Goal: Task Accomplishment & Management: Complete application form

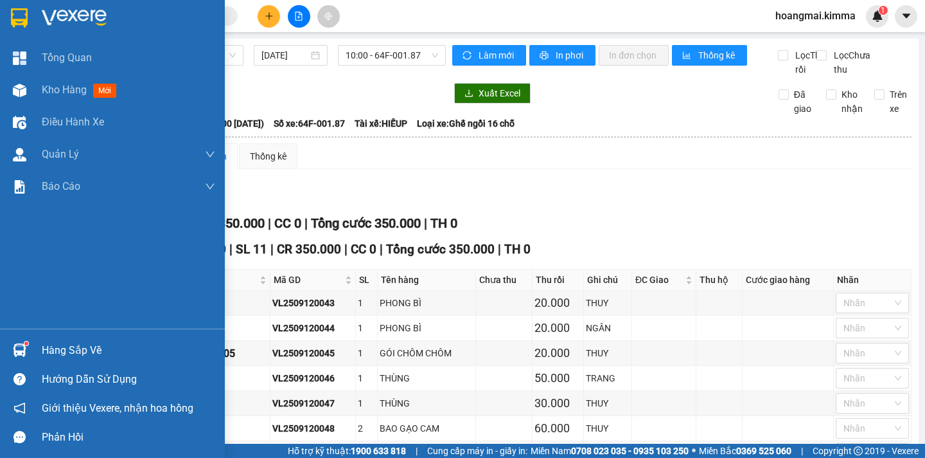
click at [56, 94] on span "Kho hàng" at bounding box center [64, 90] width 45 height 12
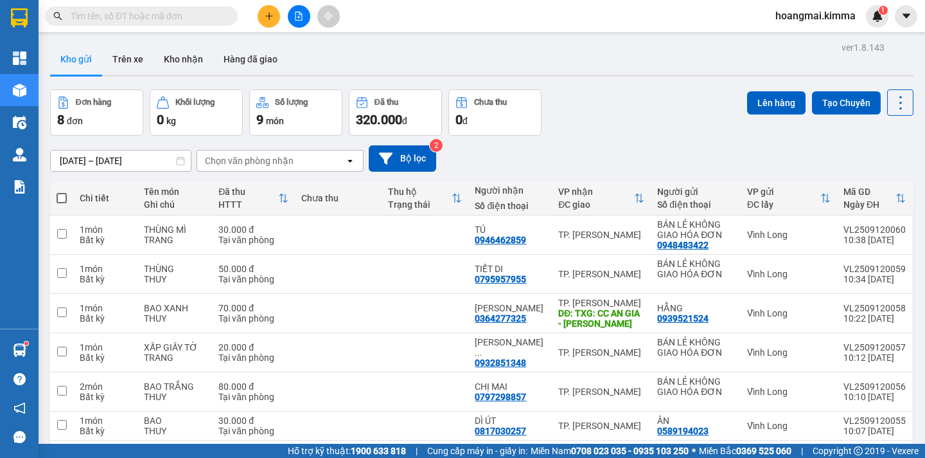
click at [643, 157] on div "[DATE] – [DATE] Press the down arrow key to interact with the calendar and sele…" at bounding box center [482, 158] width 864 height 26
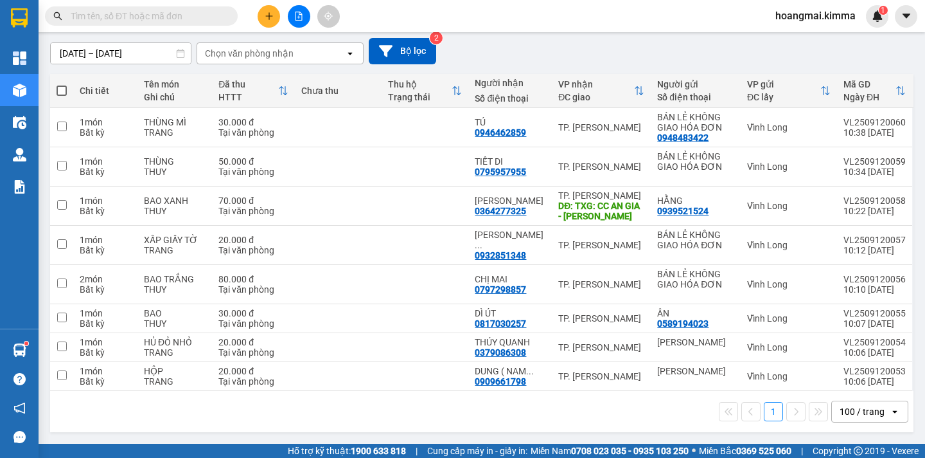
click at [874, 414] on div "100 / trang" at bounding box center [861, 411] width 58 height 21
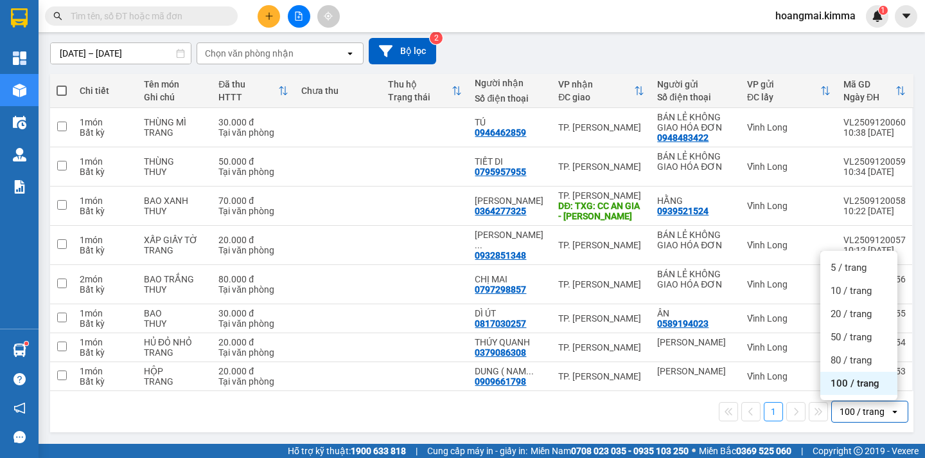
click at [860, 390] on div "100 / trang" at bounding box center [859, 382] width 77 height 23
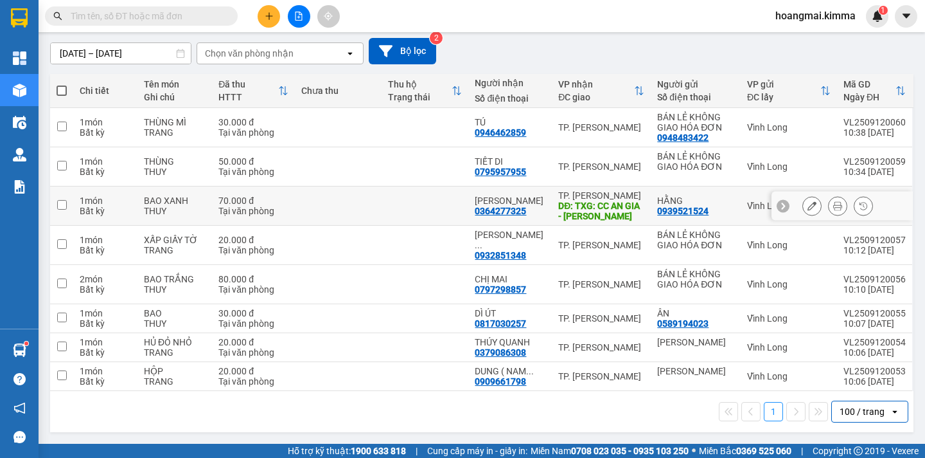
scroll to position [0, 0]
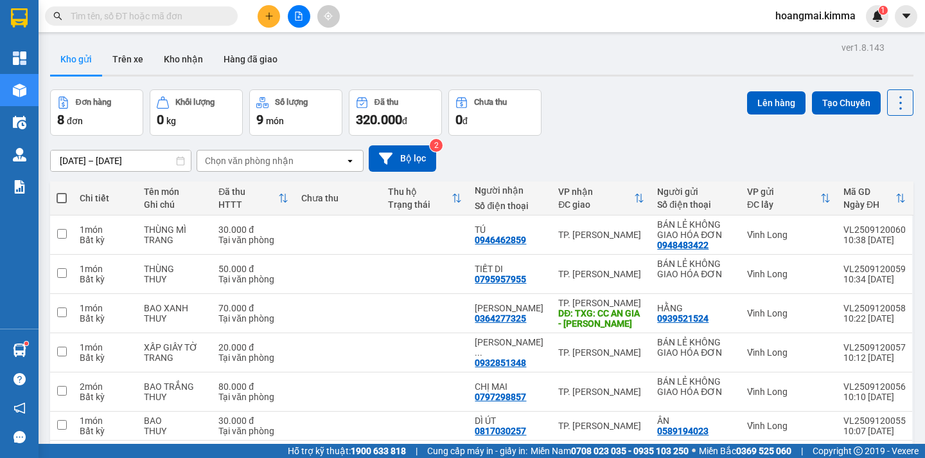
click at [61, 194] on span at bounding box center [62, 198] width 10 height 10
click at [62, 191] on input "checkbox" at bounding box center [62, 191] width 0 height 0
checkbox input "true"
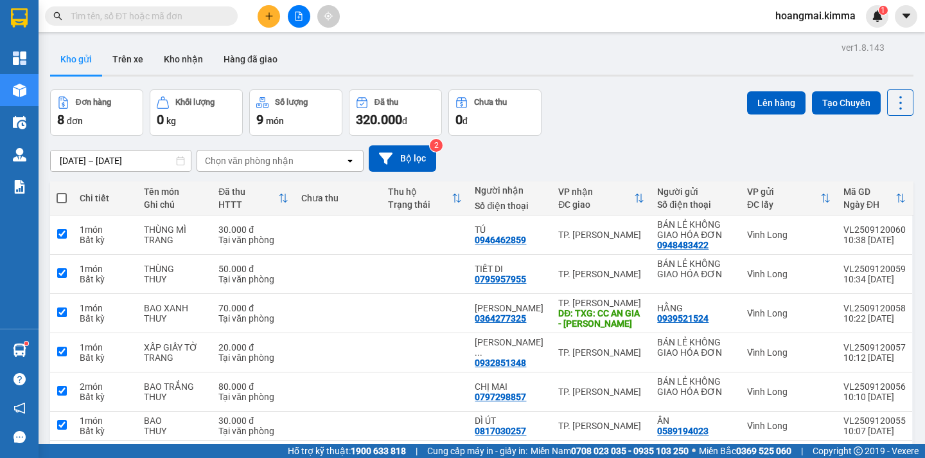
checkbox input "true"
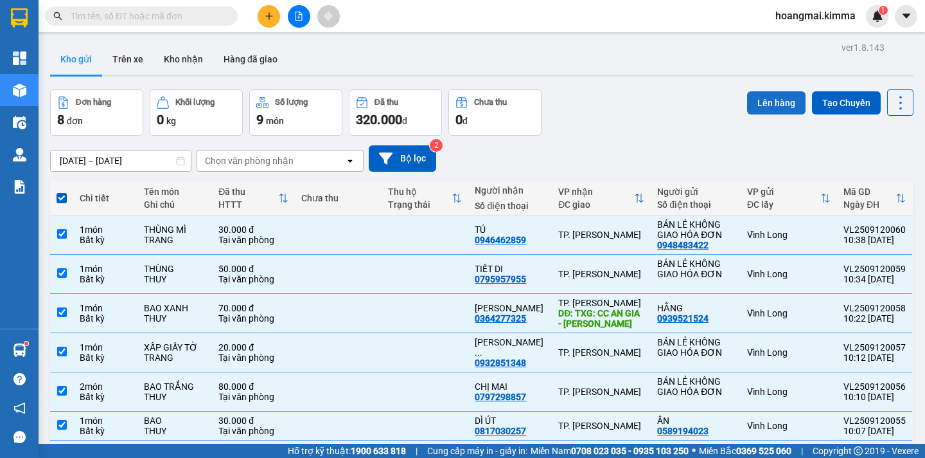
click at [751, 104] on button "Lên hàng" at bounding box center [776, 102] width 58 height 23
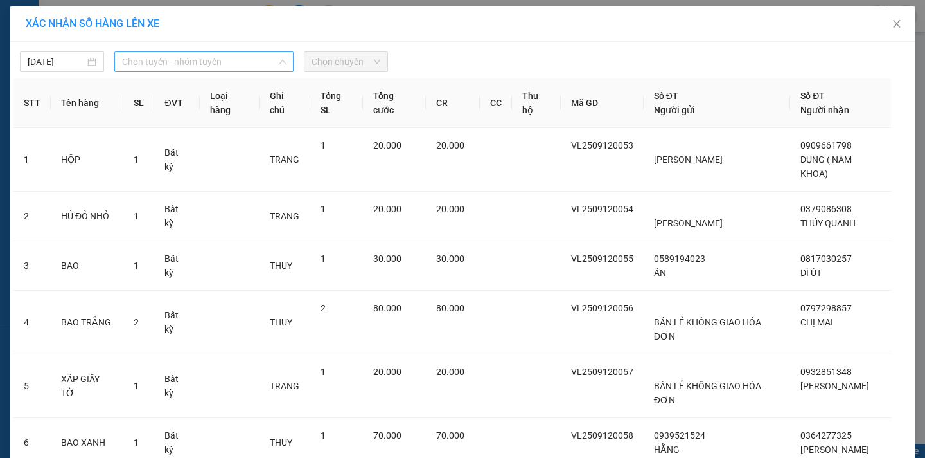
click at [193, 64] on span "Chọn tuyến - nhóm tuyến" at bounding box center [204, 61] width 164 height 19
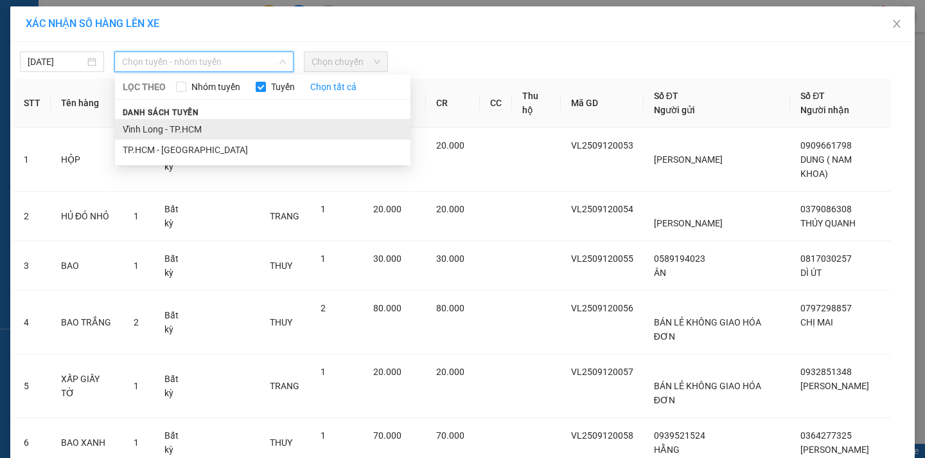
click at [200, 126] on li "Vĩnh Long - TP.HCM" at bounding box center [263, 129] width 296 height 21
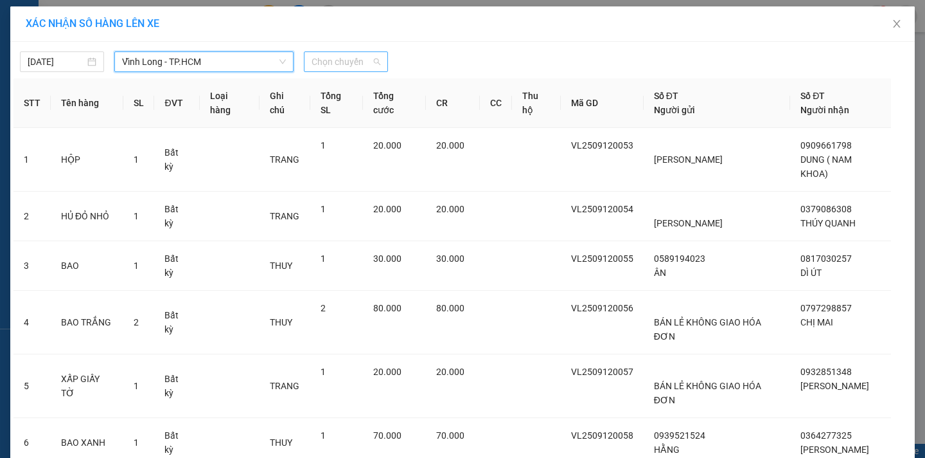
click at [353, 62] on span "Chọn chuyến" at bounding box center [346, 61] width 69 height 19
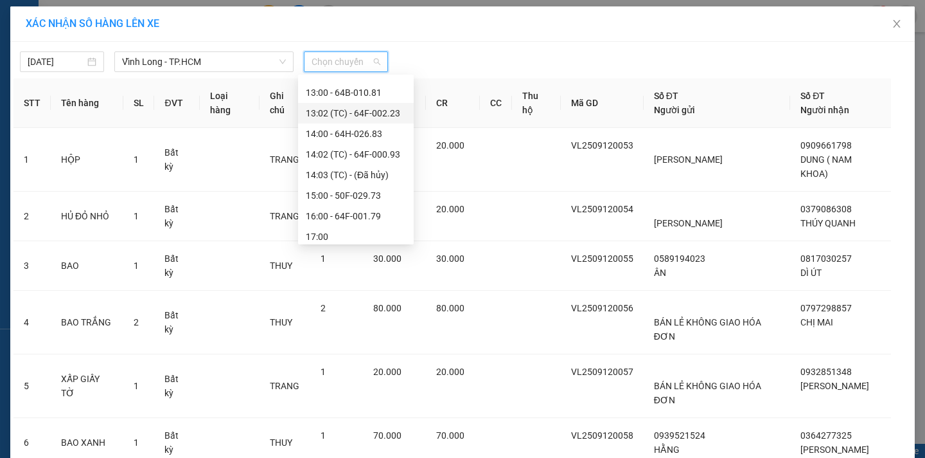
scroll to position [193, 0]
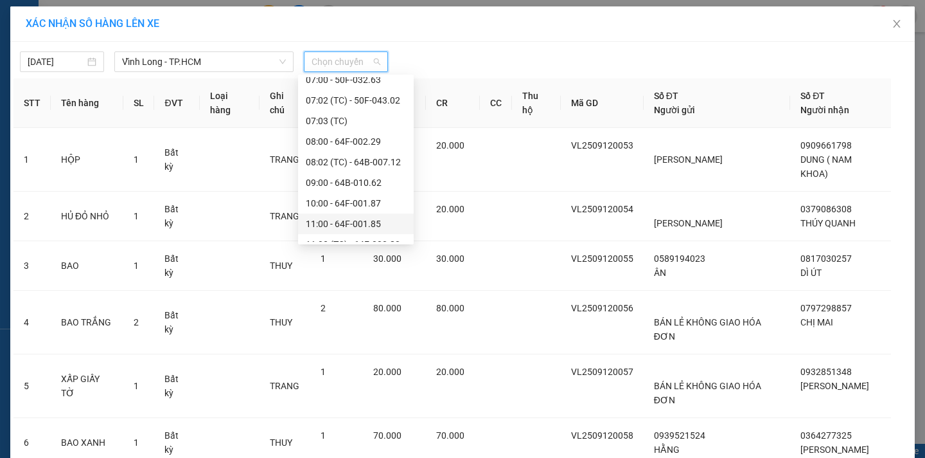
click at [393, 222] on div "11:00 - 64F-001.85" at bounding box center [356, 224] width 100 height 14
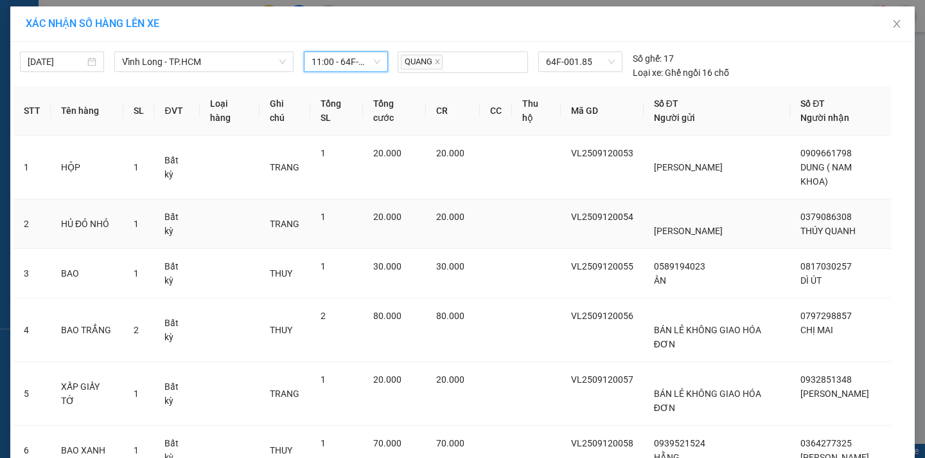
scroll to position [224, 0]
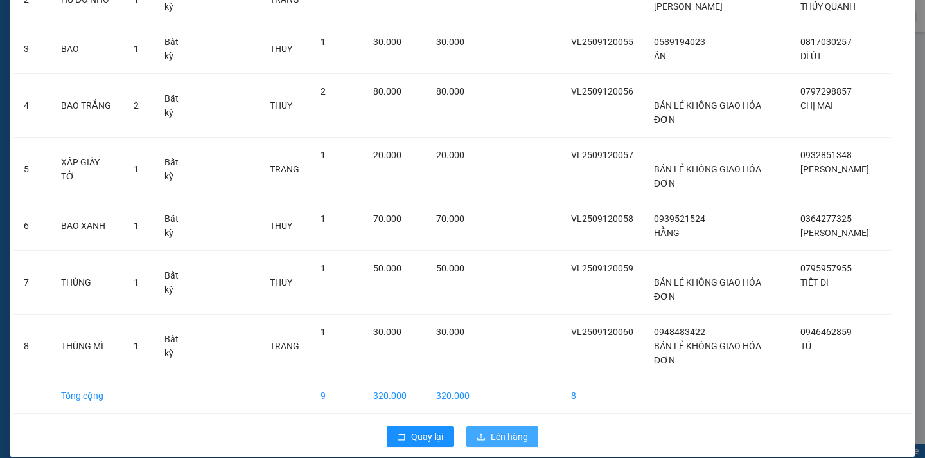
click at [518, 429] on span "Lên hàng" at bounding box center [509, 436] width 37 height 14
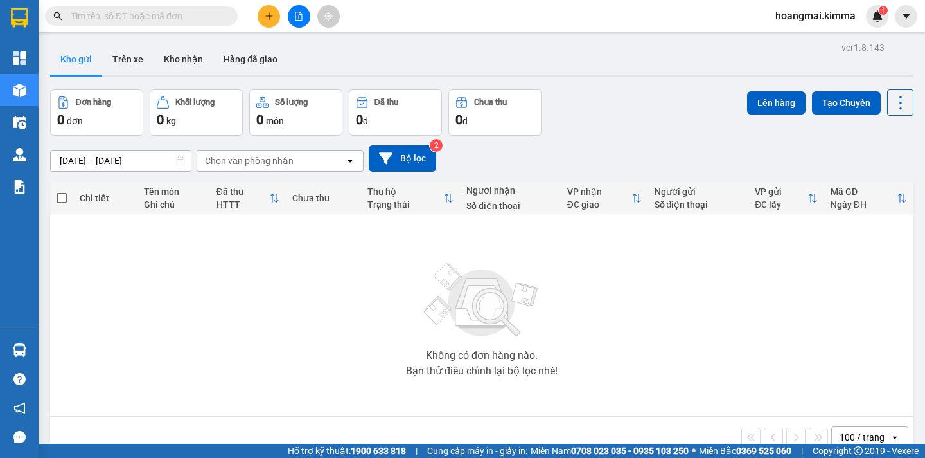
click at [292, 13] on button at bounding box center [299, 16] width 22 height 22
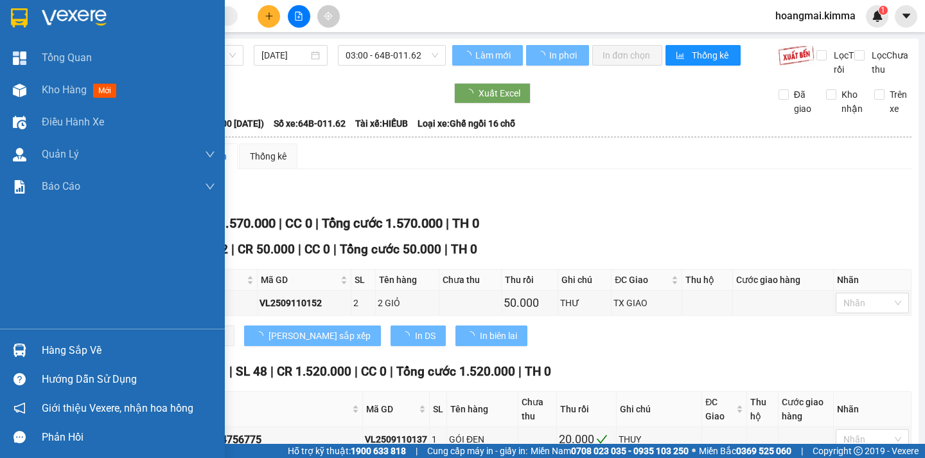
drag, startPoint x: 58, startPoint y: 89, endPoint x: 39, endPoint y: 90, distance: 18.7
click at [57, 76] on div "[PERSON_NAME] Long - TP.HCM [DATE] 03:00 - 64B-011.62" at bounding box center [248, 60] width 395 height 31
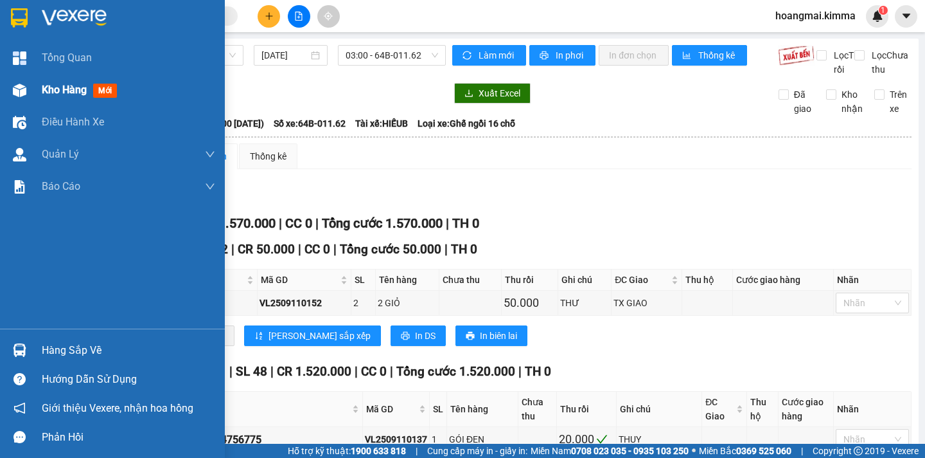
click at [48, 94] on span "Kho hàng" at bounding box center [64, 90] width 45 height 12
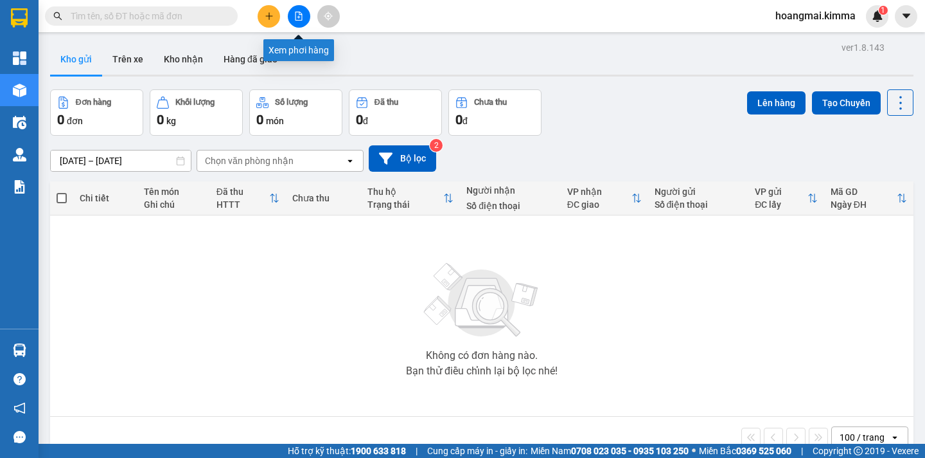
click at [304, 19] on button at bounding box center [299, 16] width 22 height 22
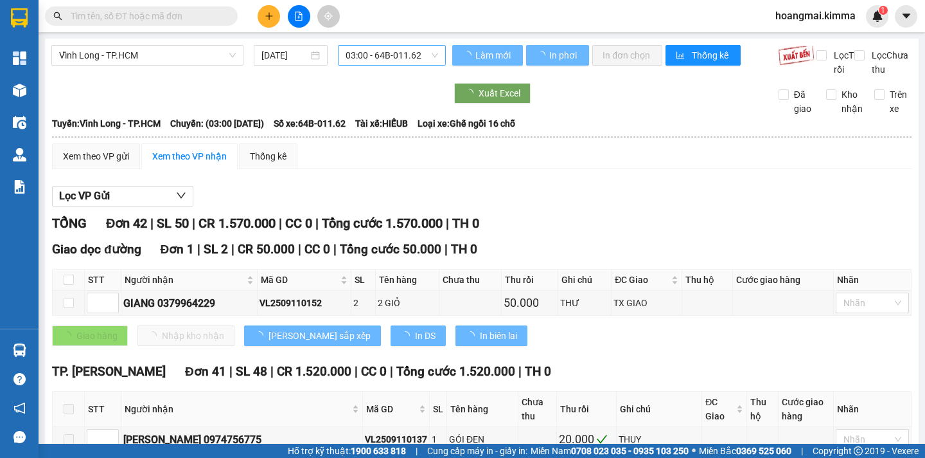
click at [399, 51] on span "03:00 - 64B-011.62" at bounding box center [392, 55] width 93 height 19
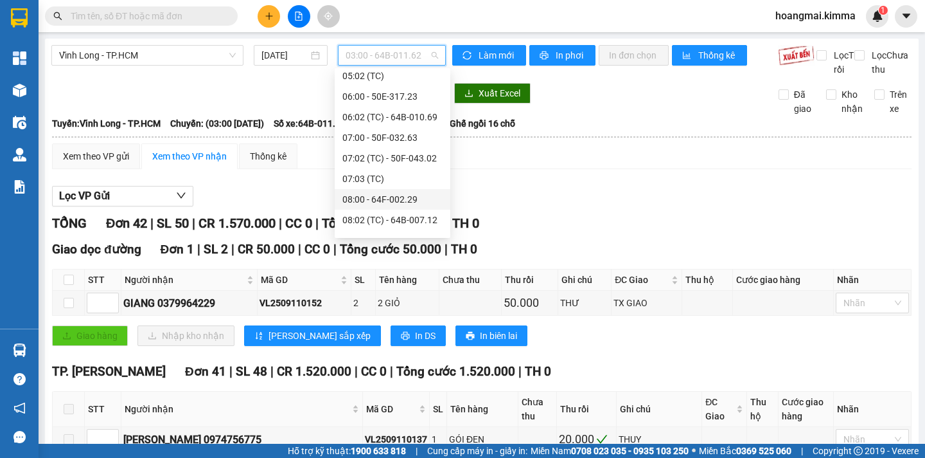
scroll to position [257, 0]
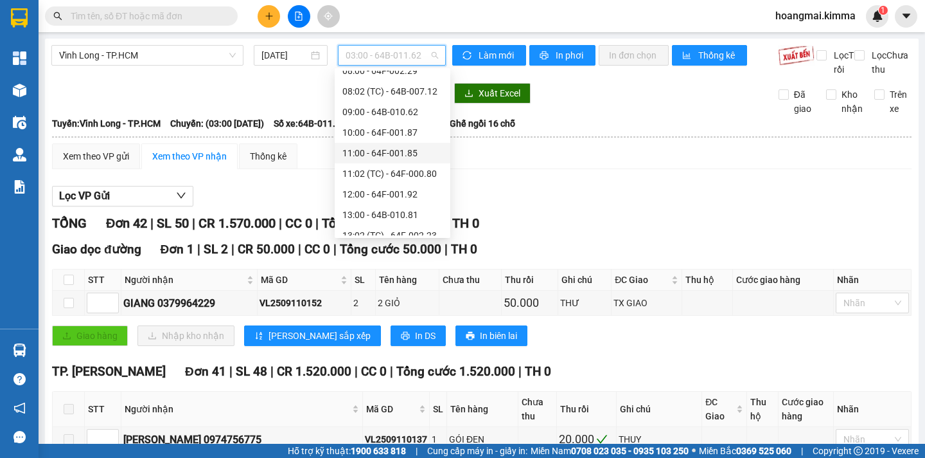
click at [425, 158] on div "11:00 - 64F-001.85" at bounding box center [393, 153] width 100 height 14
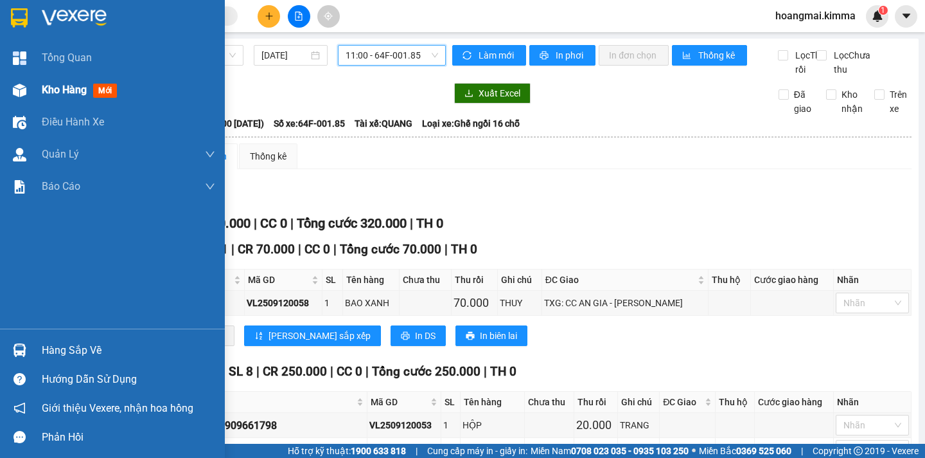
click at [56, 89] on span "Kho hàng" at bounding box center [64, 90] width 45 height 12
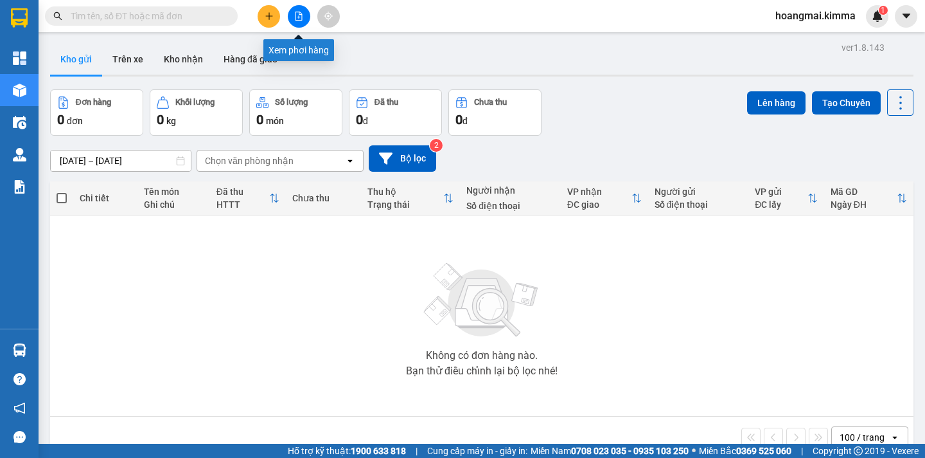
click at [296, 17] on icon "file-add" at bounding box center [299, 16] width 7 height 9
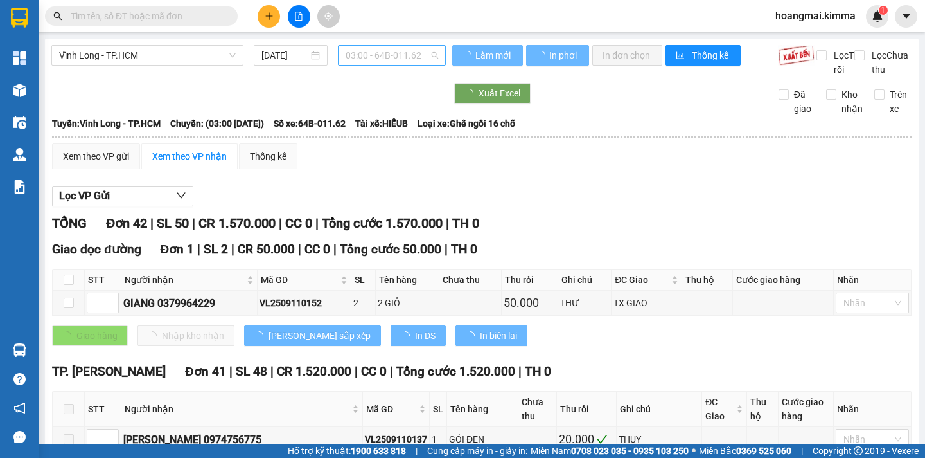
click at [429, 57] on span "03:00 - 64B-011.62" at bounding box center [392, 55] width 93 height 19
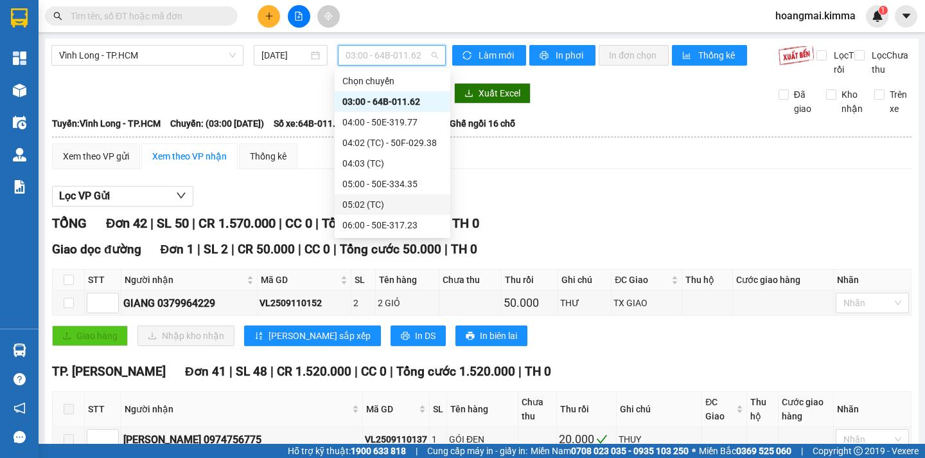
scroll to position [257, 0]
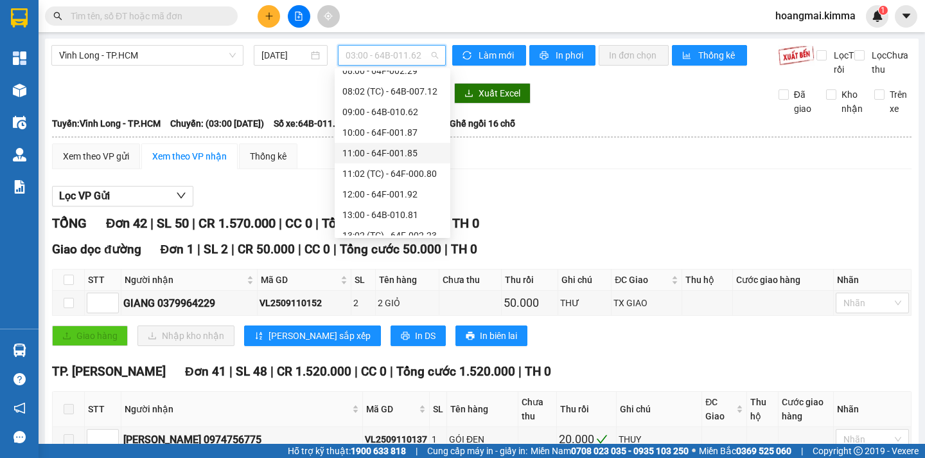
click at [411, 152] on div "11:00 - 64F-001.85" at bounding box center [393, 153] width 100 height 14
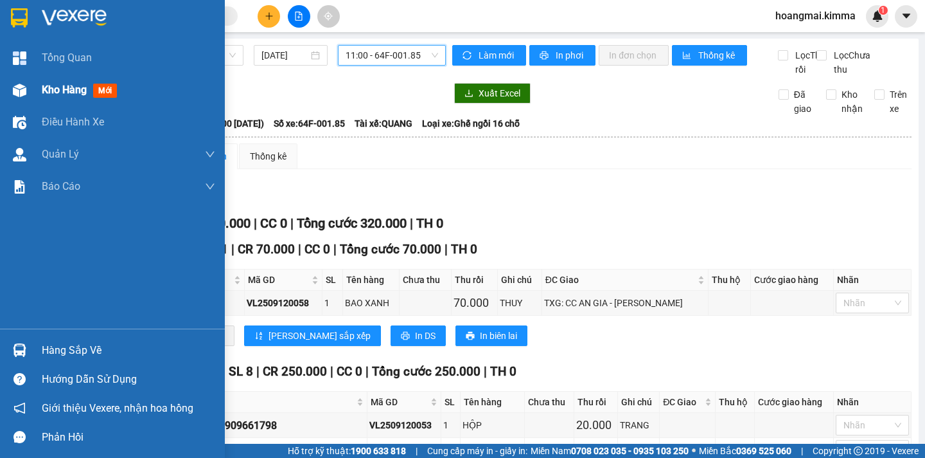
click at [76, 91] on span "Kho hàng" at bounding box center [64, 90] width 45 height 12
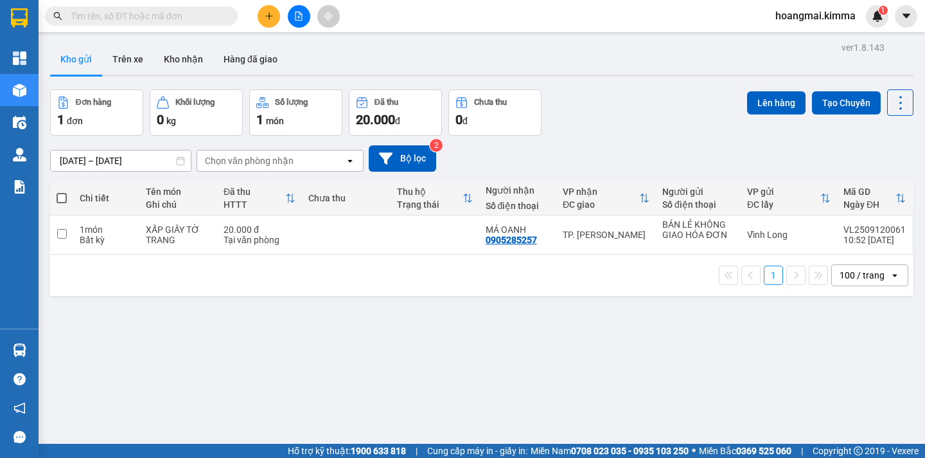
click at [62, 196] on span at bounding box center [62, 198] width 10 height 10
click at [62, 191] on input "checkbox" at bounding box center [62, 191] width 0 height 0
checkbox input "true"
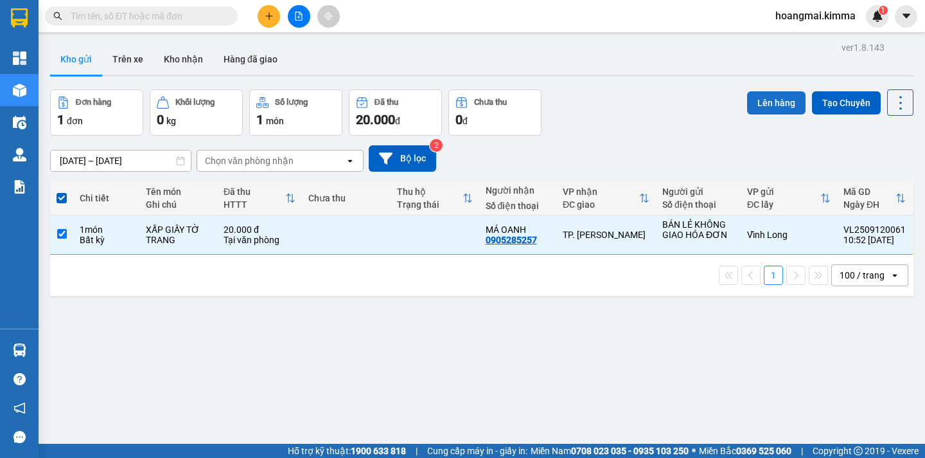
click at [752, 112] on button "Lên hàng" at bounding box center [776, 102] width 58 height 23
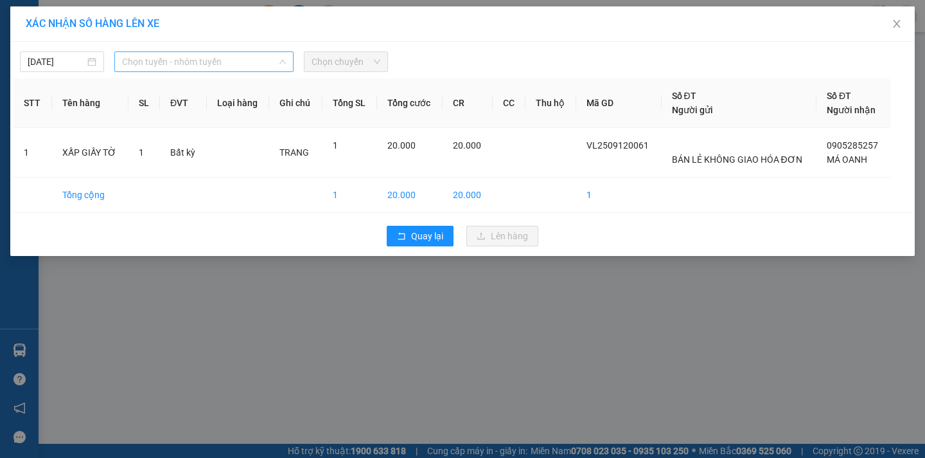
click at [200, 65] on span "Chọn tuyến - nhóm tuyến" at bounding box center [204, 61] width 164 height 19
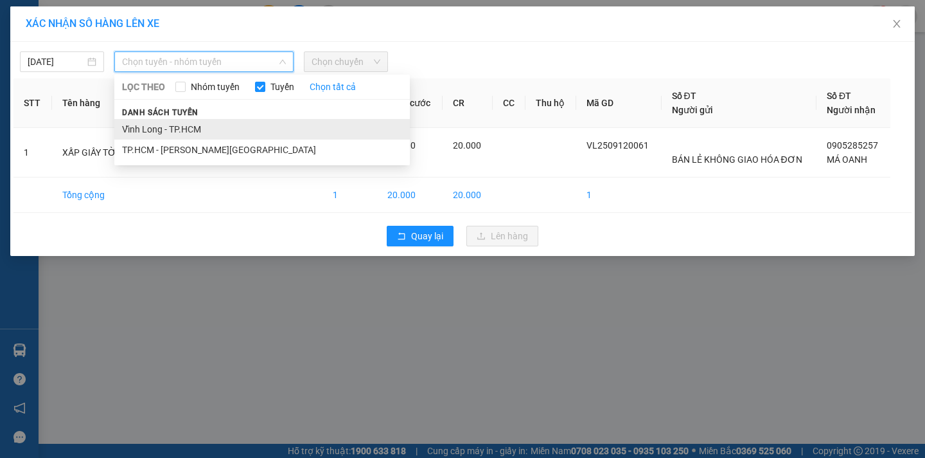
click at [203, 130] on li "Vĩnh Long - TP.HCM" at bounding box center [262, 129] width 296 height 21
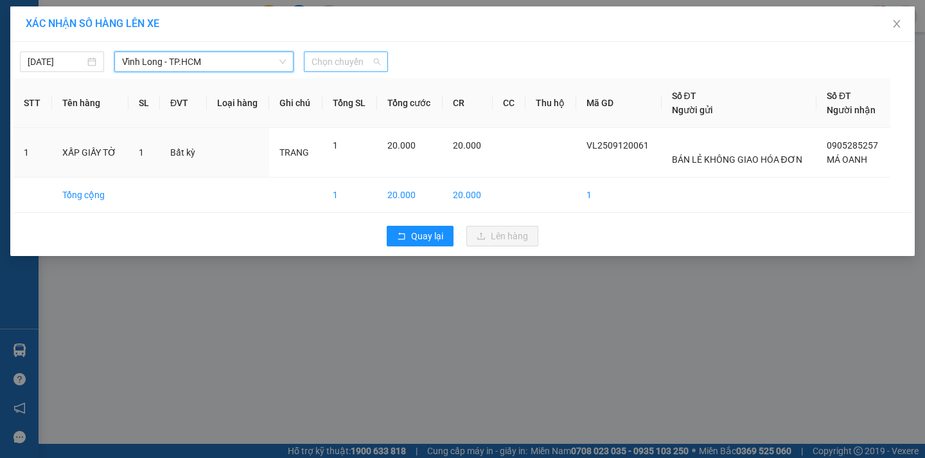
click at [361, 63] on span "Chọn chuyến" at bounding box center [346, 61] width 69 height 19
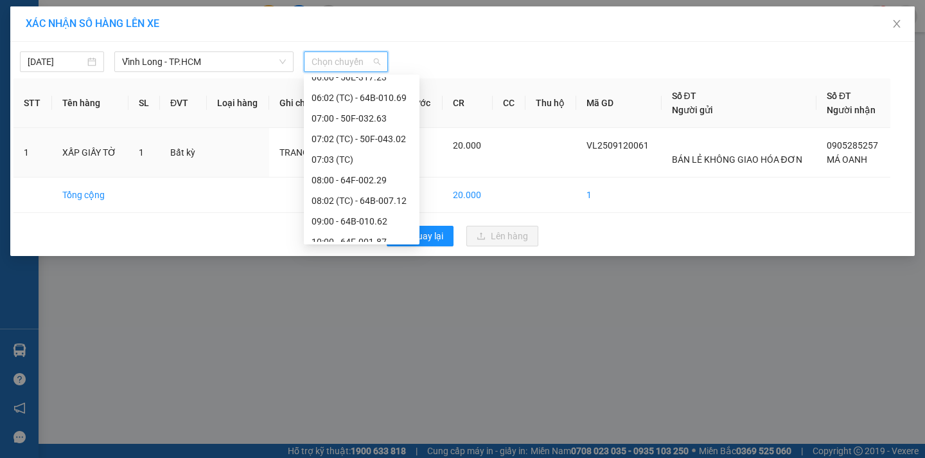
scroll to position [218, 0]
click at [395, 196] on div "11:00 - 64F-001.85" at bounding box center [362, 198] width 100 height 14
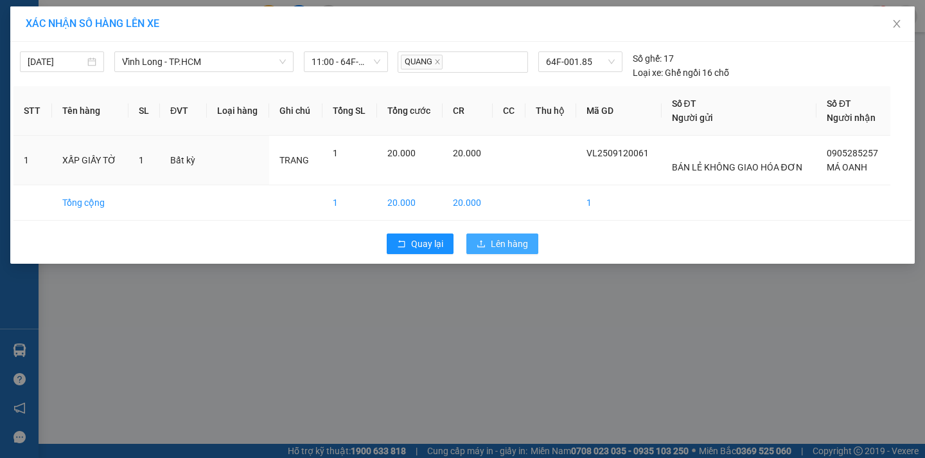
click at [521, 245] on span "Lên hàng" at bounding box center [509, 243] width 37 height 14
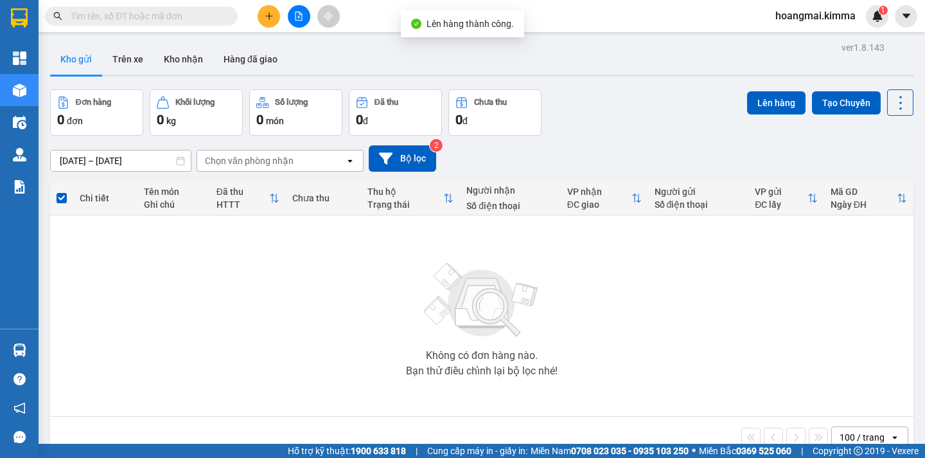
click at [294, 15] on button at bounding box center [299, 16] width 22 height 22
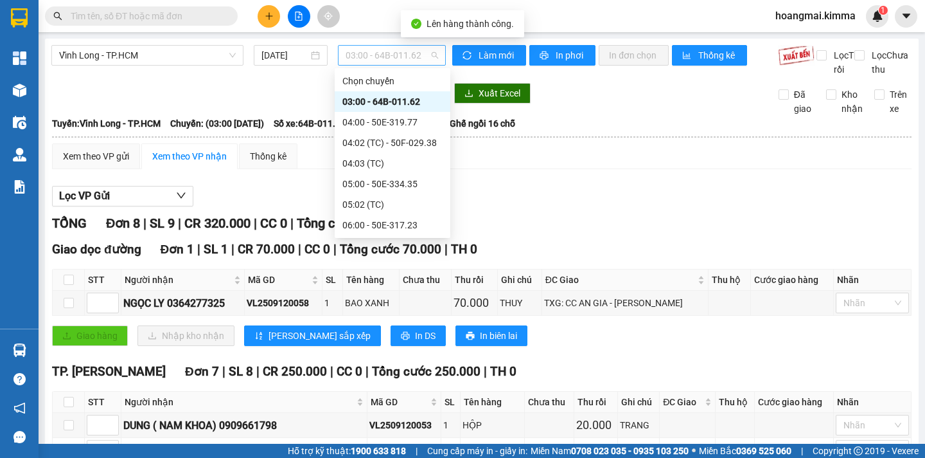
click at [413, 54] on span "03:00 - 64B-011.62" at bounding box center [392, 55] width 93 height 19
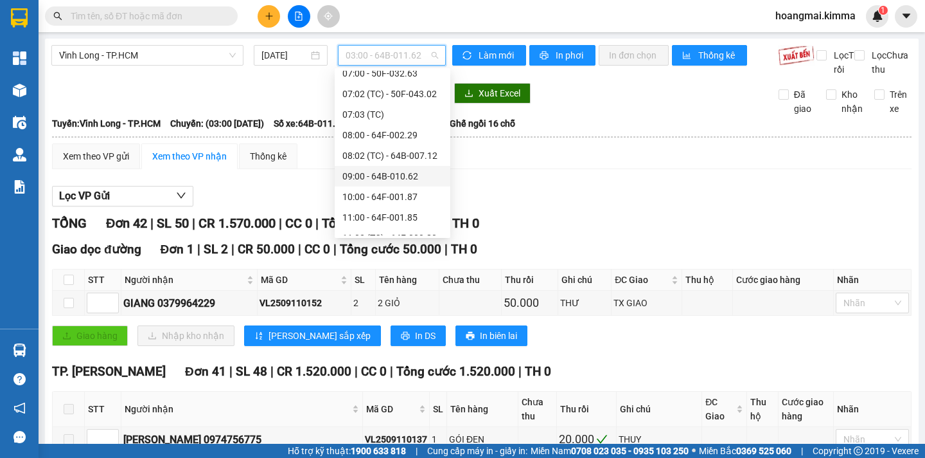
scroll to position [257, 0]
click at [417, 151] on div "11:00 - 64F-001.85" at bounding box center [393, 153] width 100 height 14
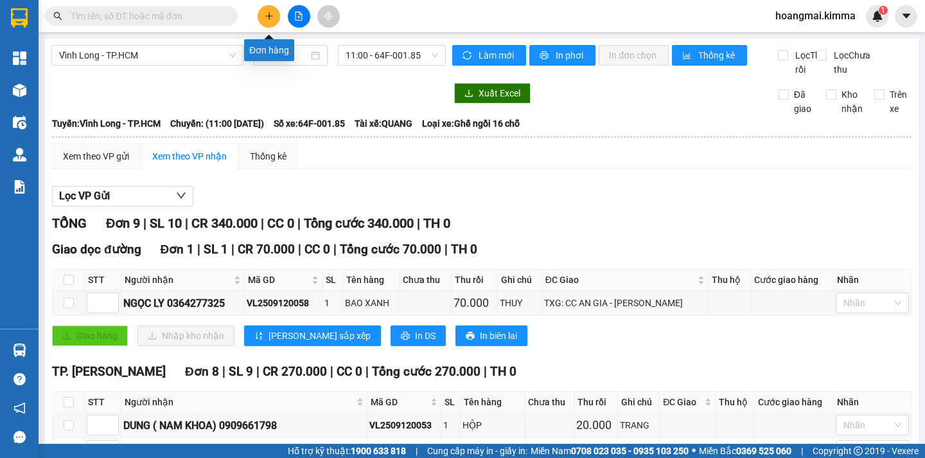
click at [267, 22] on button at bounding box center [269, 16] width 22 height 22
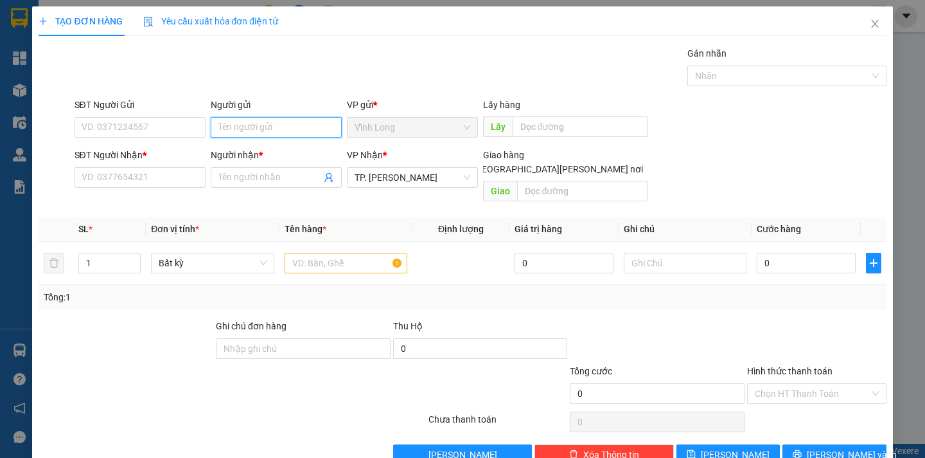
click at [253, 127] on input "Người gửi" at bounding box center [276, 127] width 131 height 21
type input "BÁN"
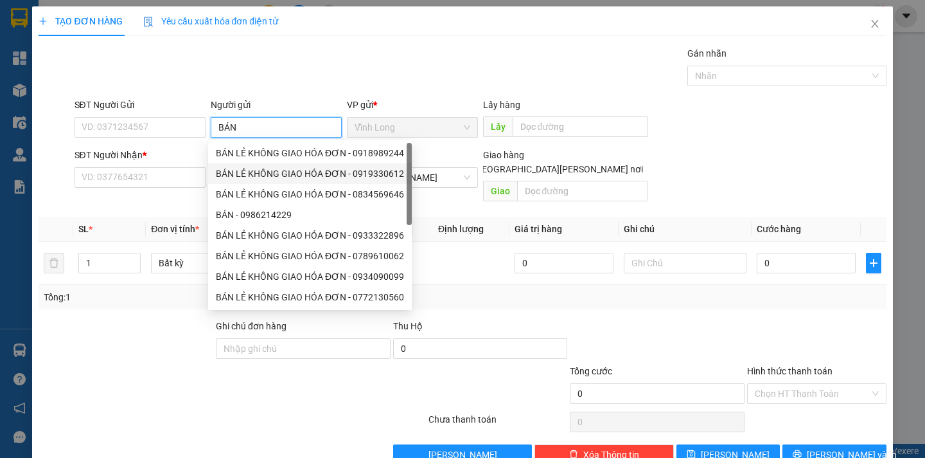
click at [265, 158] on div "BÁN LẺ KHÔNG GIAO HÓA ĐƠN - 0918989244" at bounding box center [310, 153] width 188 height 14
type input "0918989244"
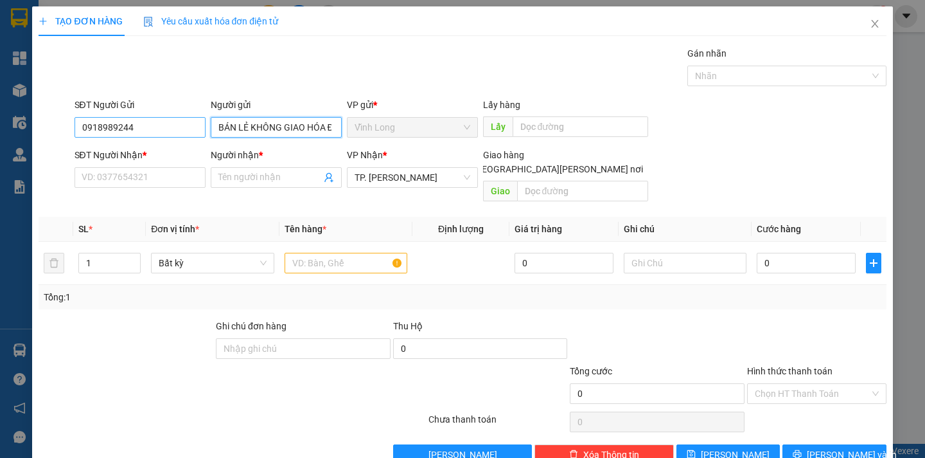
type input "BÁN LẺ KHÔNG GIAO HÓA ĐƠN"
drag, startPoint x: 75, startPoint y: 136, endPoint x: 37, endPoint y: 138, distance: 38.0
click at [37, 138] on div "SĐT Người Gửi 0918989244 0918989244 Người gửi BÁN LẺ KHÔNG GIAO HÓA ĐƠN VP gửi …" at bounding box center [462, 120] width 850 height 45
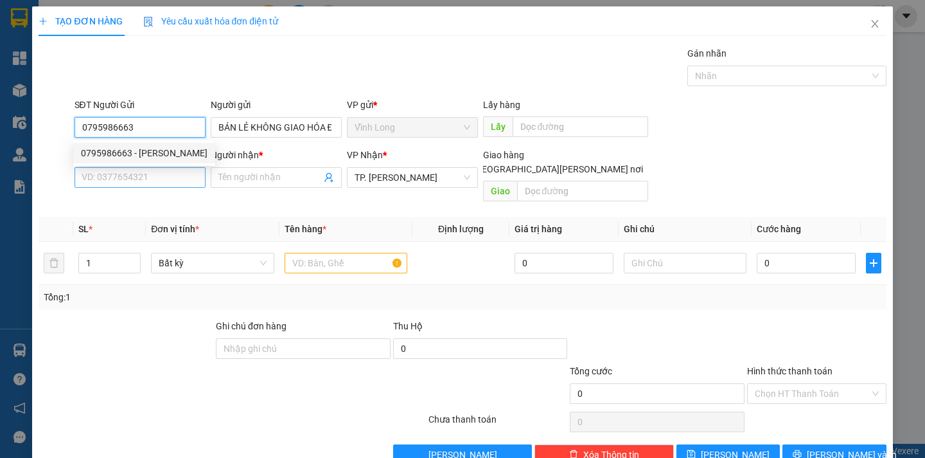
type input "0795986663"
click at [114, 174] on input "SĐT Người Nhận *" at bounding box center [140, 177] width 131 height 21
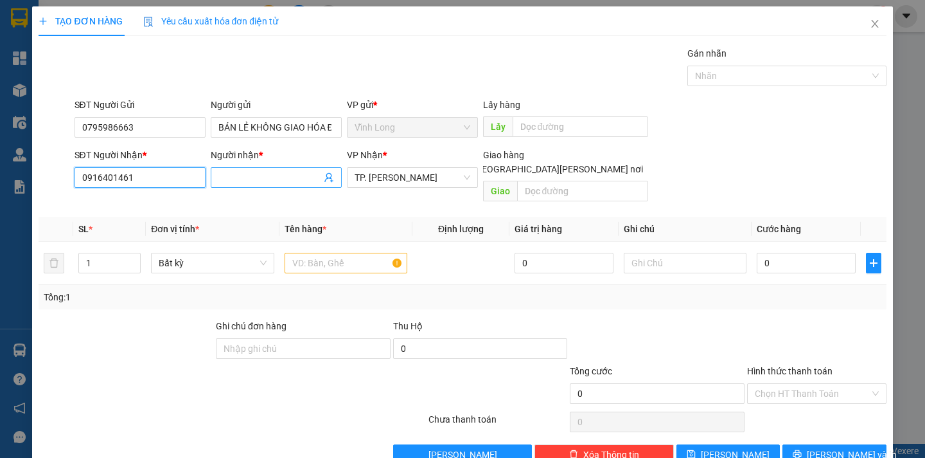
type input "0916401461"
click at [236, 180] on input "Người nhận *" at bounding box center [269, 177] width 103 height 14
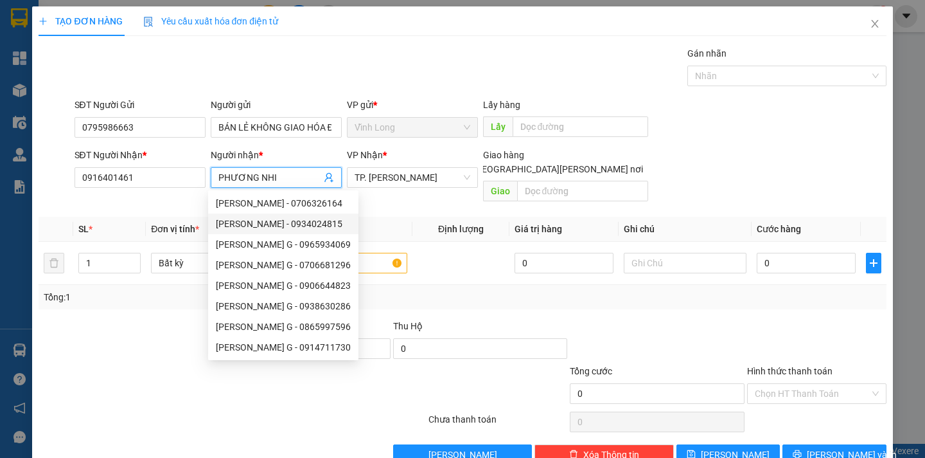
type input "PHƯƠNG NHI"
click at [506, 196] on div "Transit Pickup Surcharge Ids Transit Deliver Surcharge Ids Transit Deliver Surc…" at bounding box center [463, 255] width 848 height 418
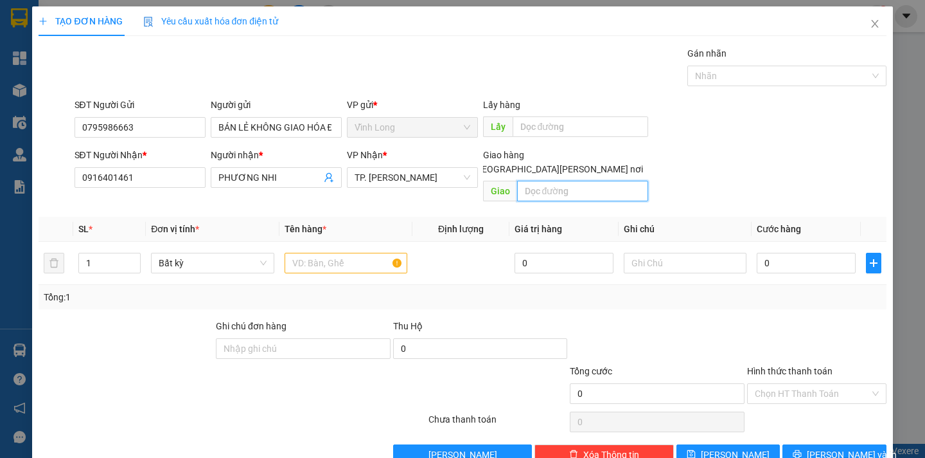
click at [521, 181] on input "text" at bounding box center [582, 191] width 131 height 21
type input "381D TÙNG THIỆN VƯƠNG P XÓM CỦI Q8"
click at [571, 157] on div "Giao hàng Giao tận nơi" at bounding box center [565, 155] width 165 height 14
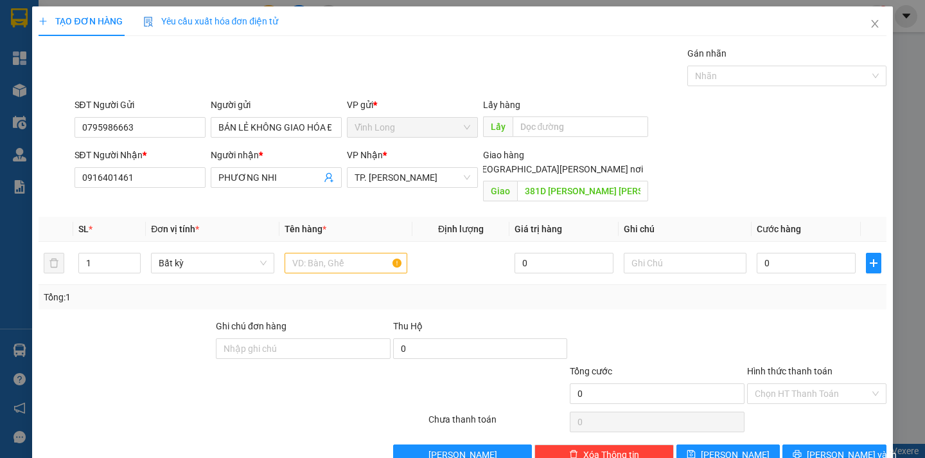
click at [467, 164] on input "Giao tận nơi" at bounding box center [462, 168] width 9 height 9
checkbox input "true"
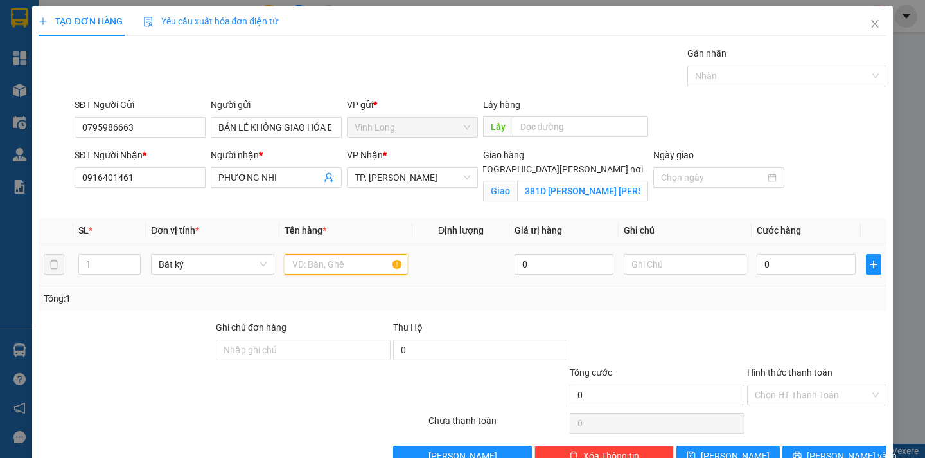
click at [333, 266] on input "text" at bounding box center [346, 264] width 123 height 21
type input "THÙNG MUS"
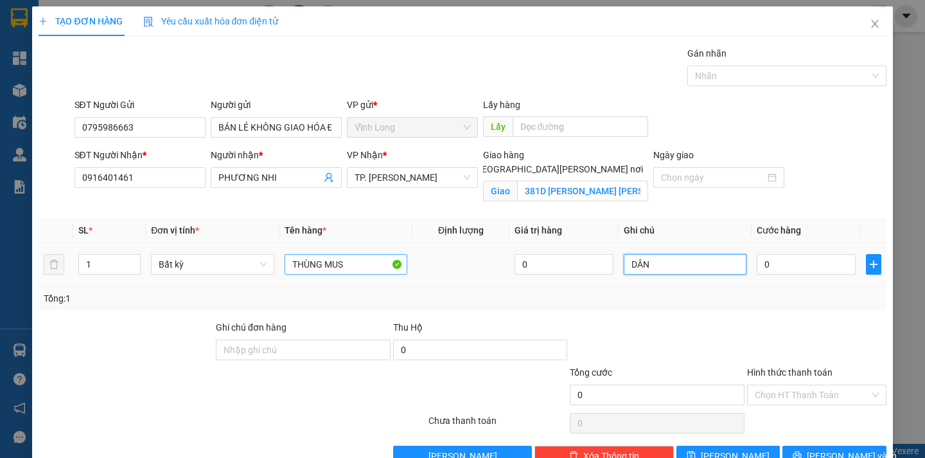
type input "DÂN"
type input "1"
type input "16"
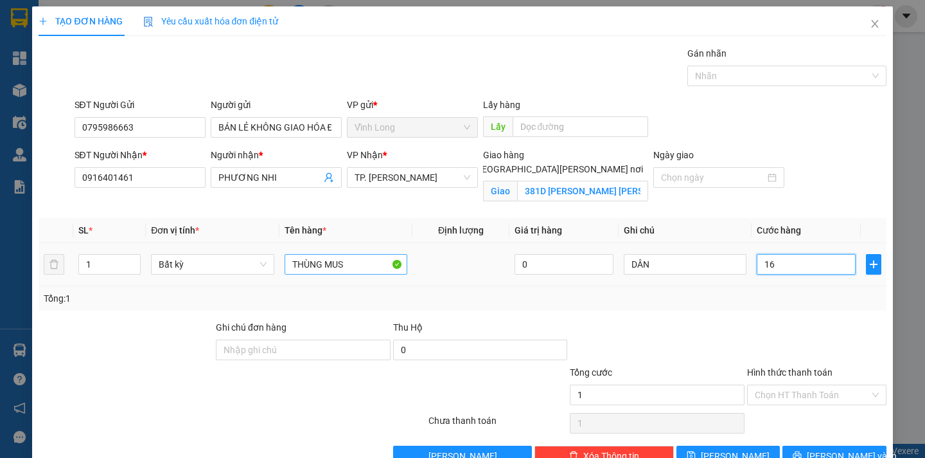
type input "16"
type input "160"
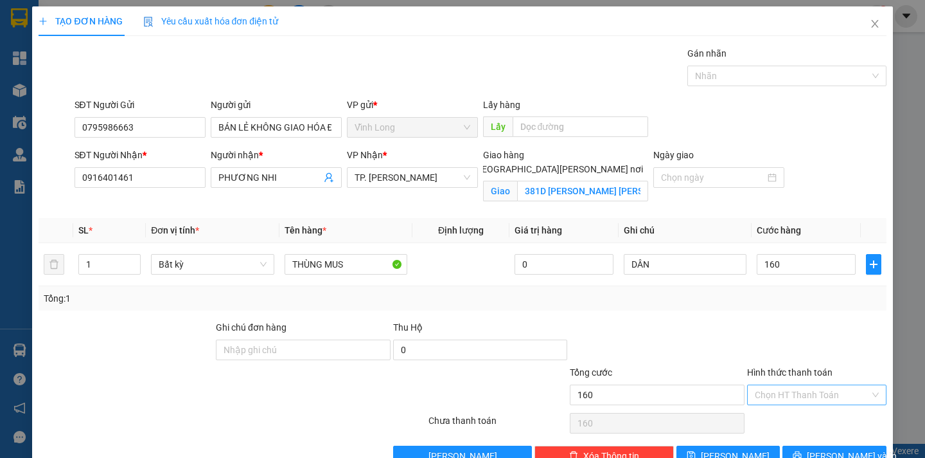
click at [793, 400] on input "Hình thức thanh toán" at bounding box center [812, 394] width 115 height 19
type input "160.000"
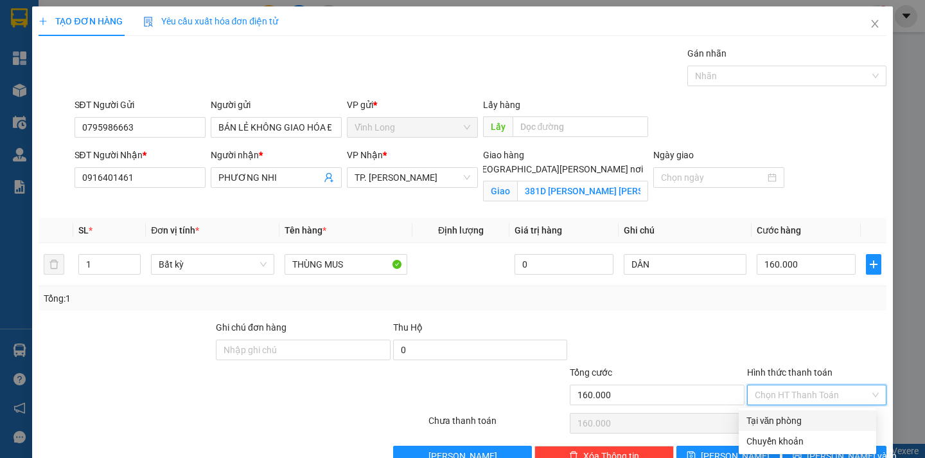
click at [787, 415] on div "Tại văn phòng" at bounding box center [808, 420] width 122 height 14
type input "0"
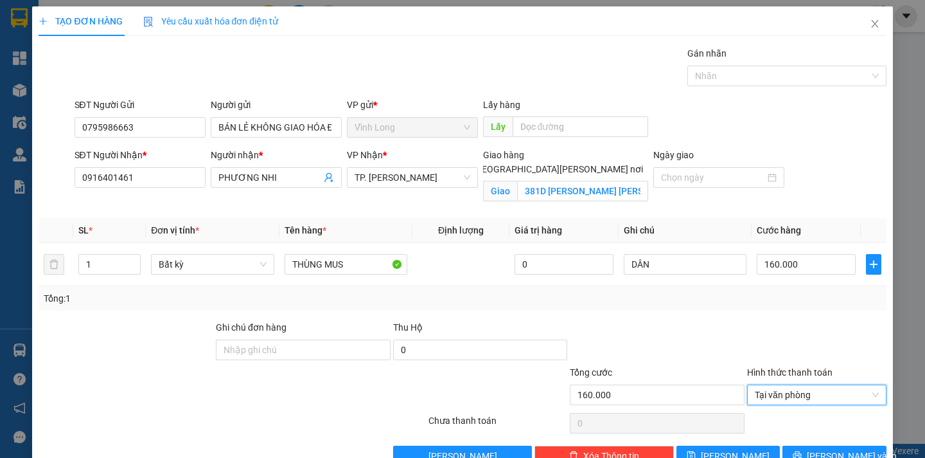
scroll to position [33, 0]
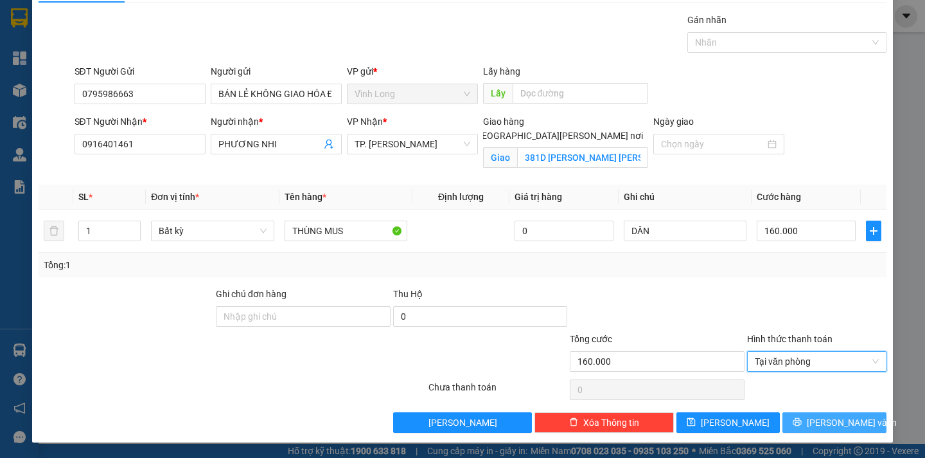
click at [815, 421] on span "Lưu và In" at bounding box center [852, 422] width 90 height 14
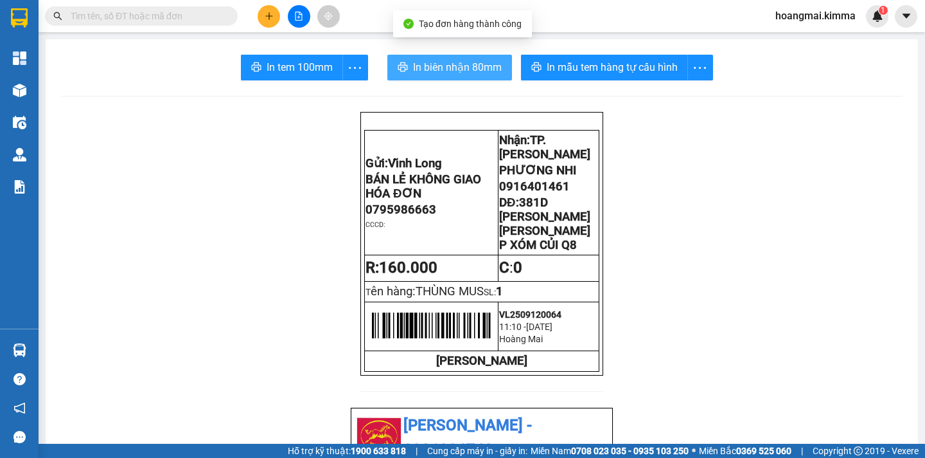
click at [451, 65] on span "In biên nhận 80mm" at bounding box center [457, 67] width 89 height 16
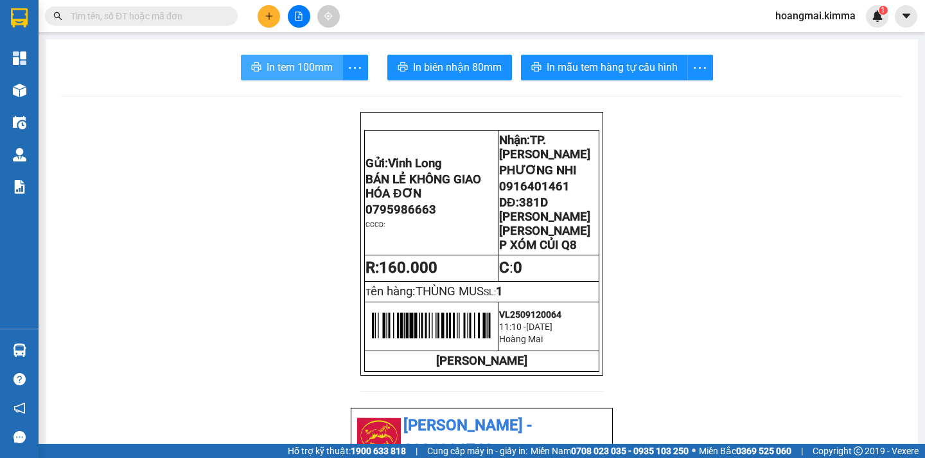
click at [268, 69] on span "In tem 100mm" at bounding box center [300, 67] width 66 height 16
click at [272, 19] on icon "plus" at bounding box center [269, 16] width 9 height 9
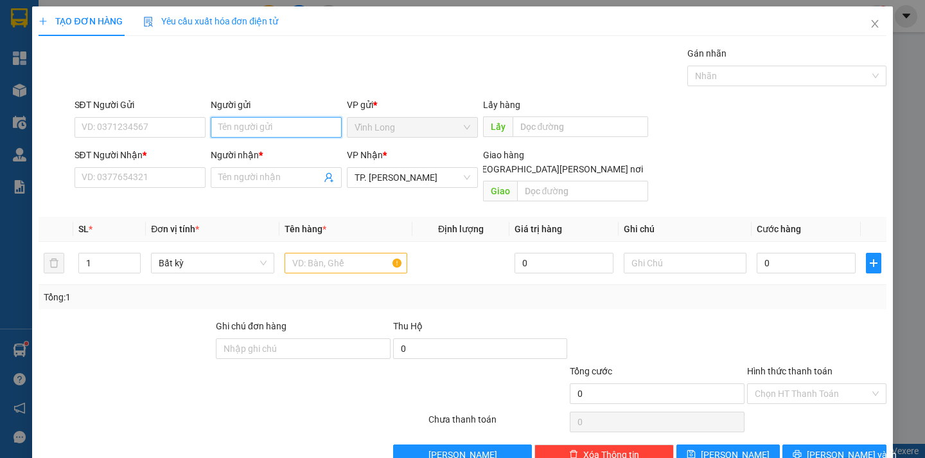
click at [224, 125] on input "Người gửi" at bounding box center [276, 127] width 131 height 21
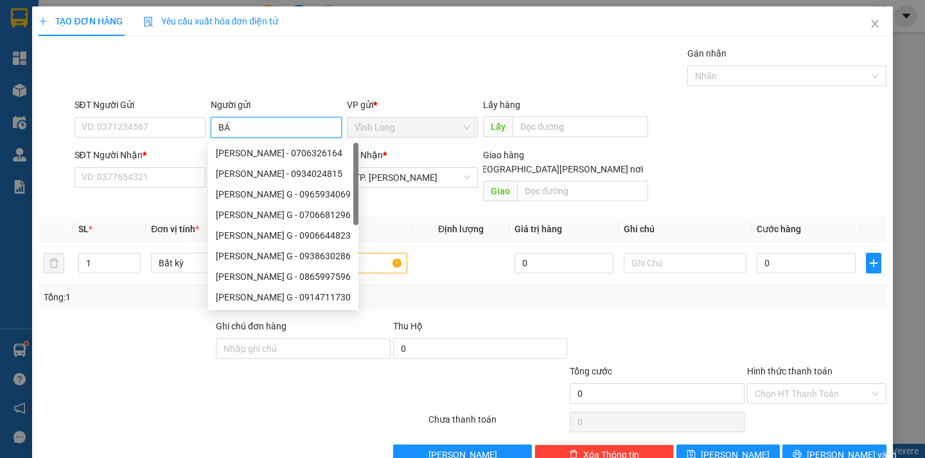
type input "BÁN"
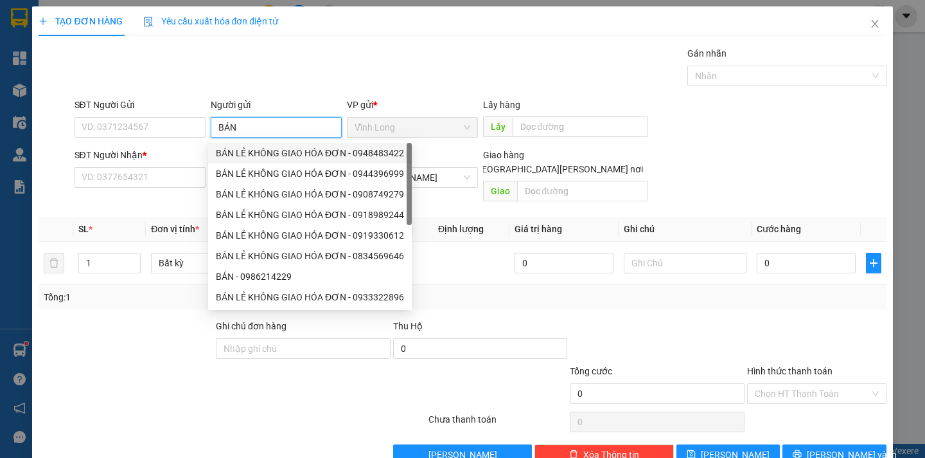
drag, startPoint x: 281, startPoint y: 157, endPoint x: 224, endPoint y: 173, distance: 59.9
click at [280, 157] on div "BÁN LẺ KHÔNG GIAO HÓA ĐƠN - 0948483422" at bounding box center [310, 153] width 188 height 14
type input "0948483422"
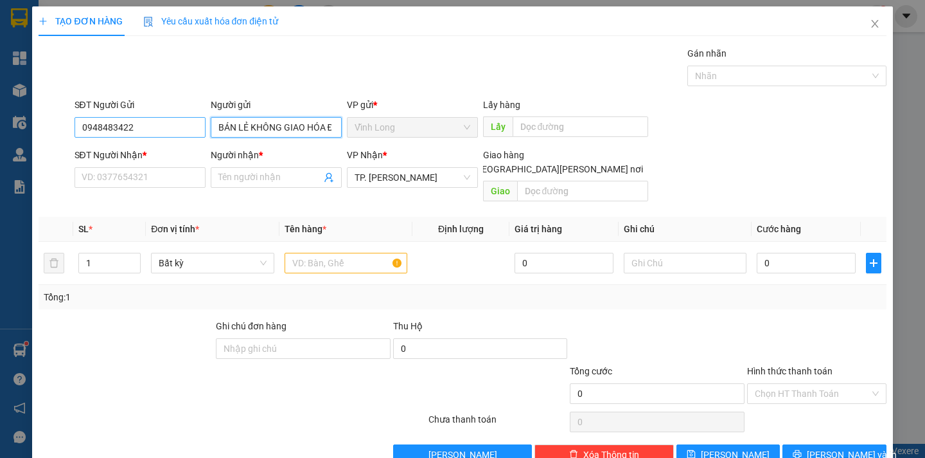
type input "BÁN LẺ KHÔNG GIAO HÓA ĐƠN"
drag, startPoint x: 149, startPoint y: 130, endPoint x: 0, endPoint y: 143, distance: 149.6
click at [0, 143] on div "TẠO ĐƠN HÀNG Yêu cầu xuất hóa đơn điện tử Transit Pickup Surcharge Ids Transit …" at bounding box center [462, 229] width 925 height 458
click at [139, 253] on div "1" at bounding box center [109, 263] width 62 height 21
click at [132, 258] on icon "up" at bounding box center [134, 260] width 4 height 4
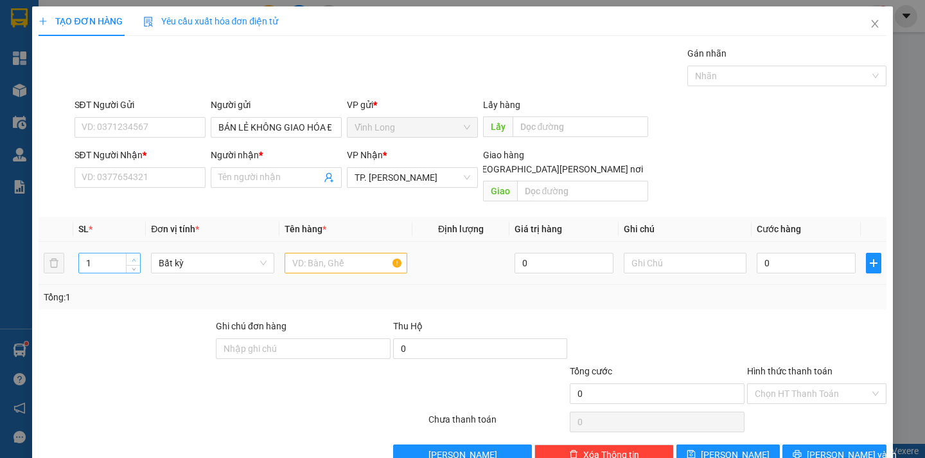
type input "2"
click at [94, 175] on input "SĐT Người Nhận *" at bounding box center [140, 177] width 131 height 21
type input "0962839702"
click at [242, 172] on input "Người nhận *" at bounding box center [269, 177] width 103 height 14
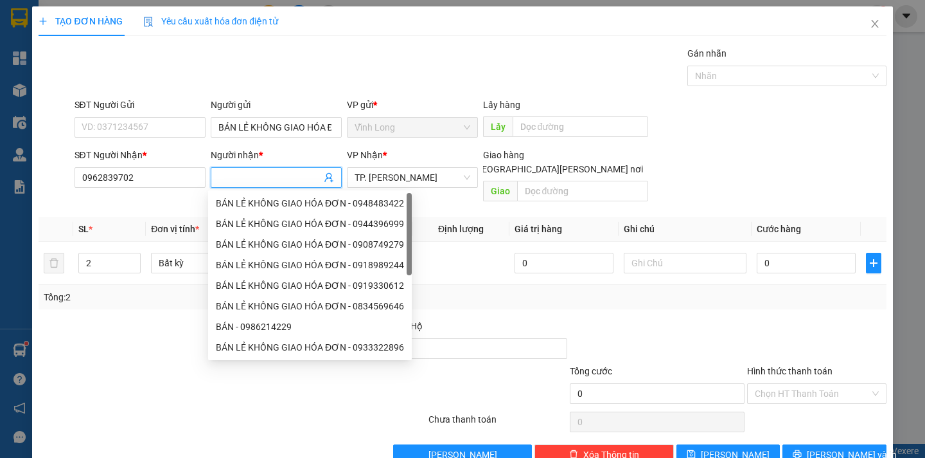
type input "D"
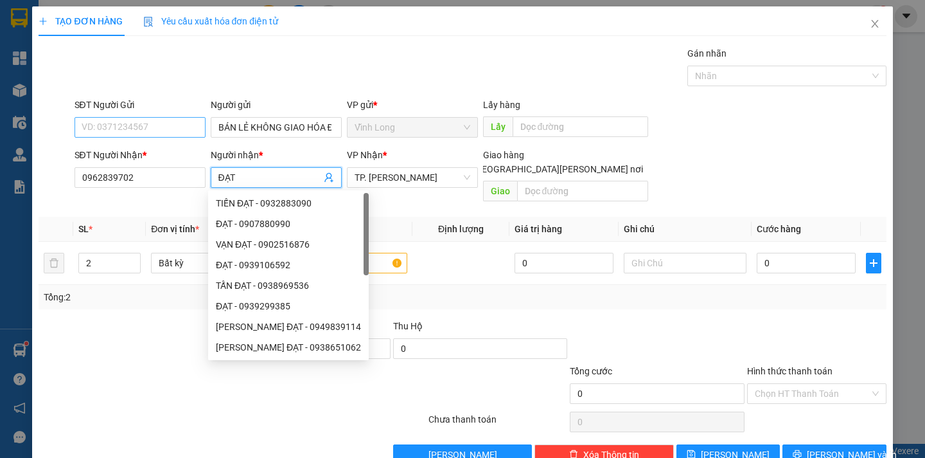
type input "ĐẠT"
click at [107, 118] on input "SĐT Người Gửi" at bounding box center [140, 127] width 131 height 21
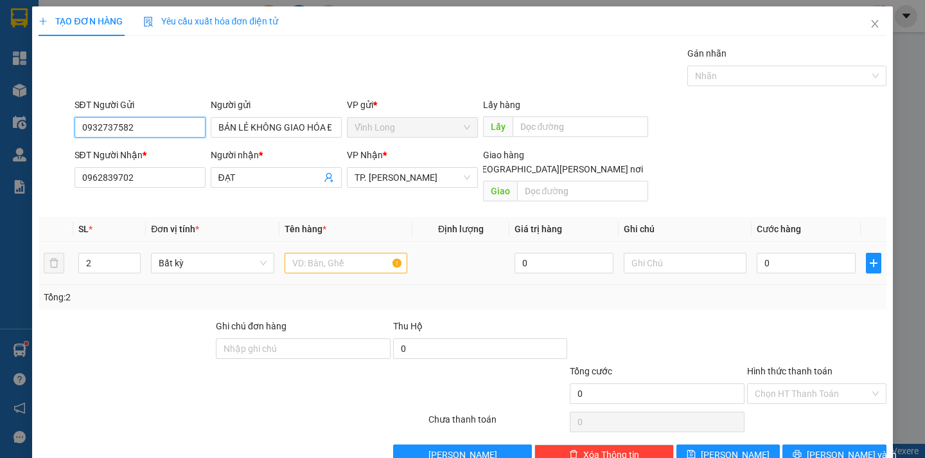
type input "0932737582"
click at [318, 253] on input "text" at bounding box center [346, 263] width 123 height 21
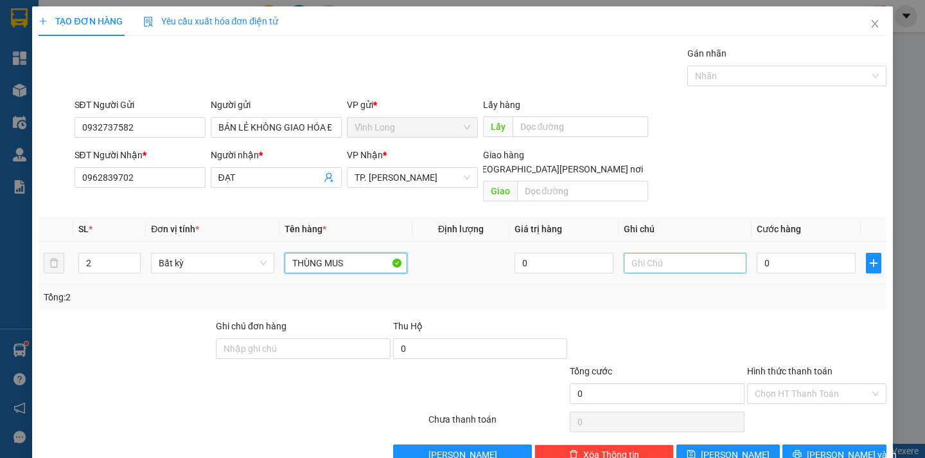
type input "THÙNG MUS"
click at [634, 253] on input "text" at bounding box center [685, 263] width 123 height 21
type input "DÂN"
click at [347, 253] on input "THÙNG MUS" at bounding box center [346, 263] width 123 height 21
type input "THÙNG MUS + TRÁI MÍT"
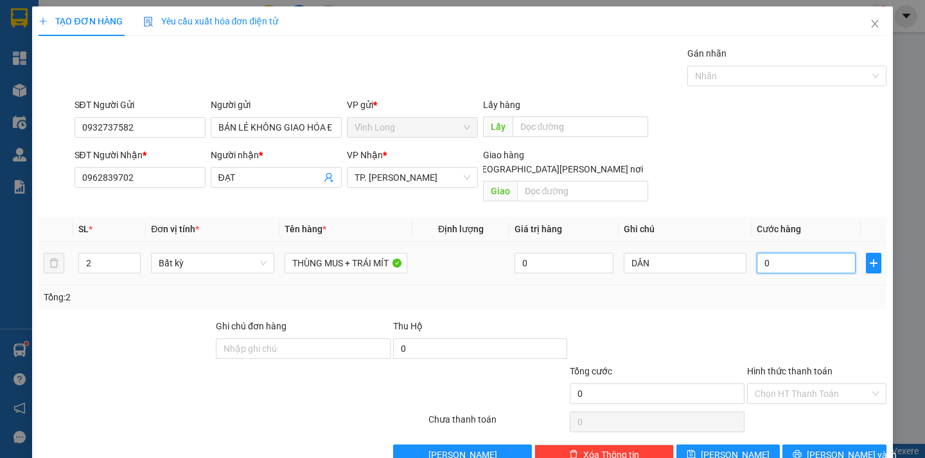
click at [774, 253] on input "0" at bounding box center [806, 263] width 99 height 21
type input "5"
type input "50"
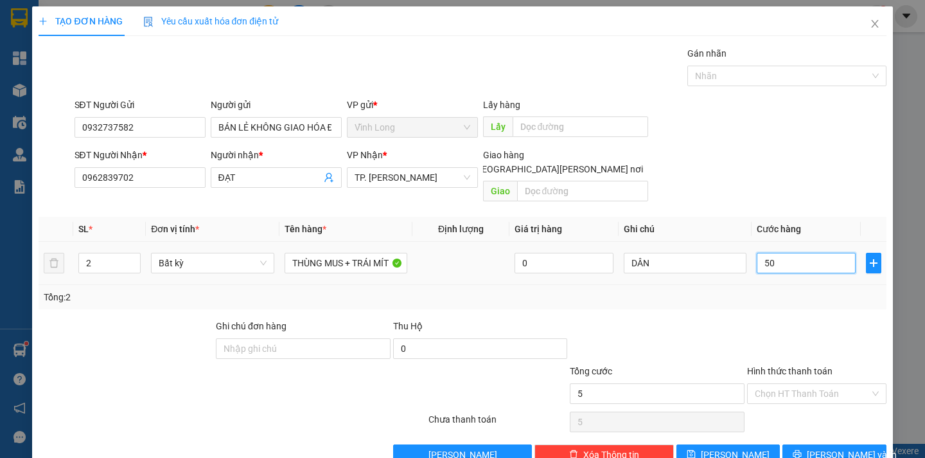
type input "50"
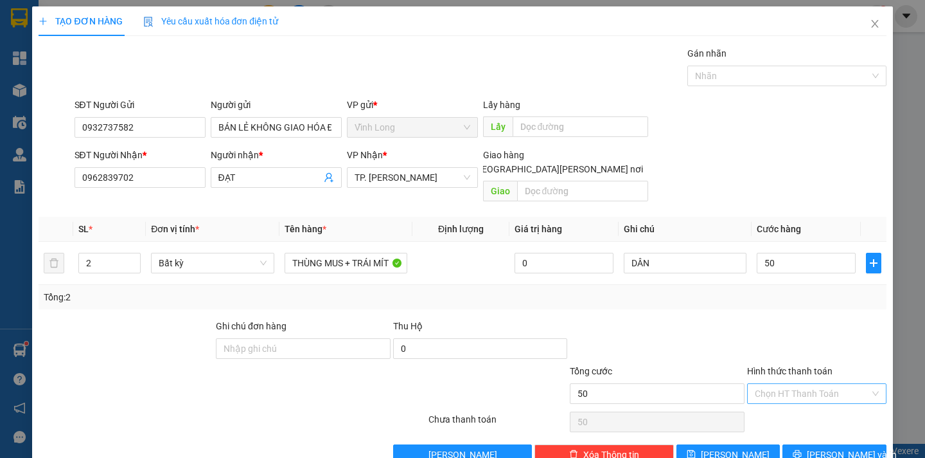
type input "50.000"
click at [778, 384] on input "Hình thức thanh toán" at bounding box center [812, 393] width 115 height 19
click at [774, 402] on div "Tại văn phòng" at bounding box center [808, 405] width 122 height 14
type input "0"
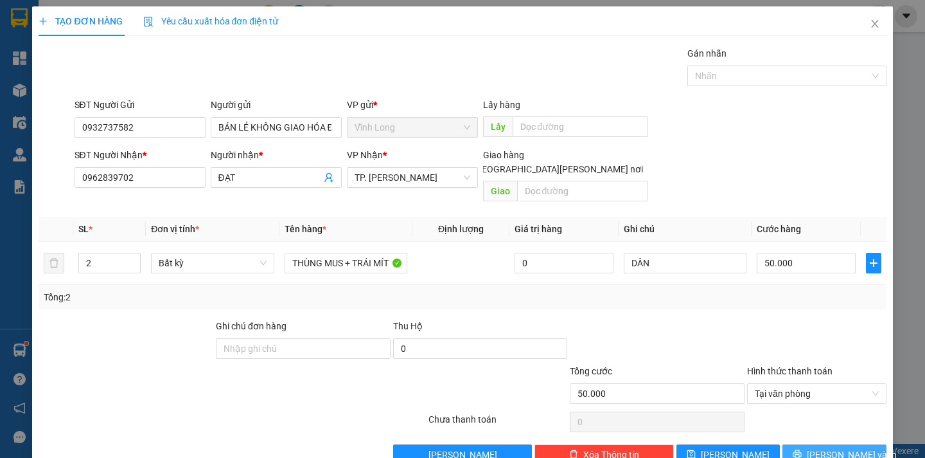
click at [802, 450] on icon "printer" at bounding box center [798, 454] width 8 height 8
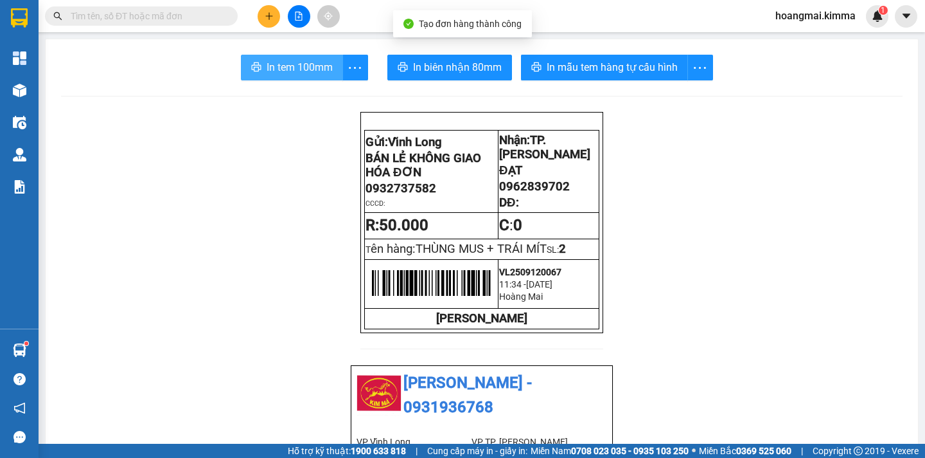
click at [298, 69] on span "In tem 100mm" at bounding box center [300, 67] width 66 height 16
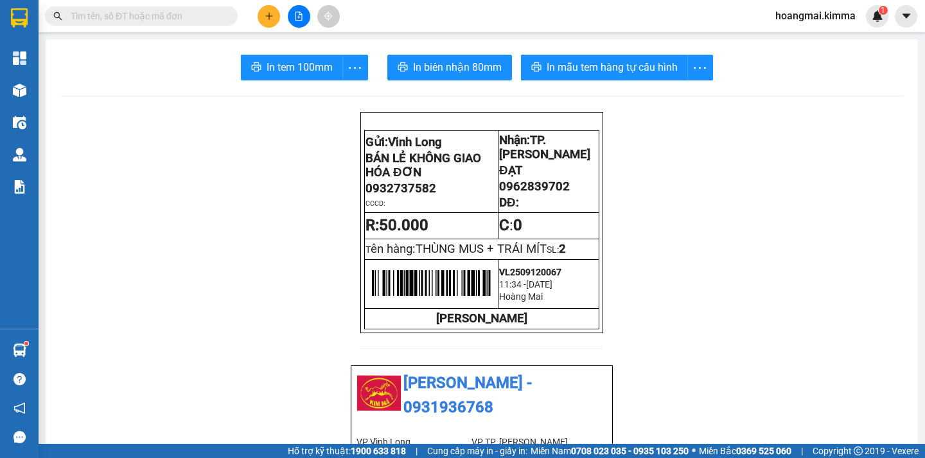
click at [274, 8] on button at bounding box center [269, 16] width 22 height 22
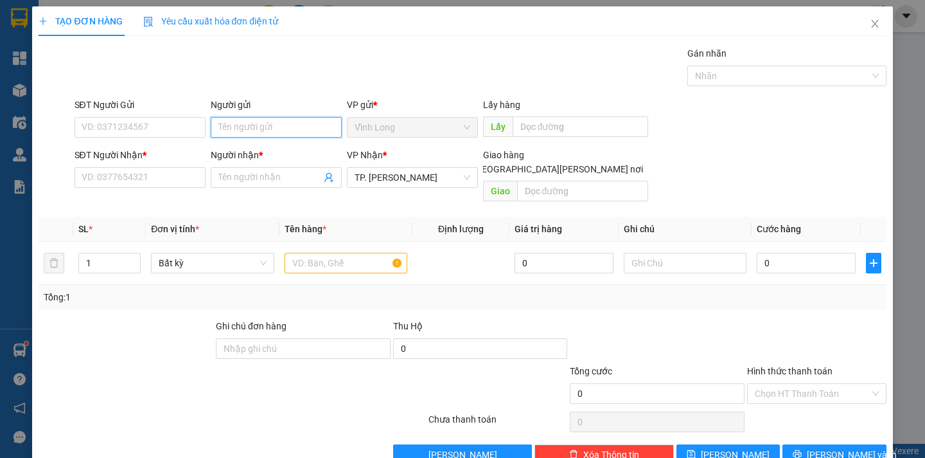
click at [222, 131] on input "Người gửi" at bounding box center [276, 127] width 131 height 21
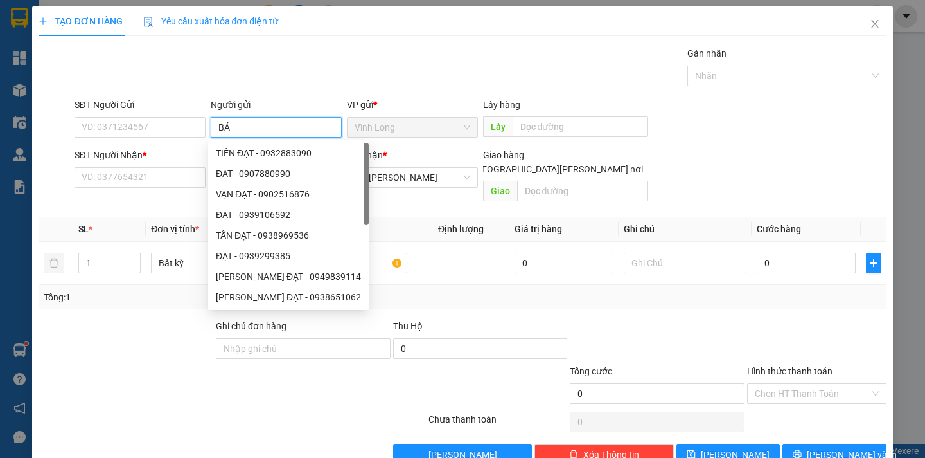
type input "BÁN"
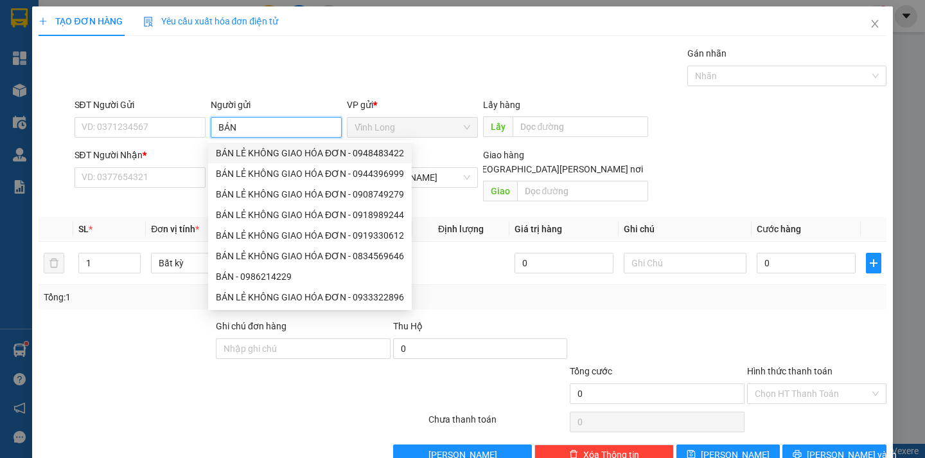
click at [234, 157] on div "BÁN LẺ KHÔNG GIAO HÓA ĐƠN - 0948483422" at bounding box center [310, 153] width 188 height 14
type input "0948483422"
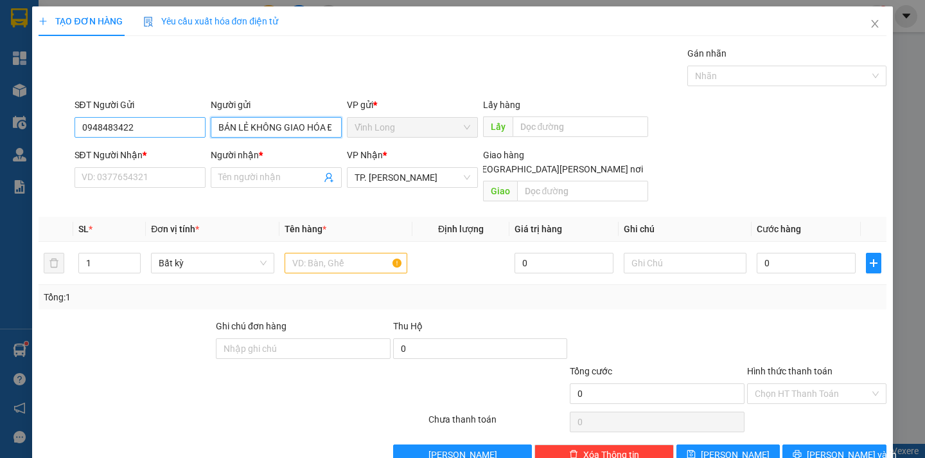
type input "BÁN LẺ KHÔNG GIAO HÓA ĐƠN"
drag, startPoint x: 158, startPoint y: 132, endPoint x: 0, endPoint y: 118, distance: 158.7
click at [0, 118] on div "TẠO ĐƠN HÀNG Yêu cầu xuất hóa đơn điện tử Transit Pickup Surcharge Ids Transit …" at bounding box center [462, 229] width 925 height 458
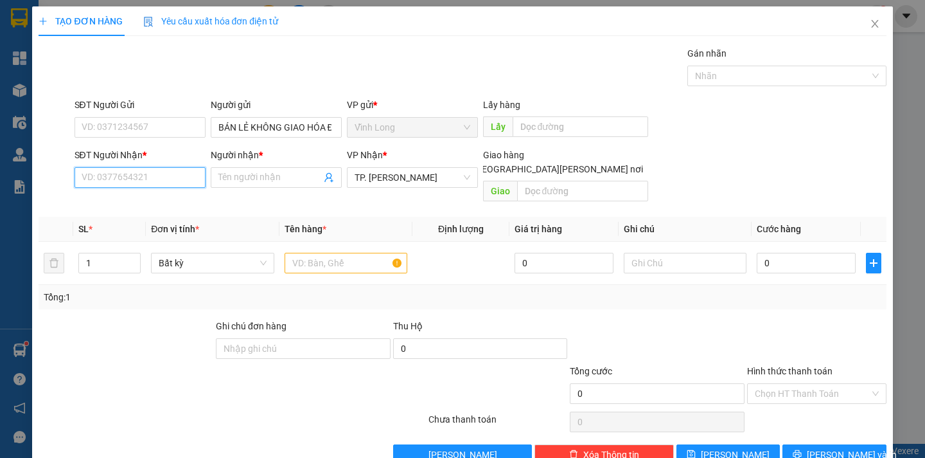
click at [97, 187] on input "SĐT Người Nhận *" at bounding box center [140, 177] width 131 height 21
type input "0989429590"
click at [117, 199] on div "0989429590 - NHỰT ANH" at bounding box center [144, 203] width 127 height 14
type input "NHỰT ANH"
type input "0989429590"
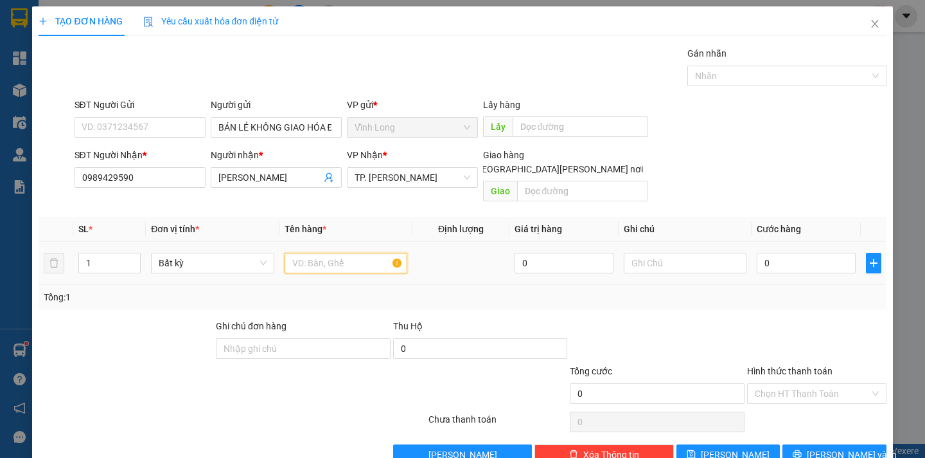
click at [325, 253] on input "text" at bounding box center [346, 263] width 123 height 21
type input "GÓI"
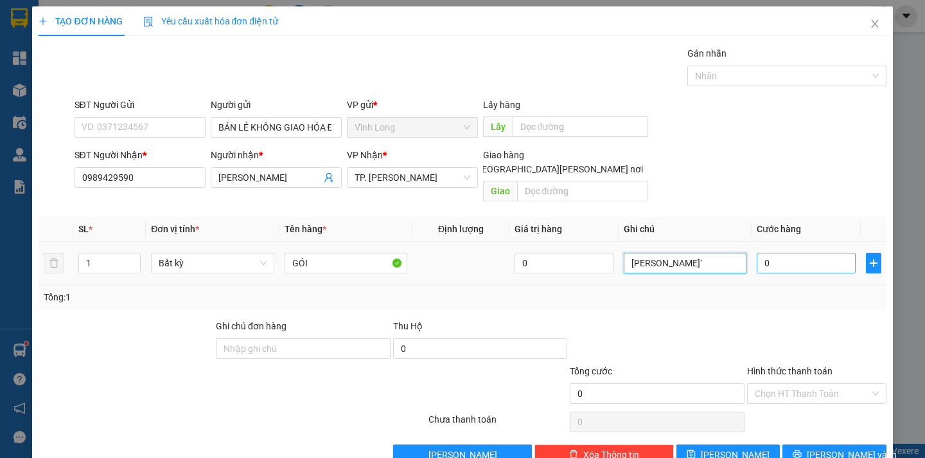
type input "DÂN`"
click at [763, 253] on input "0" at bounding box center [806, 263] width 99 height 21
type input "3"
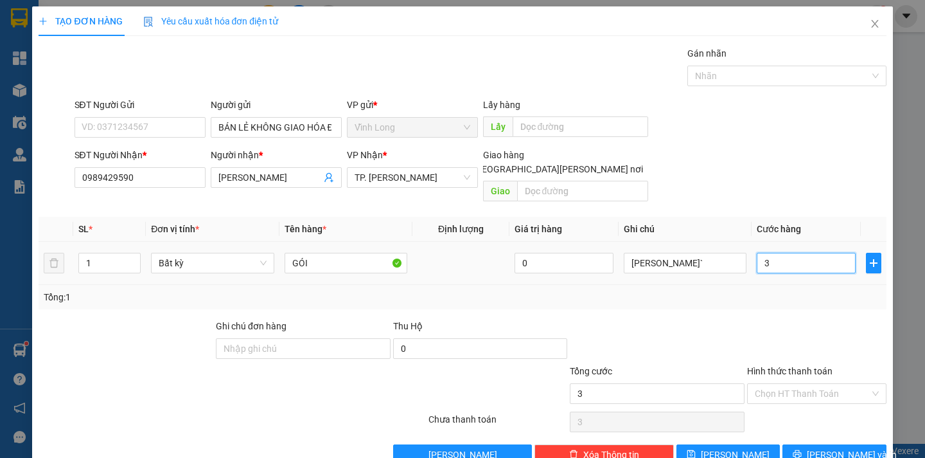
type input "30"
type input "30.000"
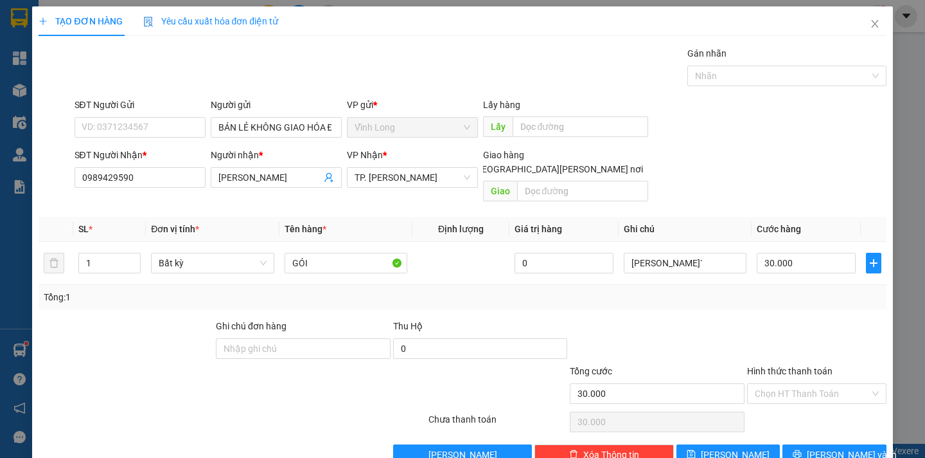
click at [794, 367] on div "Hình thức thanh toán" at bounding box center [816, 373] width 139 height 19
click at [782, 384] on input "Hình thức thanh toán" at bounding box center [812, 393] width 115 height 19
click at [786, 408] on div "Tại văn phòng" at bounding box center [808, 405] width 122 height 14
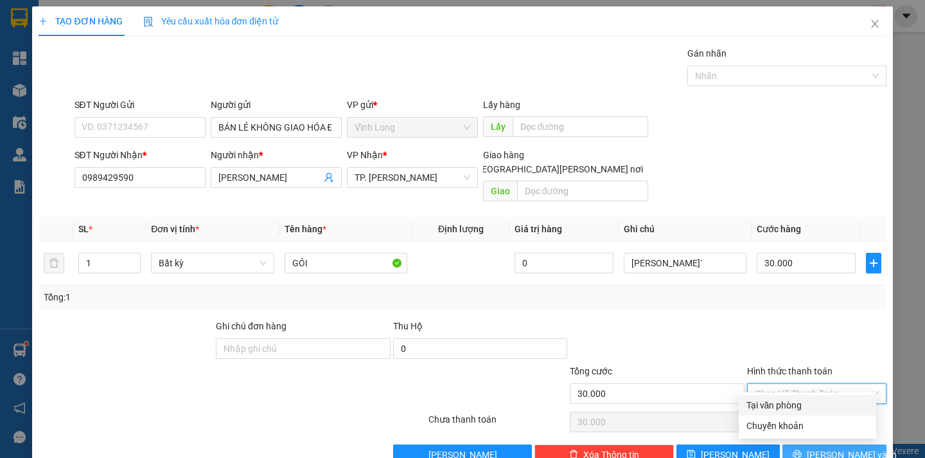
type input "0"
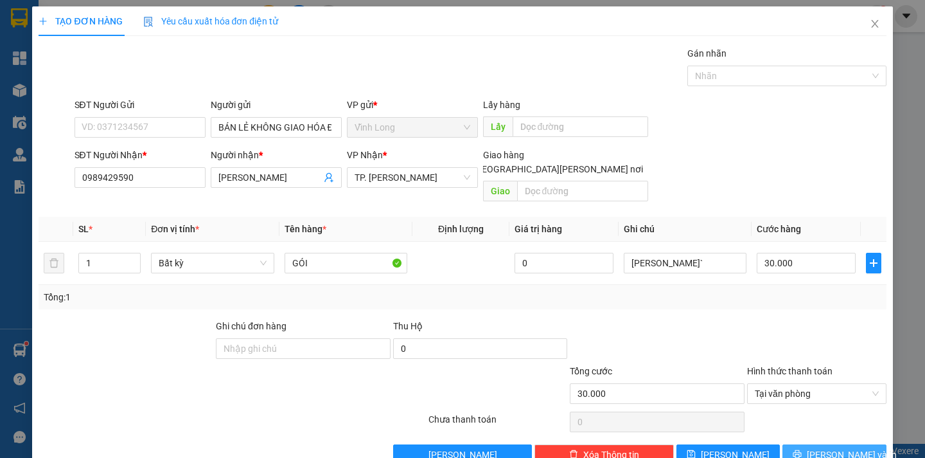
click at [831, 447] on span "Lưu và In" at bounding box center [852, 454] width 90 height 14
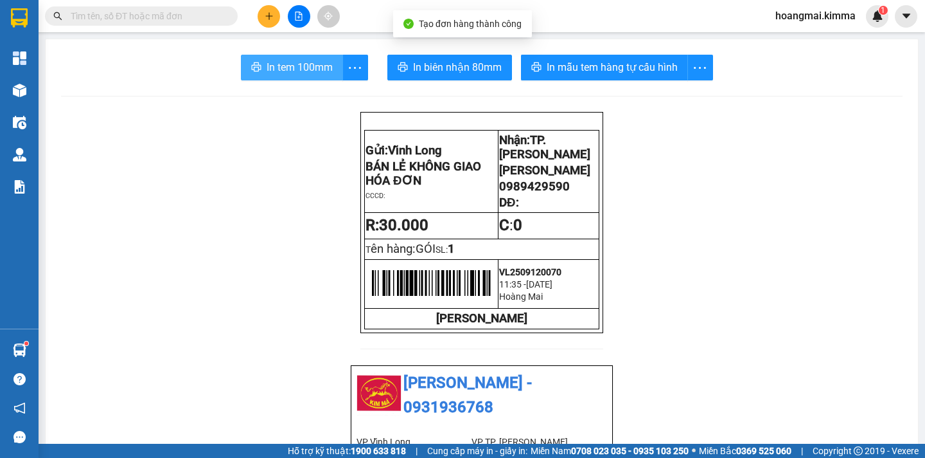
click at [292, 63] on span "In tem 100mm" at bounding box center [300, 67] width 66 height 16
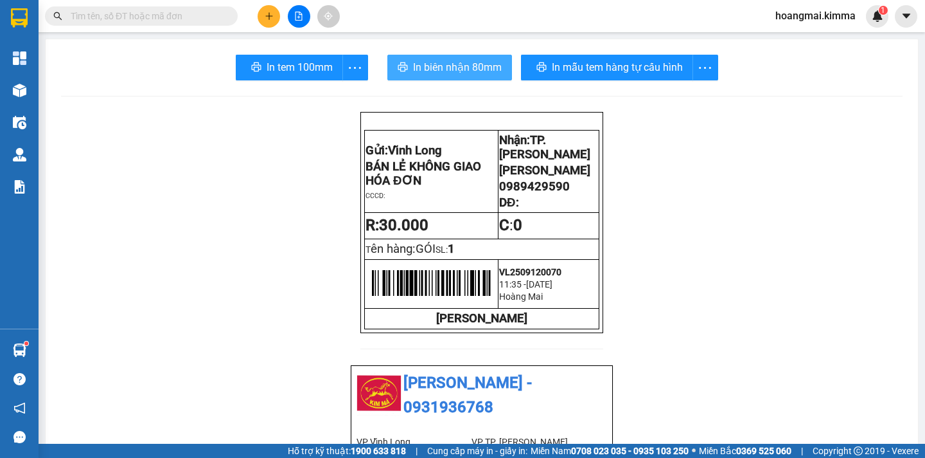
click at [463, 71] on span "In biên nhận 80mm" at bounding box center [457, 67] width 89 height 16
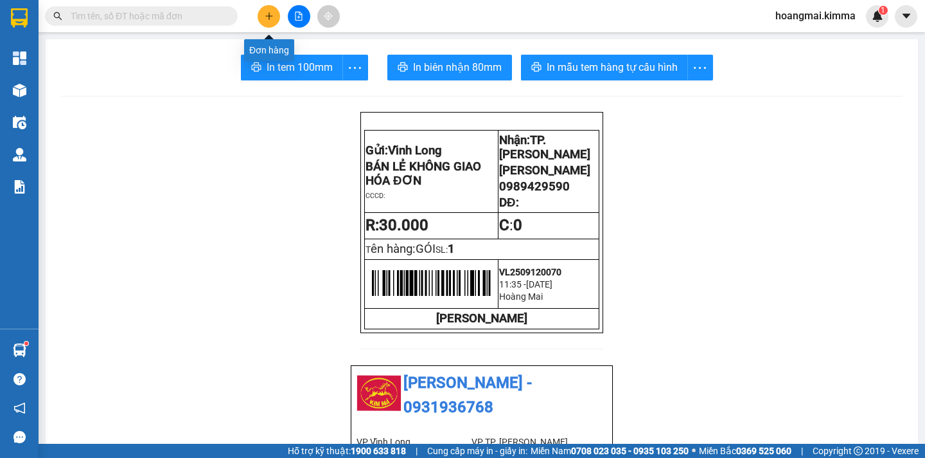
click at [269, 10] on button at bounding box center [269, 16] width 22 height 22
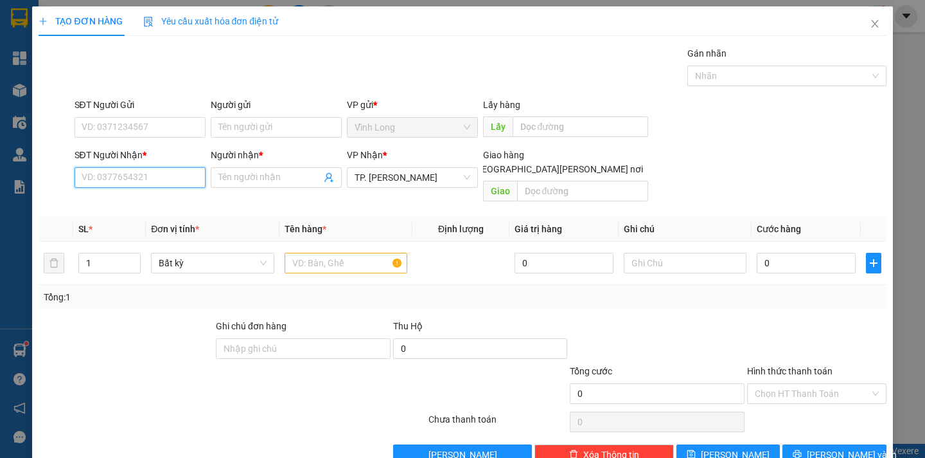
click at [148, 174] on input "SĐT Người Nhận *" at bounding box center [140, 177] width 131 height 21
type input "0973406479"
click at [154, 205] on div "0973406479 - ĐỨC KHÁNH" at bounding box center [144, 203] width 127 height 14
type input "ĐỨC KHÁNH"
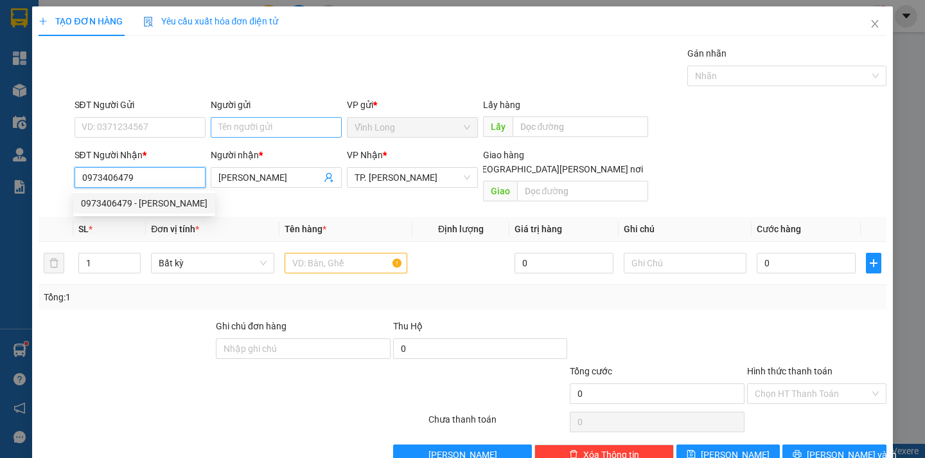
type input "0973406479"
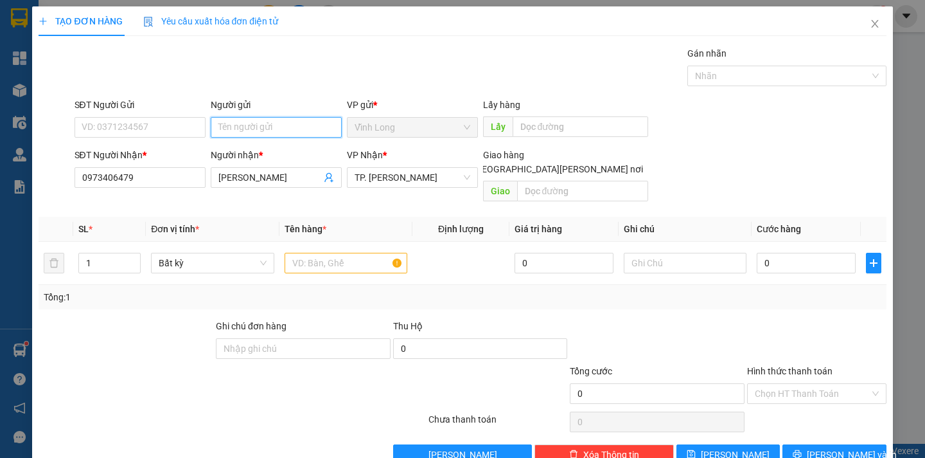
click at [239, 126] on input "Người gửi" at bounding box center [276, 127] width 131 height 21
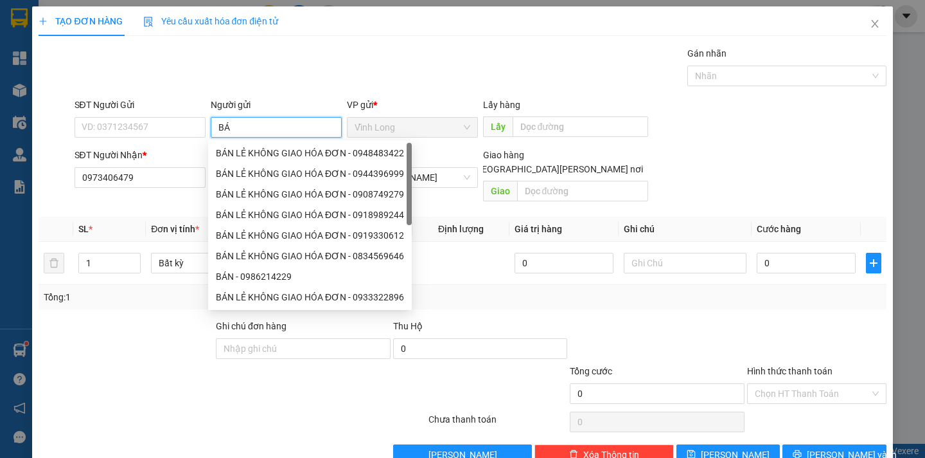
type input "BÁN"
click at [255, 154] on div "BÁN LẺ KHÔNG GIAO HÓA ĐƠN - 0948483422" at bounding box center [310, 153] width 188 height 14
type input "0948483422"
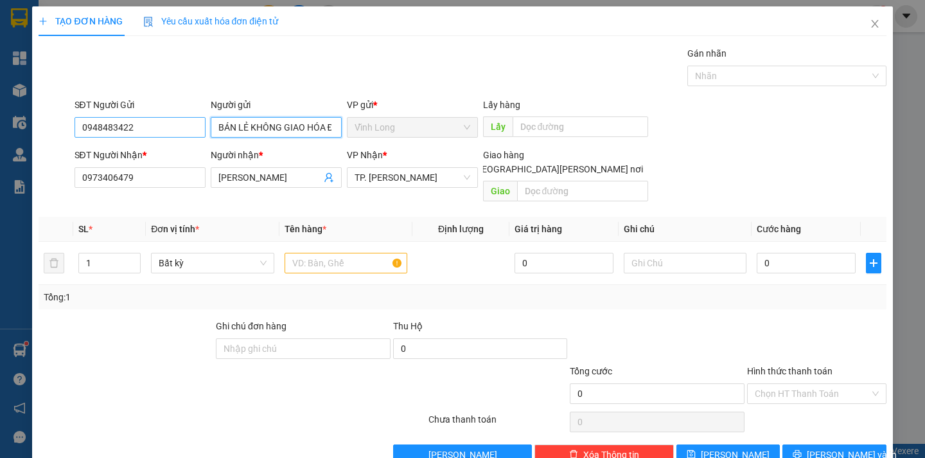
type input "BÁN LẺ KHÔNG GIAO HÓA ĐƠN"
drag, startPoint x: 139, startPoint y: 121, endPoint x: 60, endPoint y: 117, distance: 79.2
click at [60, 117] on div "SĐT Người Gửi 0948483422 0948483422 Người gửi BÁN LẺ KHÔNG GIAO HÓA ĐƠN VP gửi …" at bounding box center [462, 120] width 850 height 45
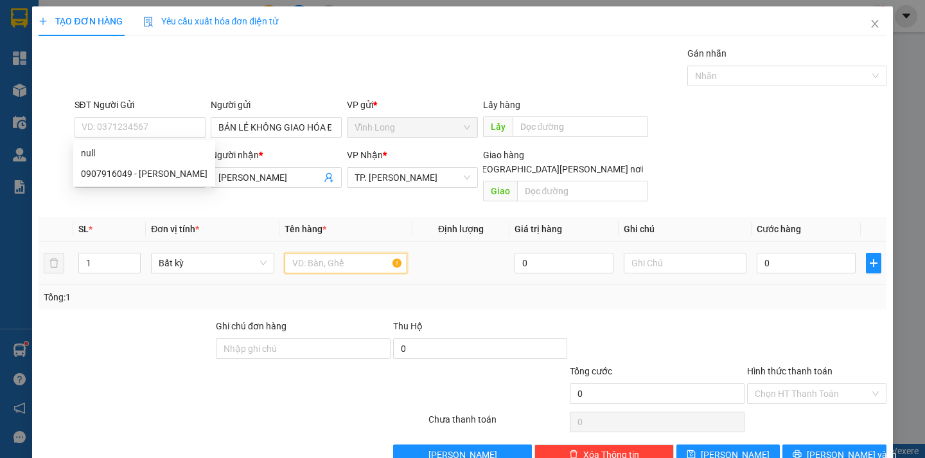
click at [303, 254] on input "text" at bounding box center [346, 263] width 123 height 21
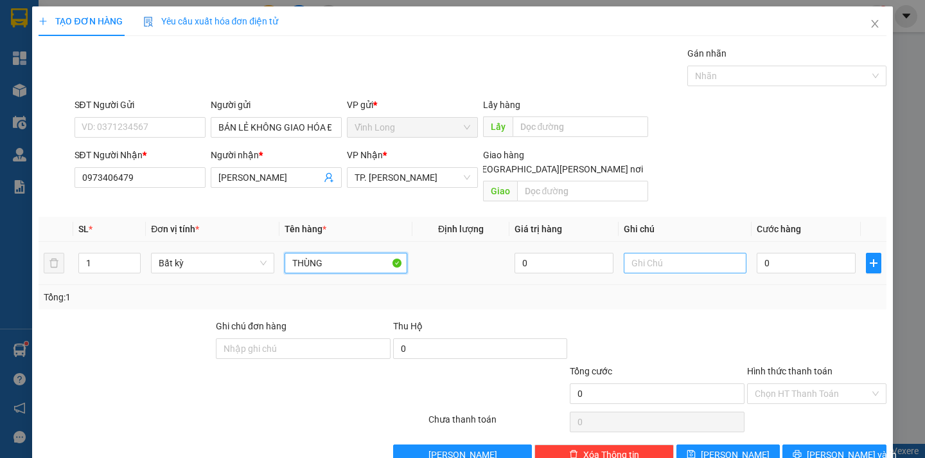
type input "THÙNG"
click at [639, 253] on input "text" at bounding box center [685, 263] width 123 height 21
type input "DÂN"
type input "3"
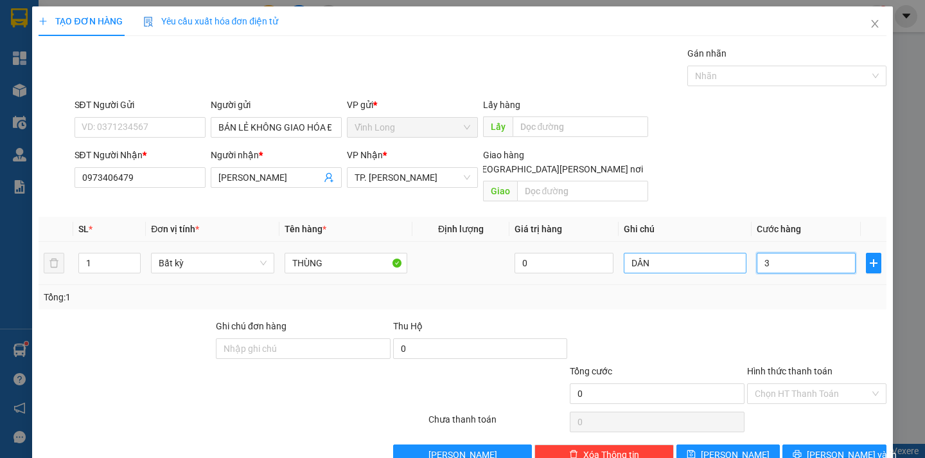
type input "3"
type input "30"
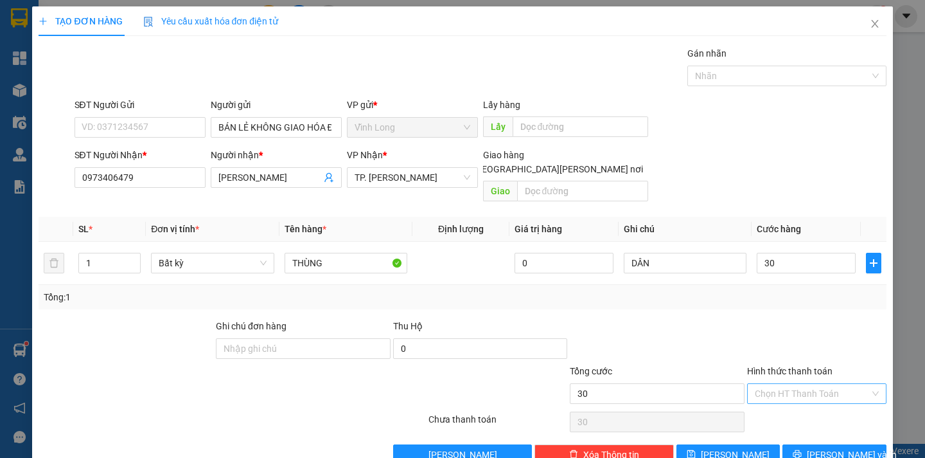
type input "30.000"
click at [814, 384] on input "Hình thức thanh toán" at bounding box center [812, 393] width 115 height 19
click at [795, 399] on div "Tại văn phòng" at bounding box center [808, 405] width 122 height 14
type input "0"
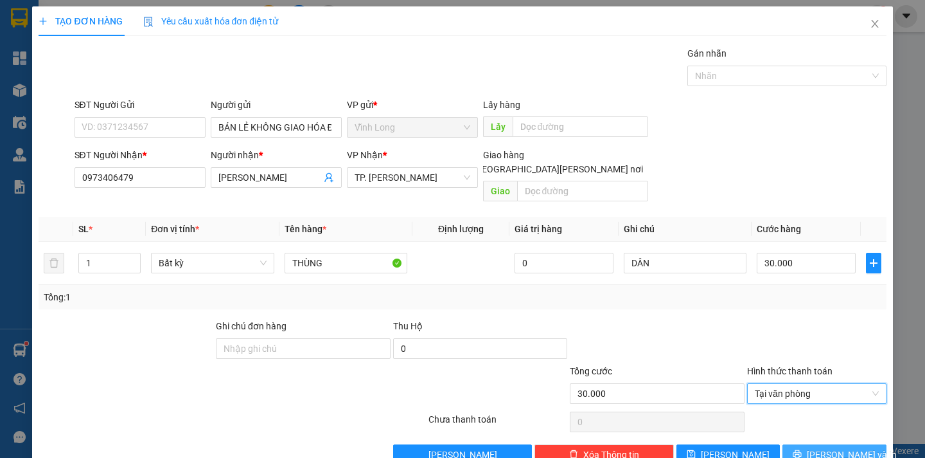
click at [819, 447] on span "Lưu và In" at bounding box center [852, 454] width 90 height 14
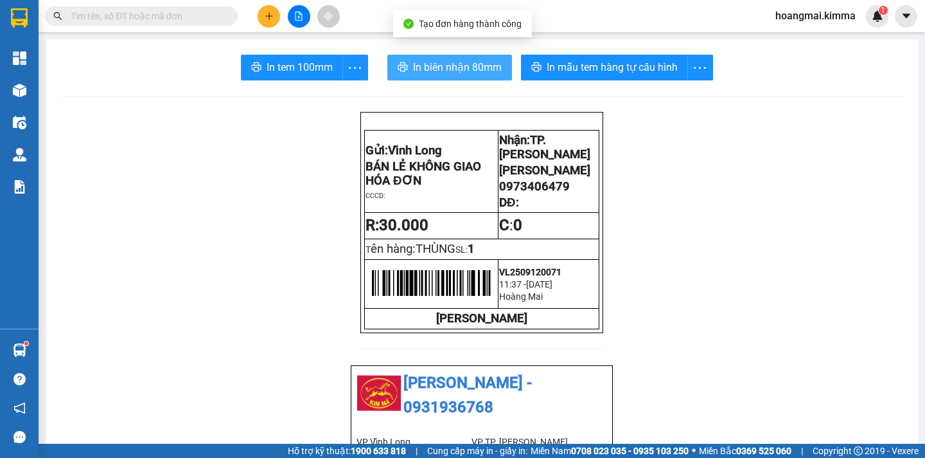
click at [446, 69] on span "In biên nhận 80mm" at bounding box center [457, 67] width 89 height 16
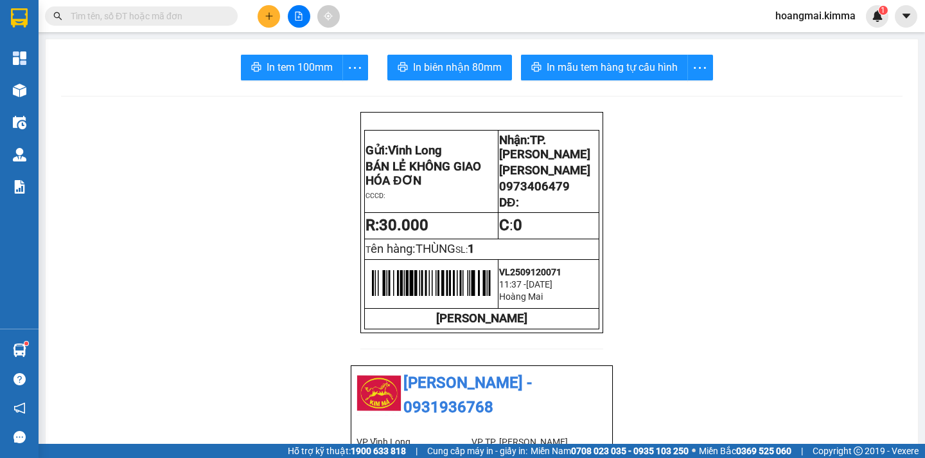
click at [299, 71] on span "In tem 100mm" at bounding box center [300, 67] width 66 height 16
click at [262, 12] on button at bounding box center [269, 16] width 22 height 22
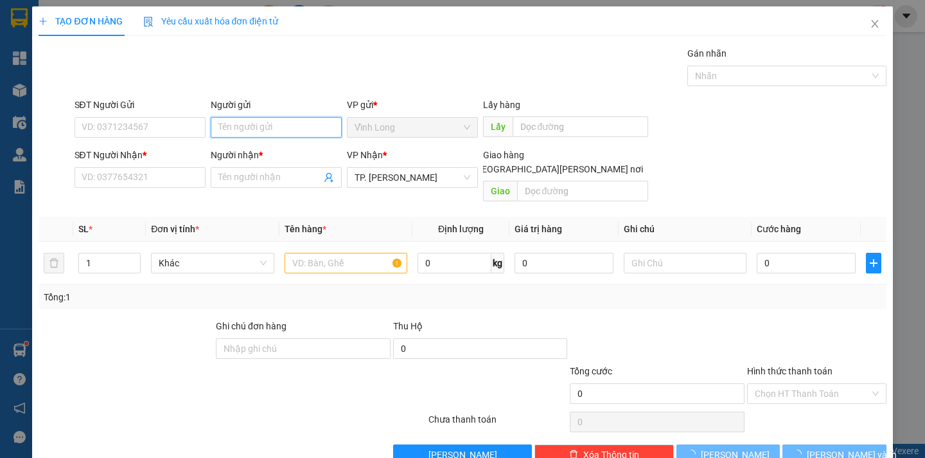
click at [260, 129] on input "Người gửi" at bounding box center [276, 127] width 131 height 21
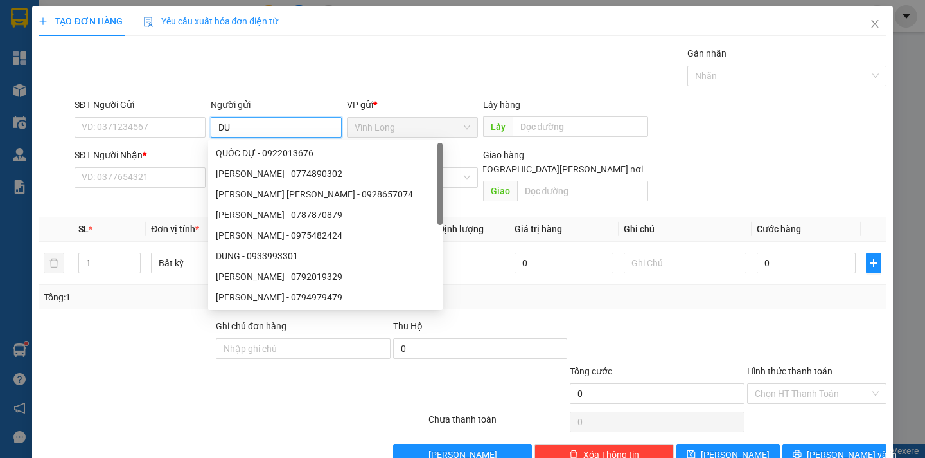
type input "D"
type input "BÁN"
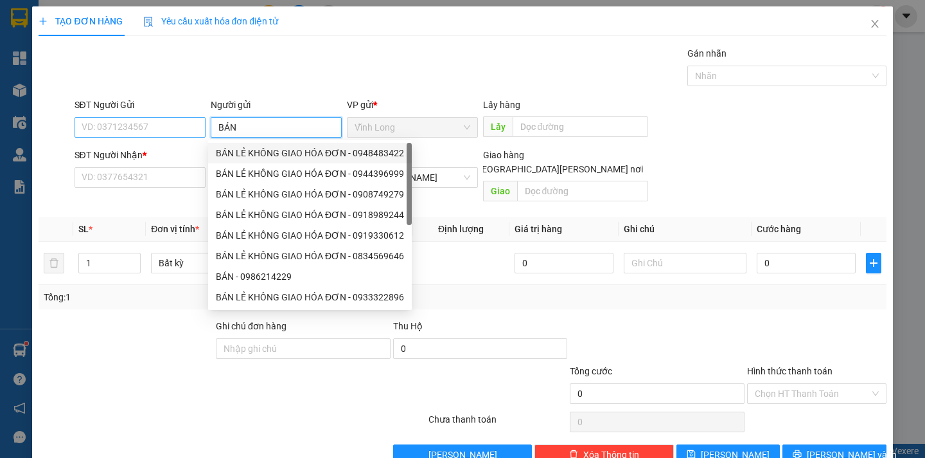
drag, startPoint x: 263, startPoint y: 156, endPoint x: 145, endPoint y: 134, distance: 120.4
click at [261, 156] on div "BÁN LẺ KHÔNG GIAO HÓA ĐƠN - 0948483422" at bounding box center [310, 153] width 188 height 14
type input "0948483422"
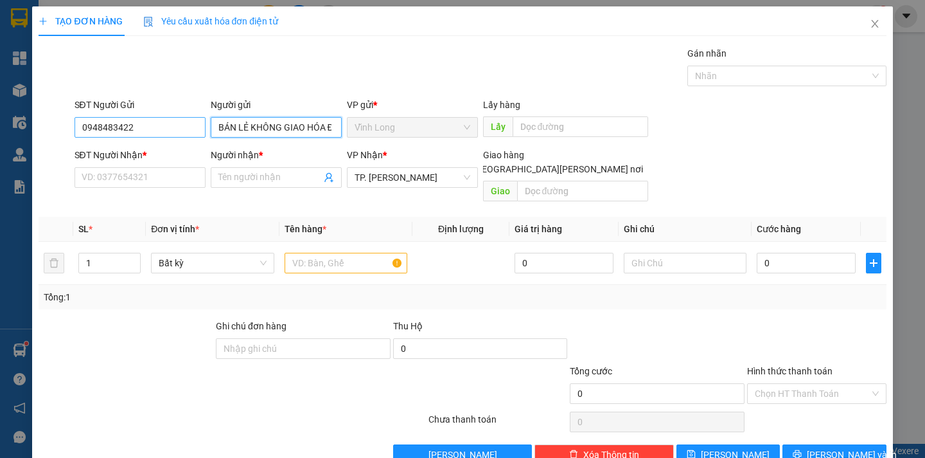
type input "BÁN LẺ KHÔNG GIAO HÓA ĐƠN"
drag, startPoint x: 152, startPoint y: 127, endPoint x: 17, endPoint y: 122, distance: 134.4
click at [20, 121] on div "TẠO ĐƠN HÀNG Yêu cầu xuất hóa đơn điện tử Transit Pickup Surcharge Ids Transit …" at bounding box center [462, 229] width 925 height 458
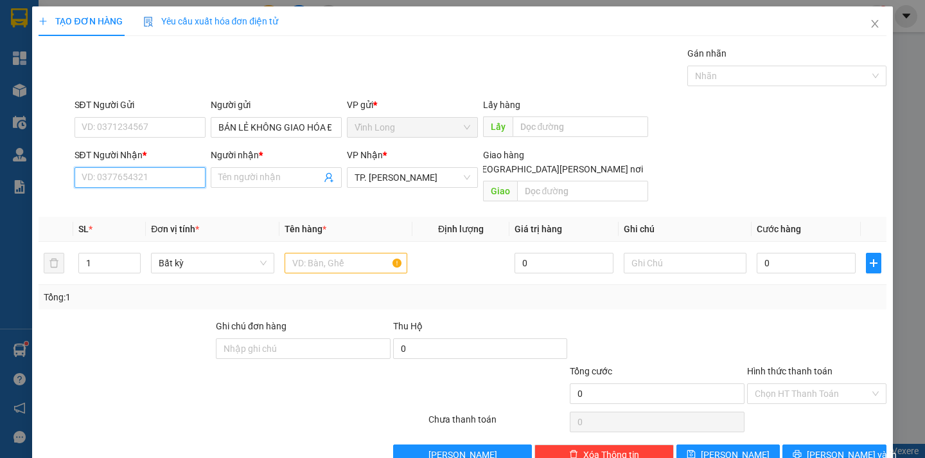
click at [108, 181] on input "SĐT Người Nhận *" at bounding box center [140, 177] width 131 height 21
click at [151, 203] on div "0964817347 - LABO ANH KHOA" at bounding box center [145, 203] width 128 height 14
type input "0964817347"
type input "LABO ANH KHOA"
type input "0964817347"
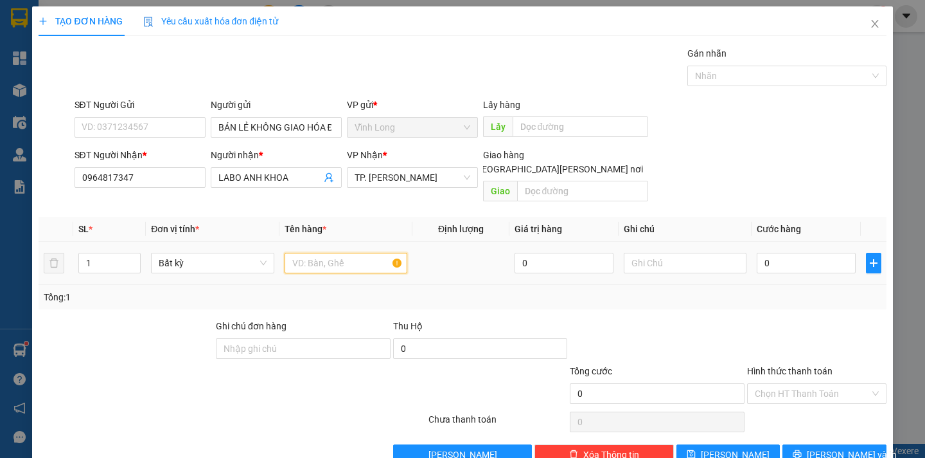
click at [316, 256] on input "text" at bounding box center [346, 263] width 123 height 21
type input "HỘP"
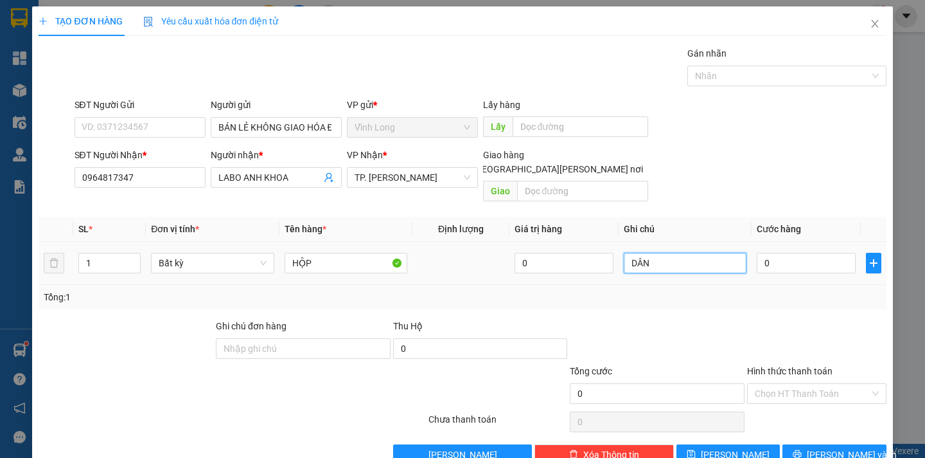
type input "DÂN"
type input "2"
type input "20"
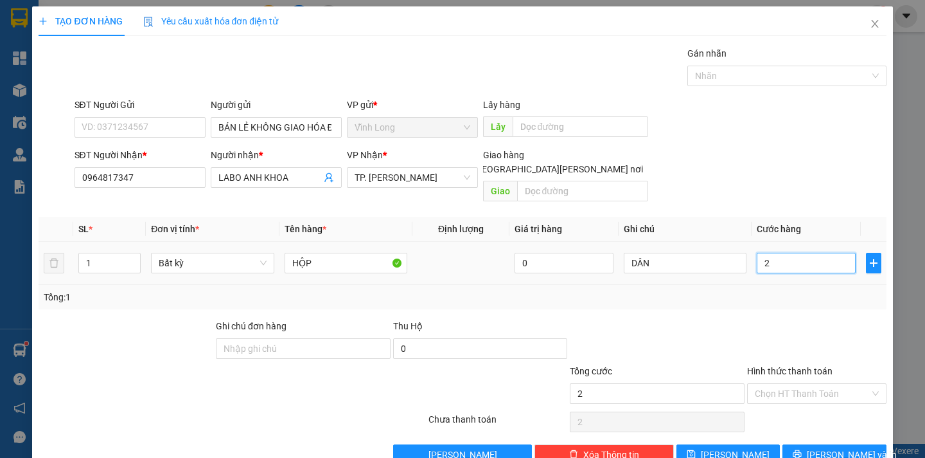
type input "20"
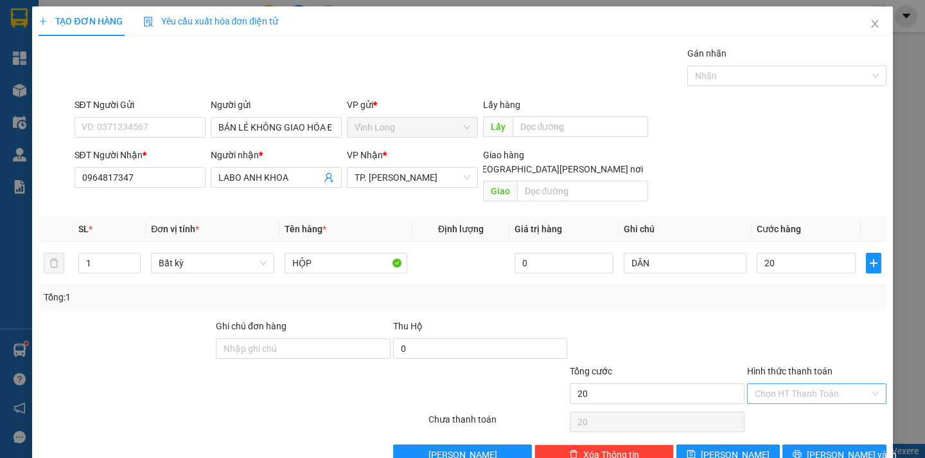
type input "20.000"
click at [794, 384] on input "Hình thức thanh toán" at bounding box center [812, 393] width 115 height 19
click at [792, 405] on div "Tại văn phòng" at bounding box center [808, 405] width 122 height 14
type input "0"
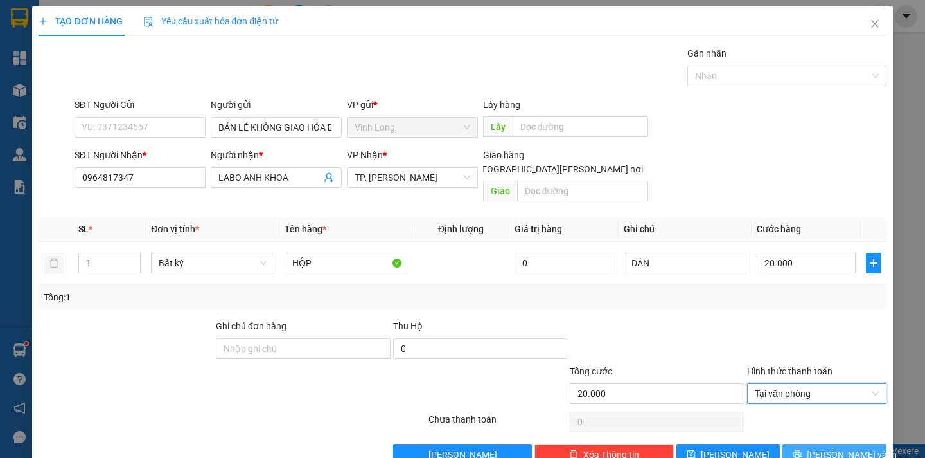
click at [862, 444] on button "Lưu và In" at bounding box center [834, 454] width 103 height 21
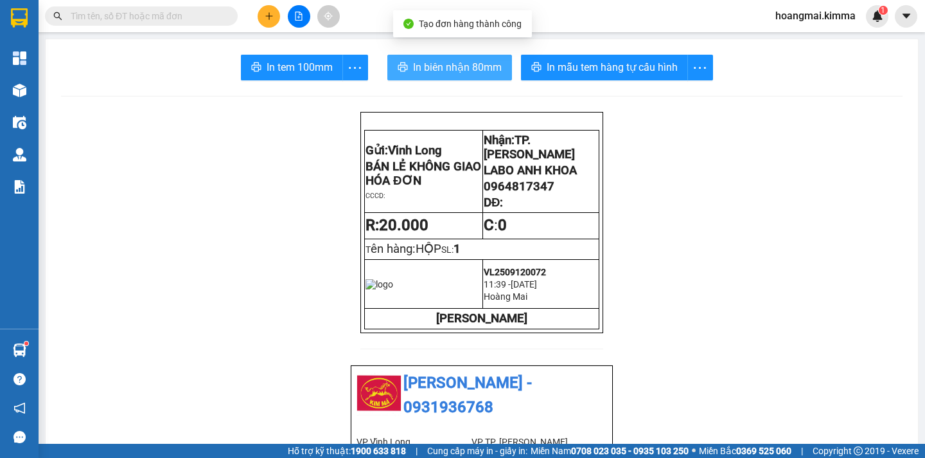
click at [453, 78] on button "In biên nhận 80mm" at bounding box center [449, 68] width 125 height 26
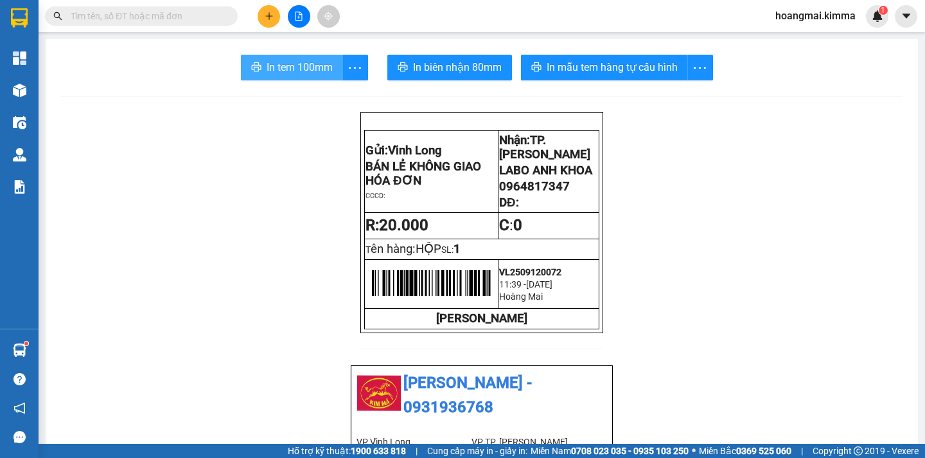
click at [273, 71] on span "In tem 100mm" at bounding box center [300, 67] width 66 height 16
click at [269, 15] on icon "plus" at bounding box center [269, 16] width 9 height 9
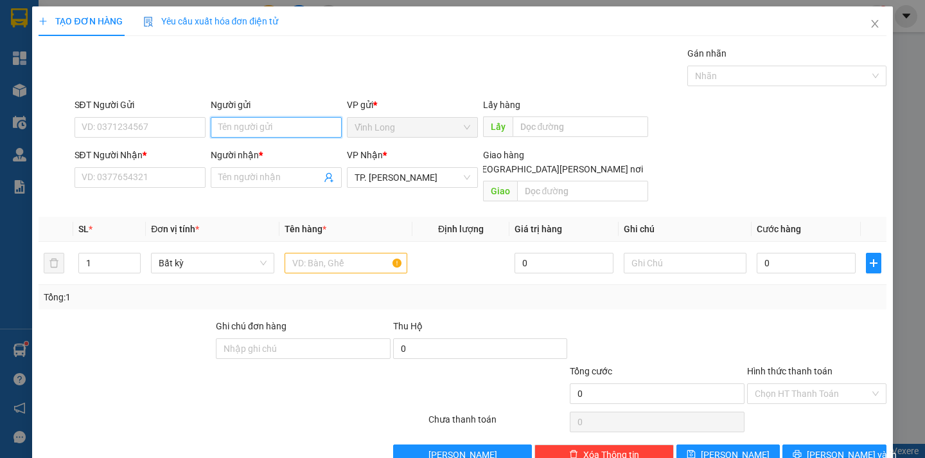
click at [240, 127] on input "Người gửi" at bounding box center [276, 127] width 131 height 21
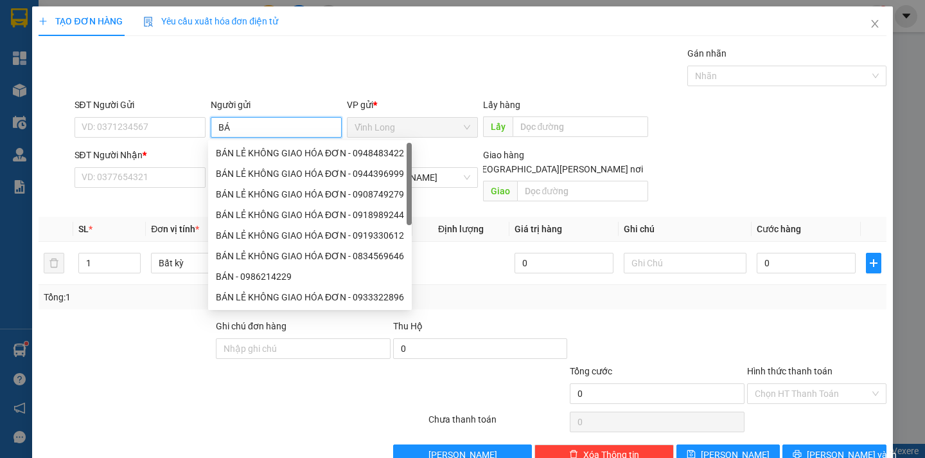
type input "B"
click at [870, 24] on icon "close" at bounding box center [875, 24] width 10 height 10
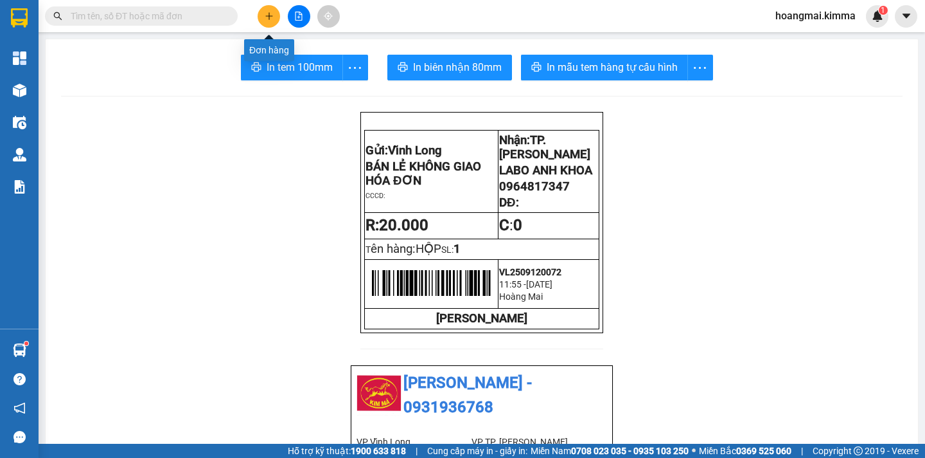
click at [269, 17] on icon "plus" at bounding box center [269, 15] width 1 height 7
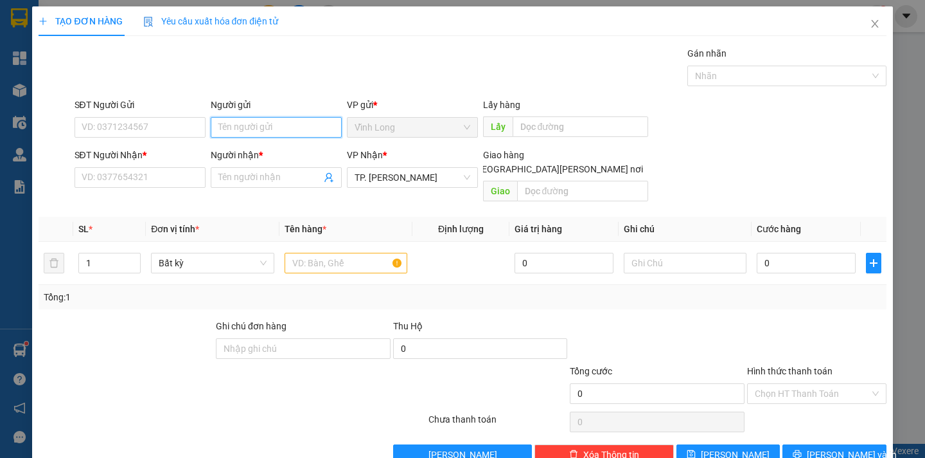
click at [234, 130] on input "Người gửi" at bounding box center [276, 127] width 131 height 21
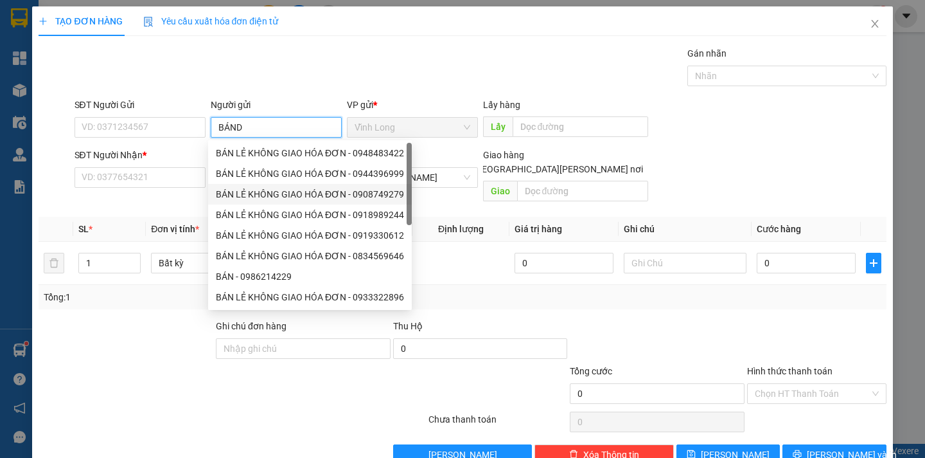
type input "BÁN"
click at [282, 147] on div "BÁN LẺ KHÔNG GIAO HÓA ĐƠN - 0948483422" at bounding box center [310, 153] width 188 height 14
type input "0948483422"
type input "BÁN LẺ KHÔNG GIAO HÓA ĐƠN"
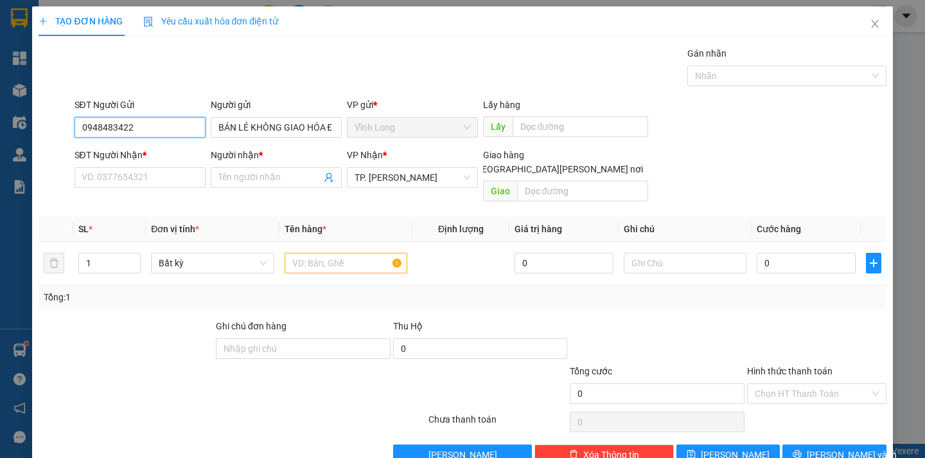
drag, startPoint x: 150, startPoint y: 130, endPoint x: 0, endPoint y: 131, distance: 149.7
click at [0, 131] on div "TẠO ĐƠN HÀNG Yêu cầu xuất hóa đơn điện tử Transit Pickup Surcharge Ids Transit …" at bounding box center [462, 229] width 925 height 458
click at [79, 170] on input "SĐT Người Nhận *" at bounding box center [140, 177] width 131 height 21
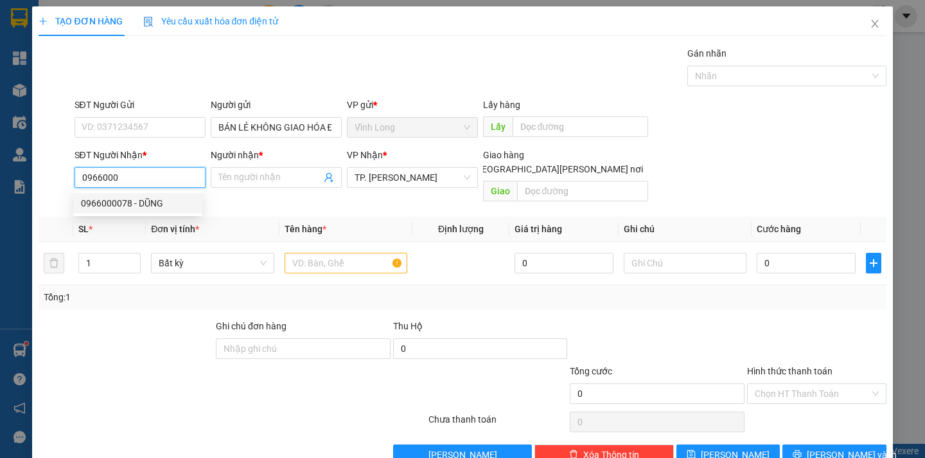
click at [122, 202] on div "0966000078 - DŨNG" at bounding box center [138, 203] width 114 height 14
type input "0966000078"
type input "DŨNG"
type input "0966000078"
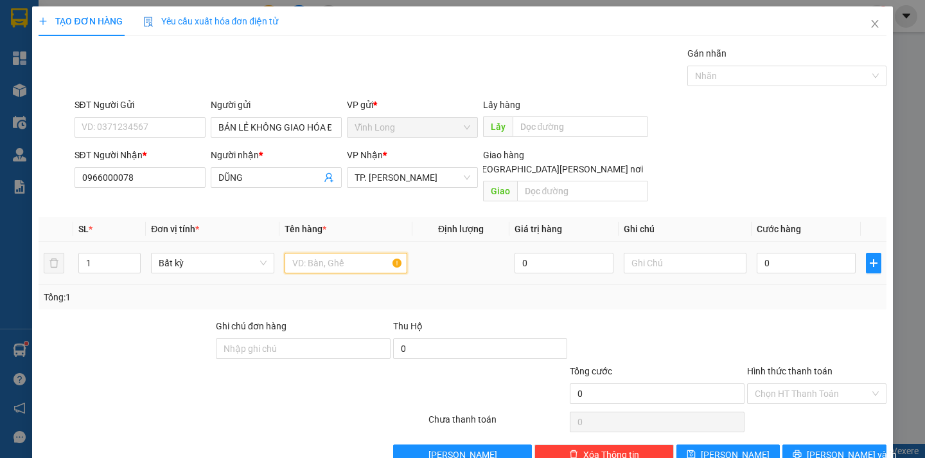
click at [314, 256] on input "text" at bounding box center [346, 263] width 123 height 21
type input "HỘP"
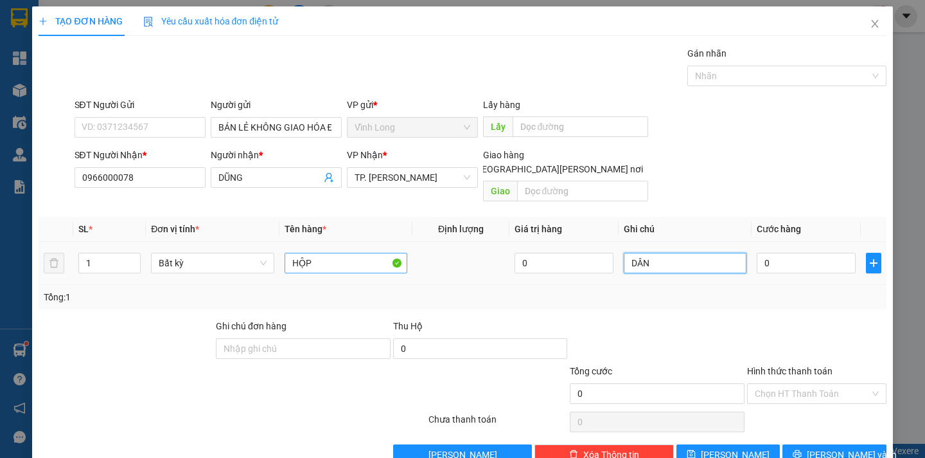
type input "DÂN"
type input "2"
type input "20"
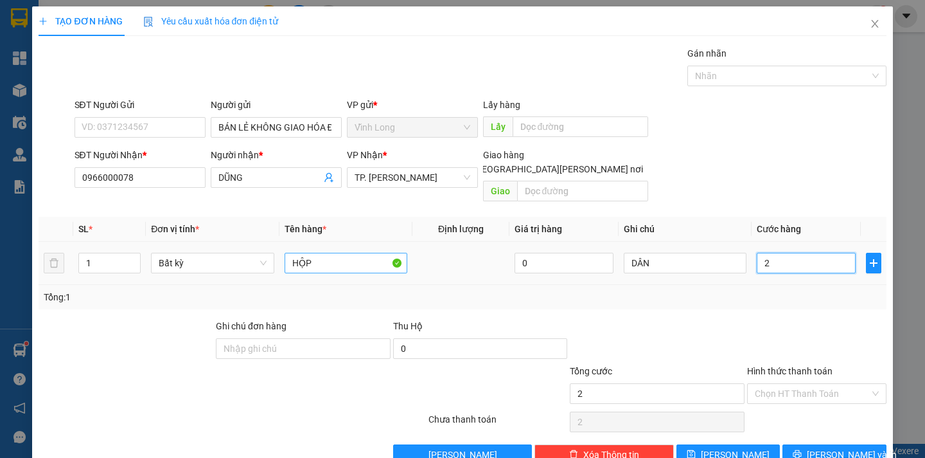
type input "20"
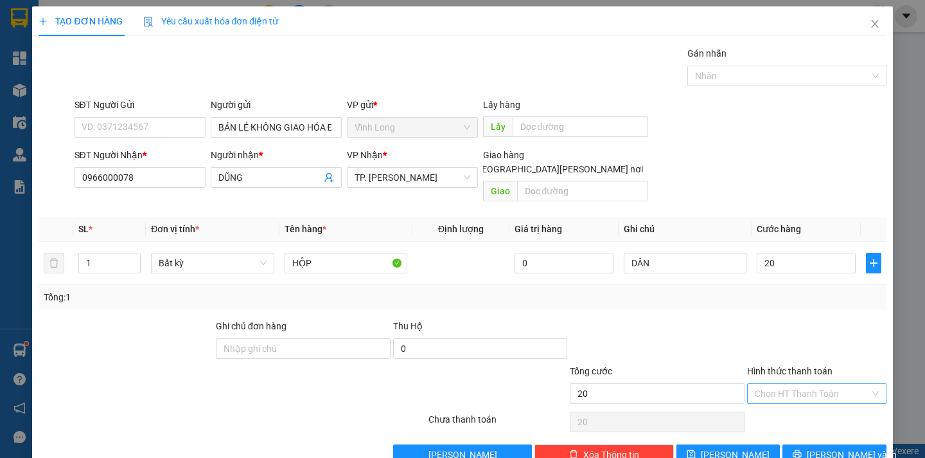
type input "20.000"
click at [785, 384] on input "Hình thức thanh toán" at bounding box center [812, 393] width 115 height 19
click at [777, 406] on div "Tại văn phòng" at bounding box center [808, 405] width 122 height 14
type input "0"
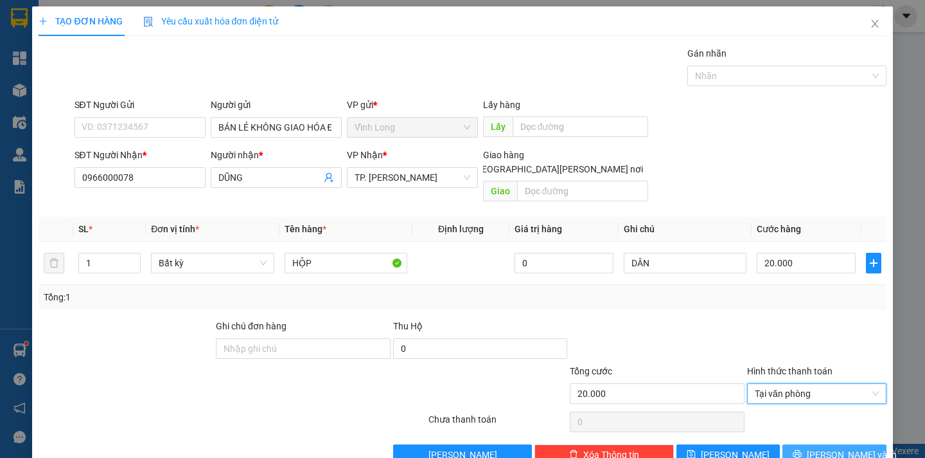
click at [848, 447] on span "Lưu và In" at bounding box center [852, 454] width 90 height 14
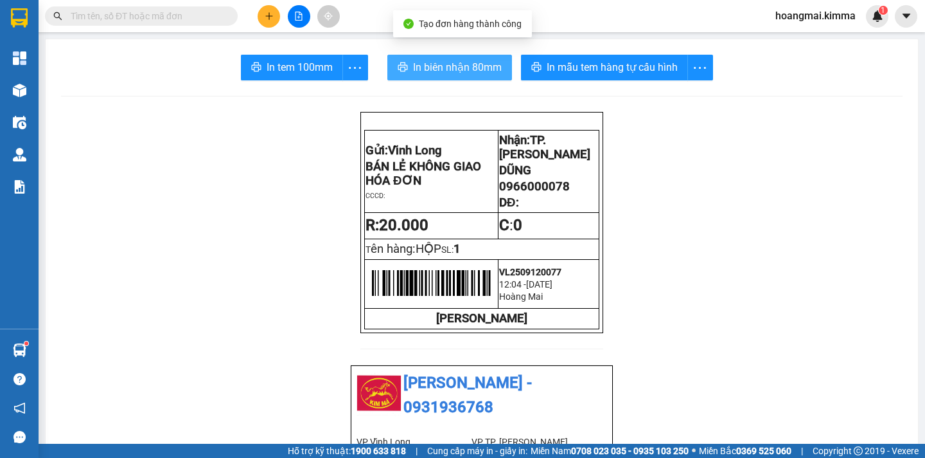
click at [436, 66] on span "In biên nhận 80mm" at bounding box center [457, 67] width 89 height 16
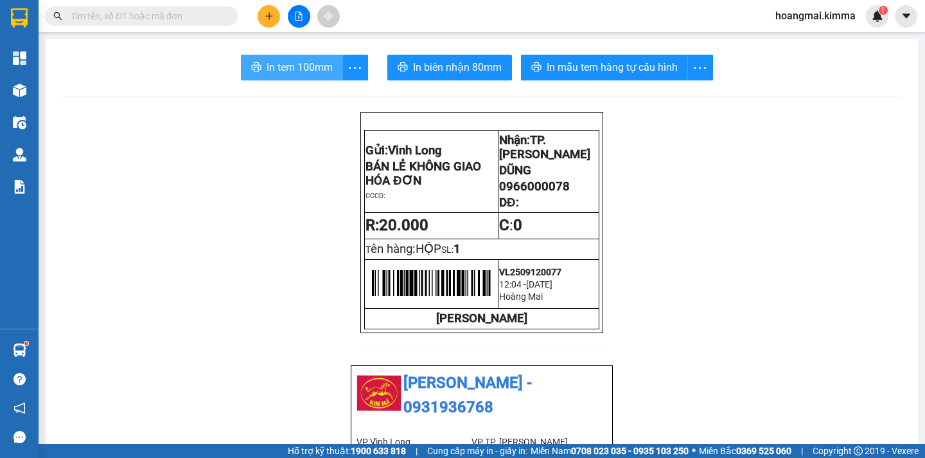
click at [313, 59] on span "In tem 100mm" at bounding box center [300, 67] width 66 height 16
click at [75, 17] on input "text" at bounding box center [147, 16] width 152 height 14
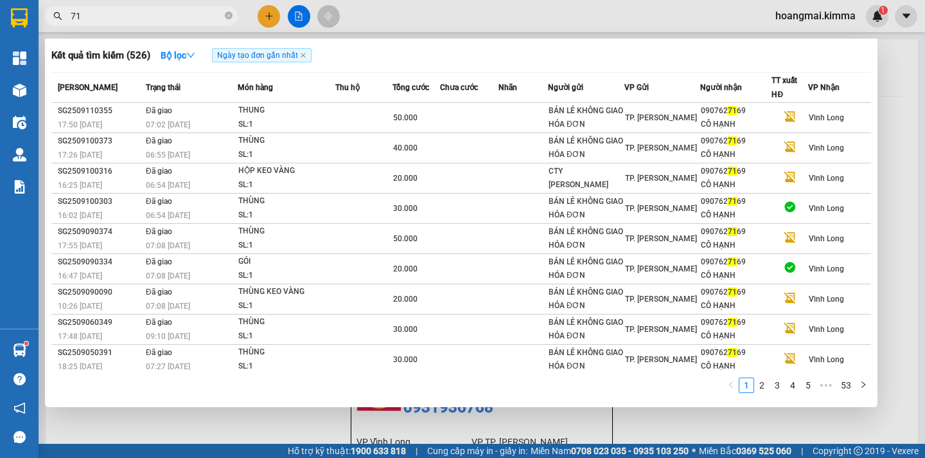
type input "7"
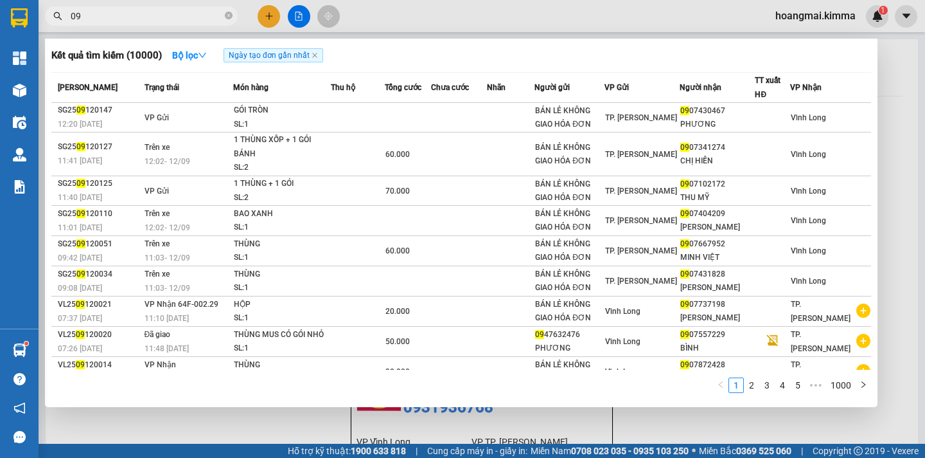
type input "0"
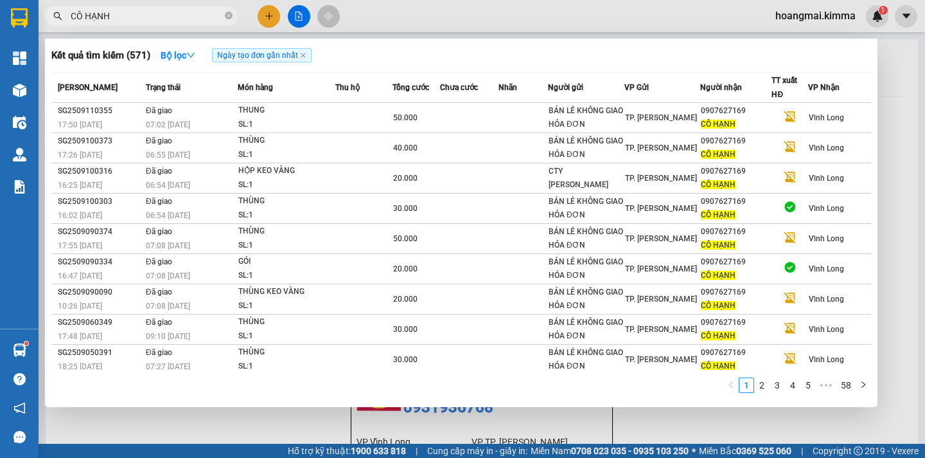
scroll to position [35, 0]
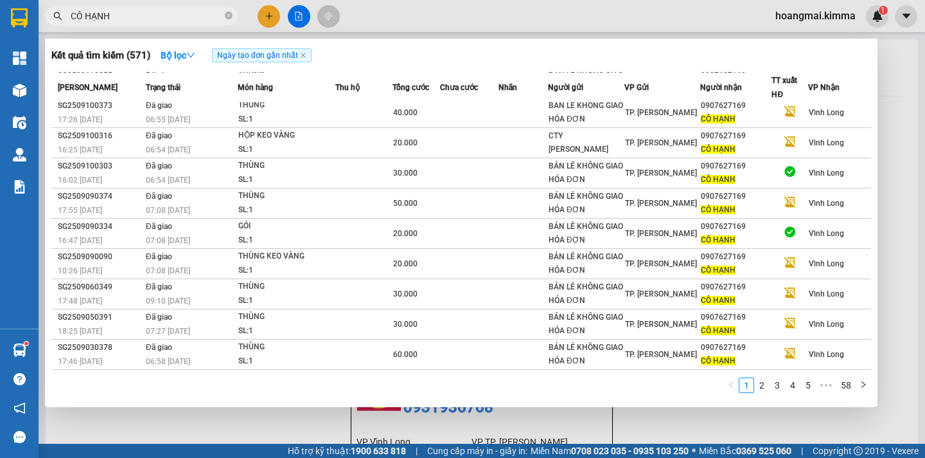
type input "CÔ HẠNH"
click at [197, 418] on div at bounding box center [462, 229] width 925 height 458
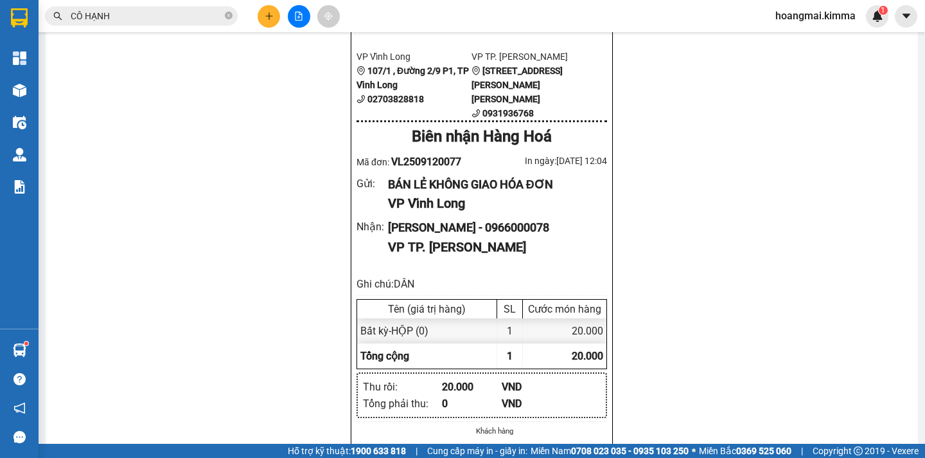
scroll to position [128, 0]
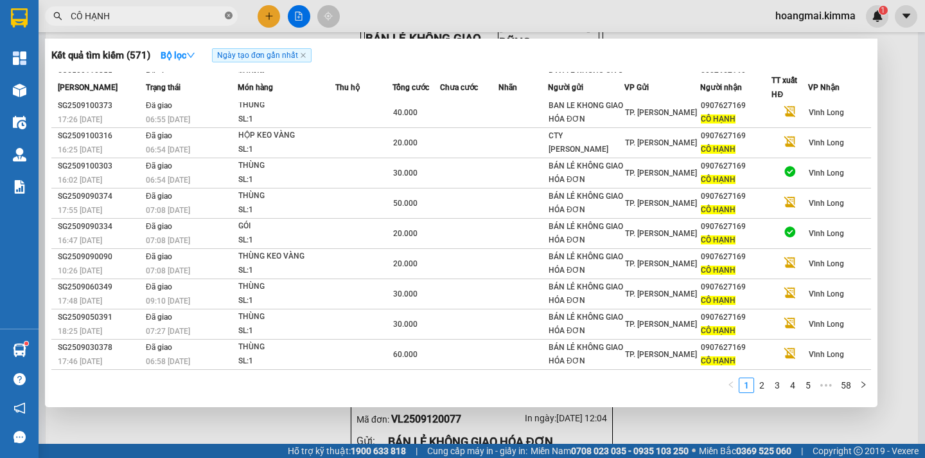
click at [226, 13] on icon "close-circle" at bounding box center [229, 16] width 8 height 8
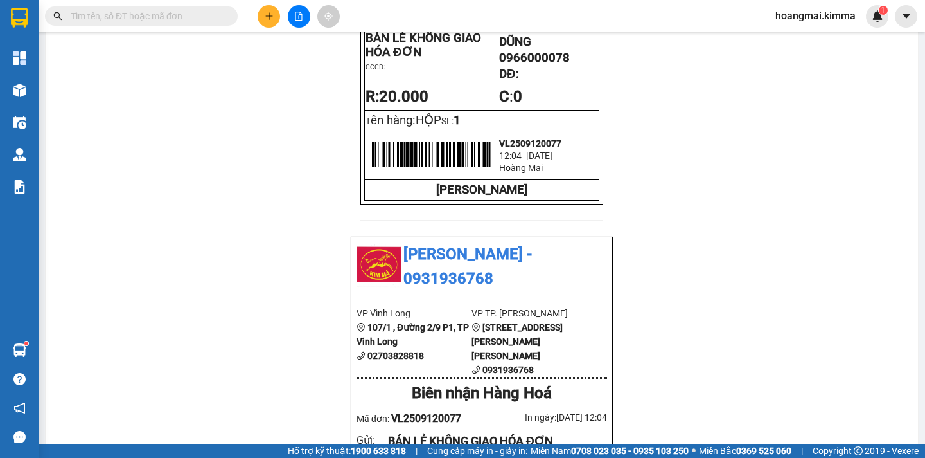
scroll to position [193, 0]
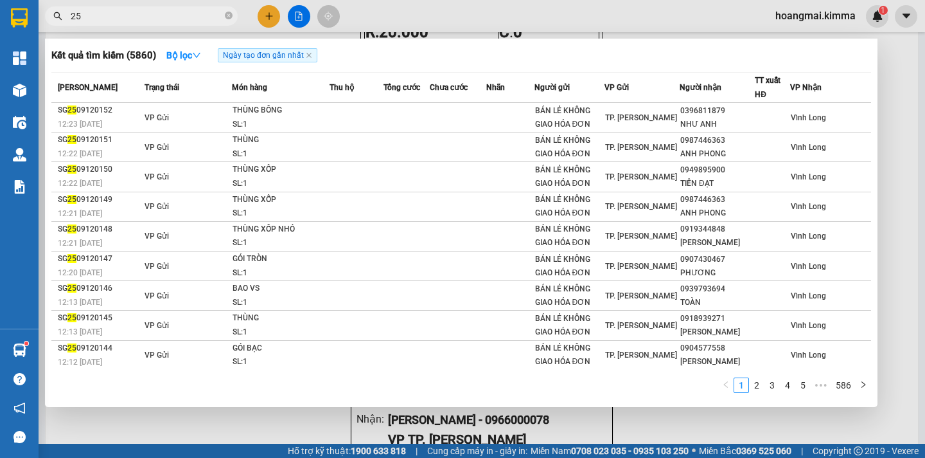
type input "2"
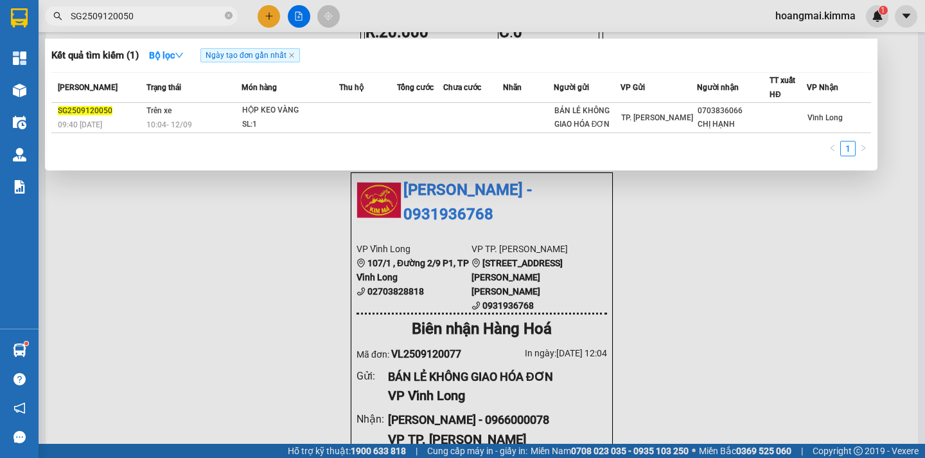
type input "SG2509120050"
click at [268, 22] on div at bounding box center [462, 229] width 925 height 458
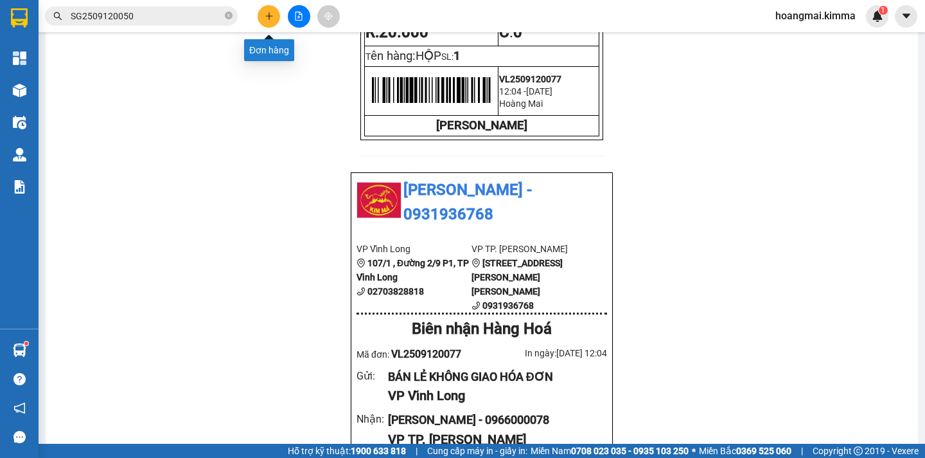
click at [267, 22] on button at bounding box center [269, 16] width 22 height 22
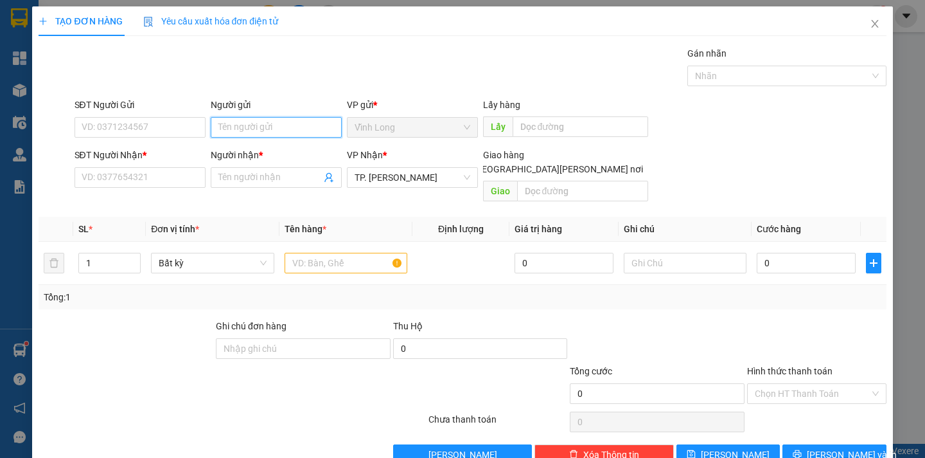
click at [227, 129] on input "Người gửi" at bounding box center [276, 127] width 131 height 21
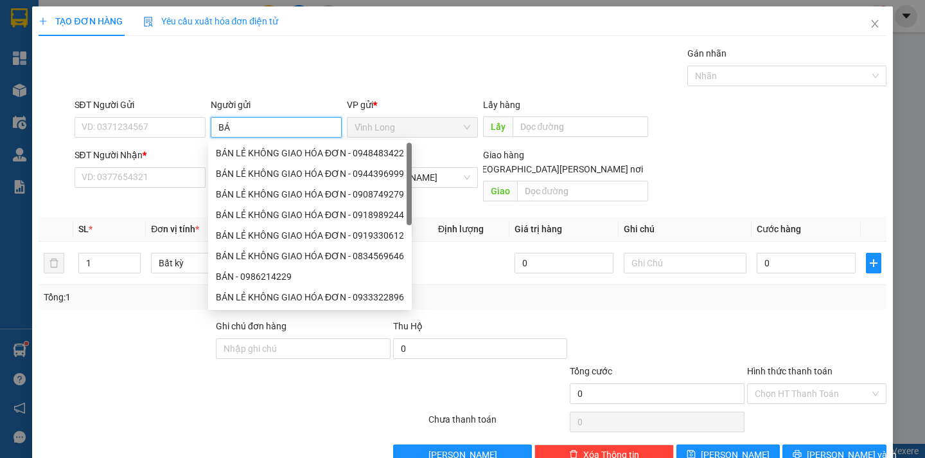
type input "BÁN"
click at [310, 149] on div "BÁN LẺ KHÔNG GIAO HÓA ĐƠN - 0915494244" at bounding box center [310, 153] width 188 height 14
type input "0915494244"
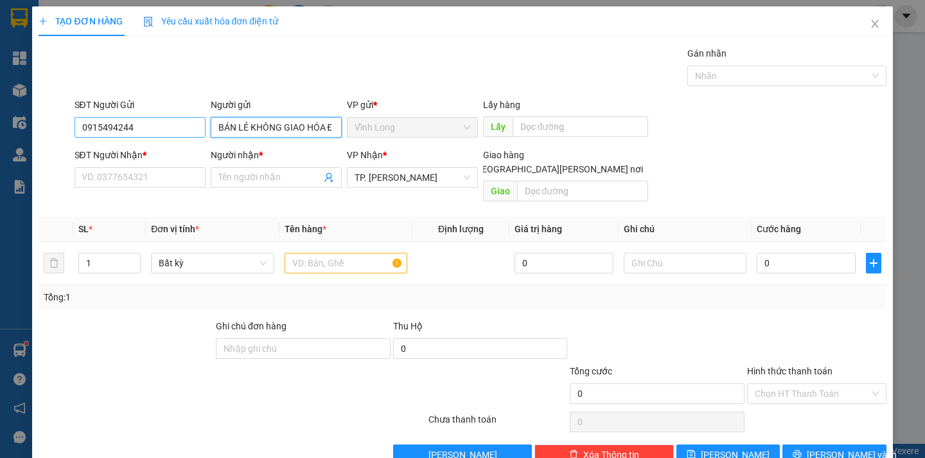
type input "BÁN LẺ KHÔNG GIAO HÓA ĐƠN"
drag, startPoint x: 158, startPoint y: 132, endPoint x: 0, endPoint y: 99, distance: 161.4
click at [35, 127] on div "TẠO ĐƠN HÀNG Yêu cầu xuất hóa đơn điện tử Transit Pickup Surcharge Ids Transit …" at bounding box center [462, 240] width 860 height 468
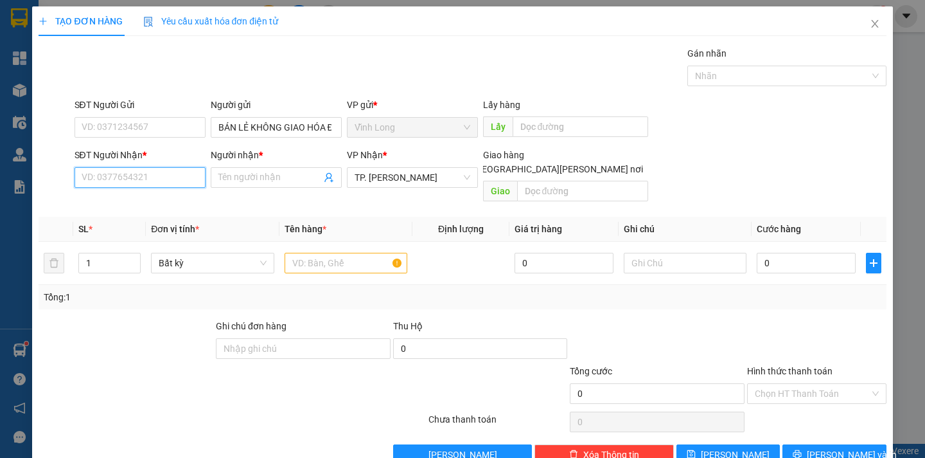
click at [88, 176] on input "SĐT Người Nhận *" at bounding box center [140, 177] width 131 height 21
type input "0907000372"
click at [118, 204] on div "0907000372 - NAM" at bounding box center [138, 203] width 114 height 14
type input "NAM"
type input "0907000372"
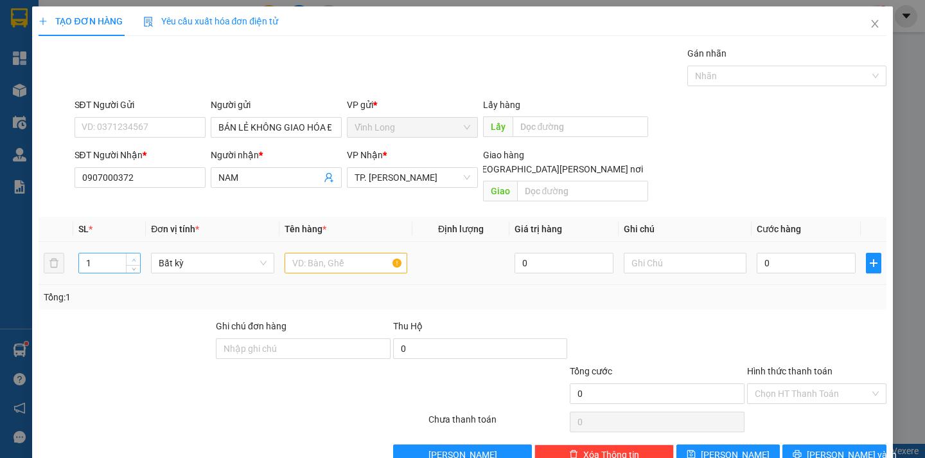
type input "2"
click at [132, 258] on icon "up" at bounding box center [134, 260] width 4 height 4
click at [321, 253] on input "text" at bounding box center [346, 263] width 123 height 21
type input "THÙNG"
type input "DÂN"
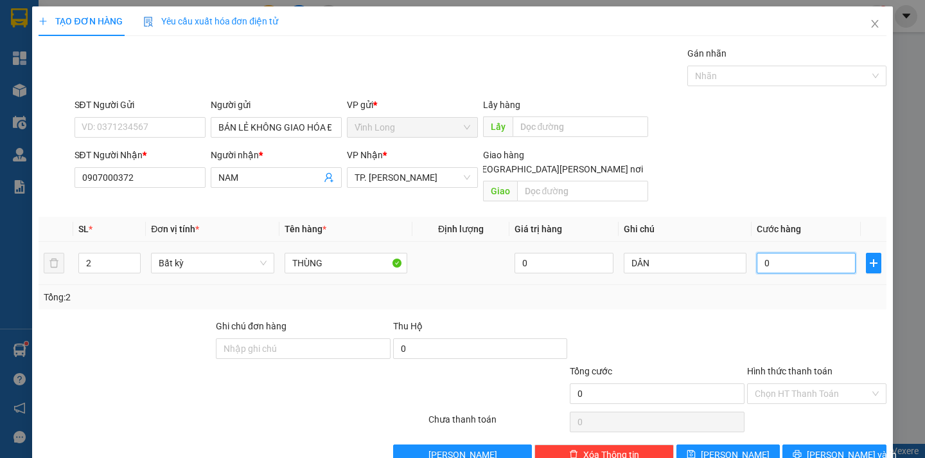
type input "9"
type input "90"
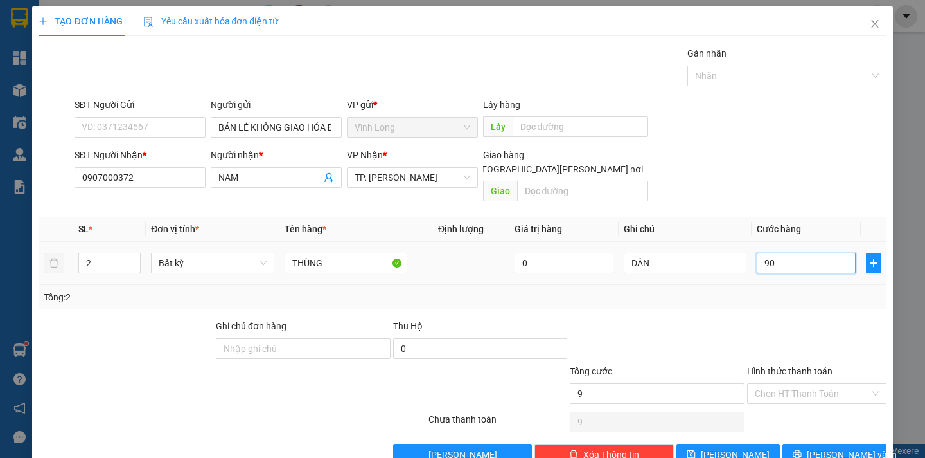
type input "90"
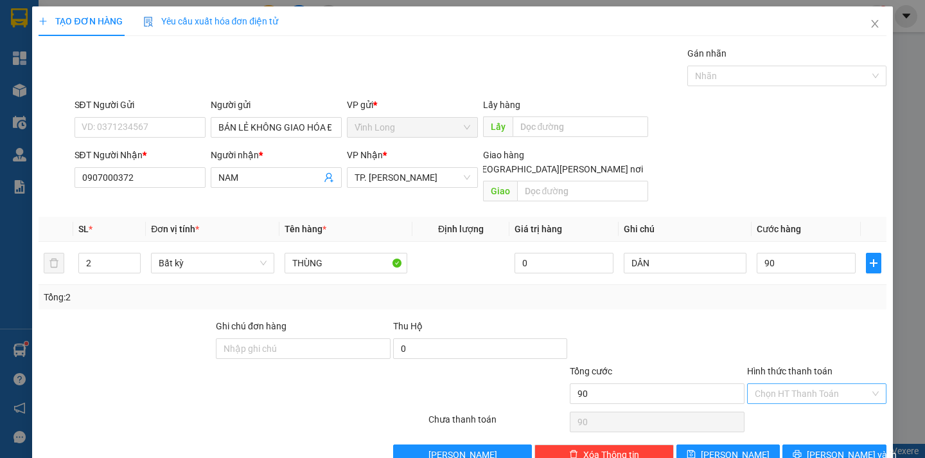
click at [770, 384] on input "Hình thức thanh toán" at bounding box center [812, 393] width 115 height 19
type input "90.000"
click at [766, 408] on div "Tại văn phòng" at bounding box center [808, 405] width 122 height 14
type input "0"
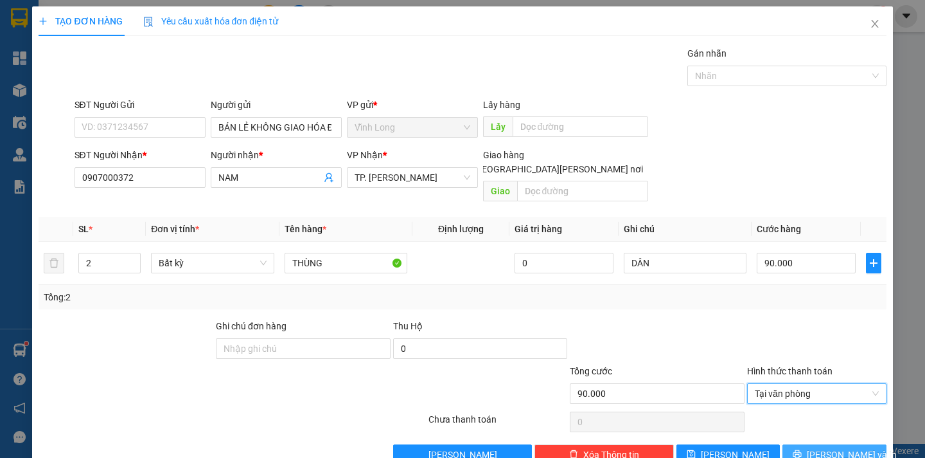
click at [853, 444] on button "Lưu và In" at bounding box center [834, 454] width 103 height 21
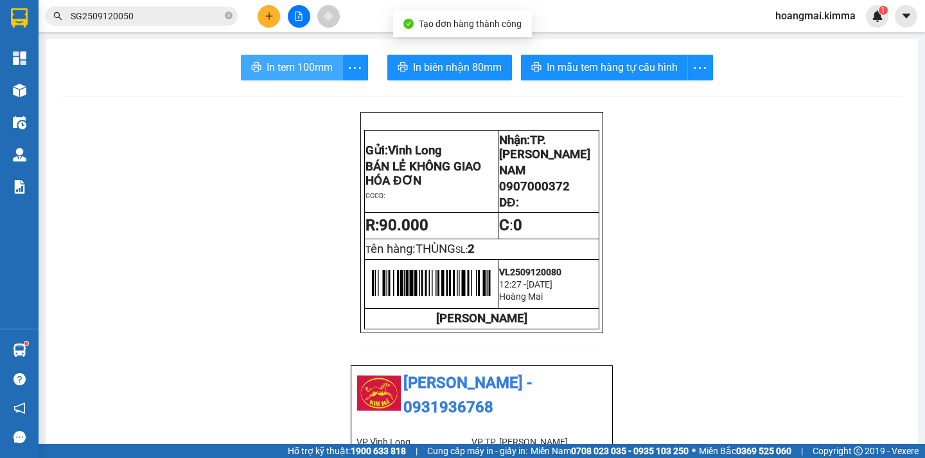
click at [267, 69] on span "In tem 100mm" at bounding box center [300, 67] width 66 height 16
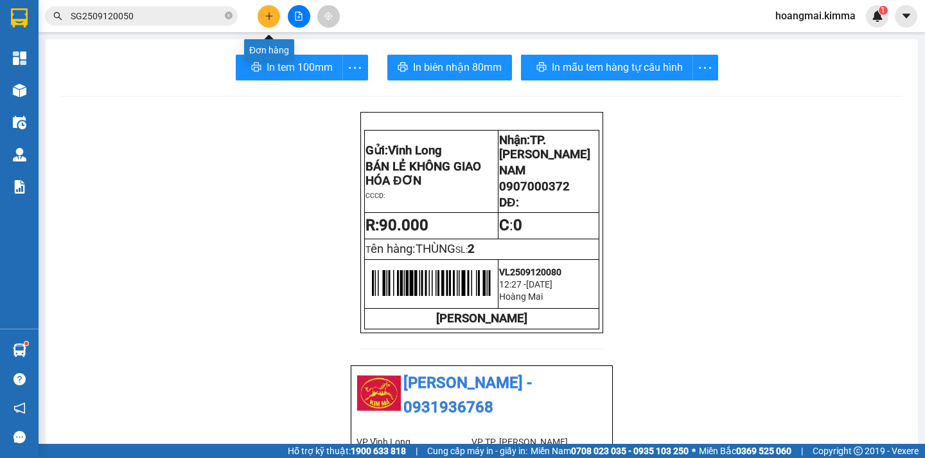
click at [276, 19] on button at bounding box center [269, 16] width 22 height 22
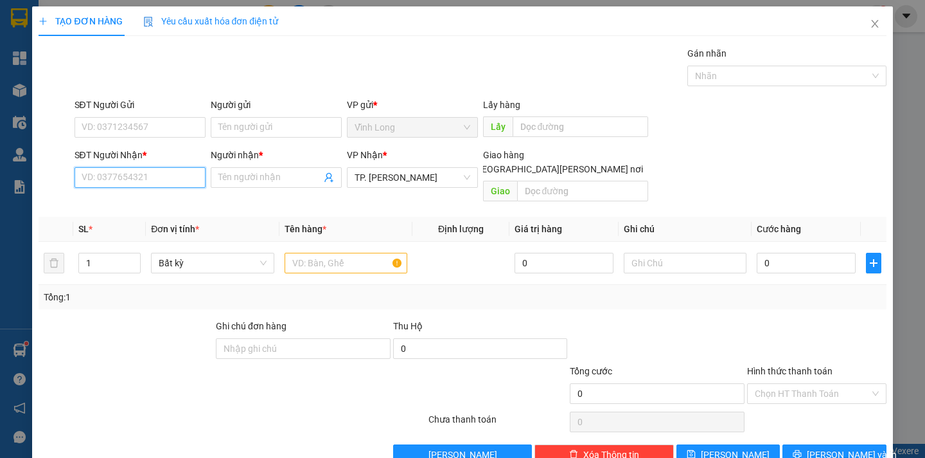
click at [124, 174] on input "SĐT Người Nhận *" at bounding box center [140, 177] width 131 height 21
type input "0793993369"
click at [143, 204] on div "0793993369 - MINH YẾN" at bounding box center [144, 203] width 127 height 14
type input "MINH YẾN"
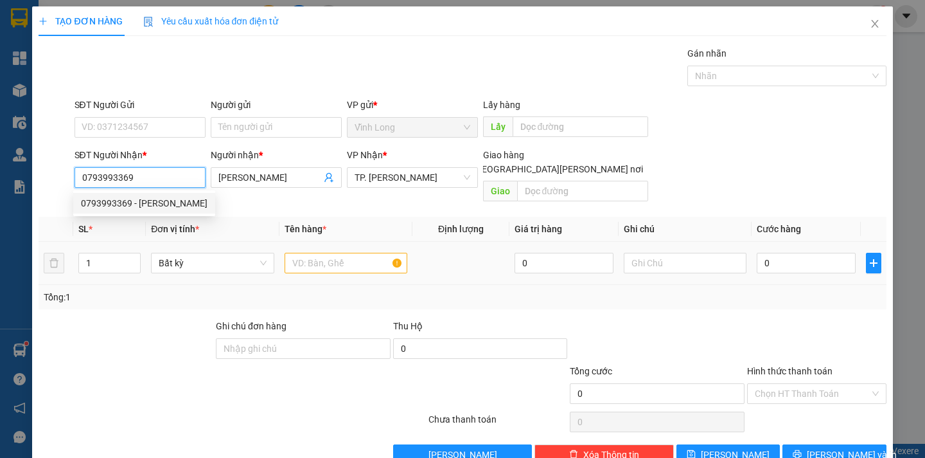
type input "0793993369"
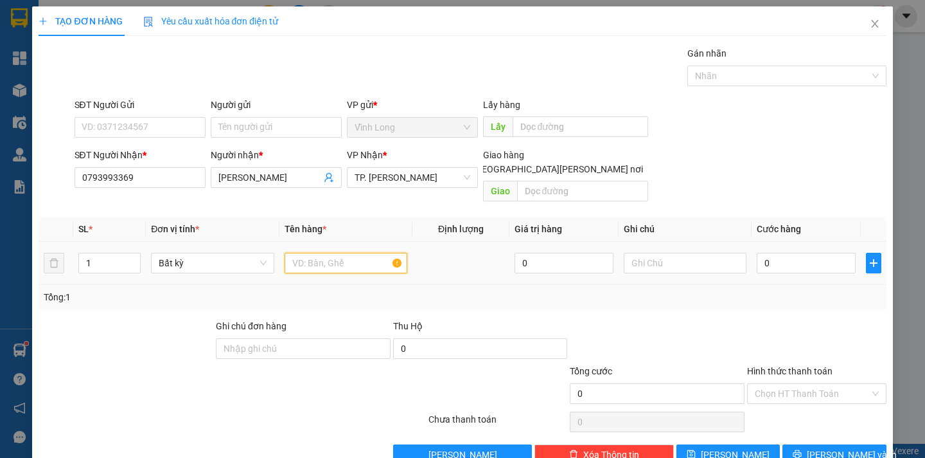
click at [314, 253] on input "text" at bounding box center [346, 263] width 123 height 21
type input "THÙNG MUS"
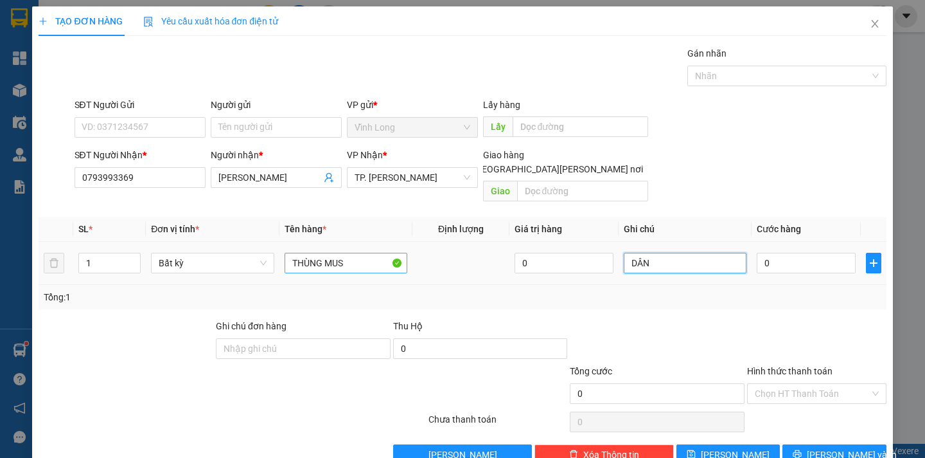
type input "DÂN"
type input "4"
type input "40"
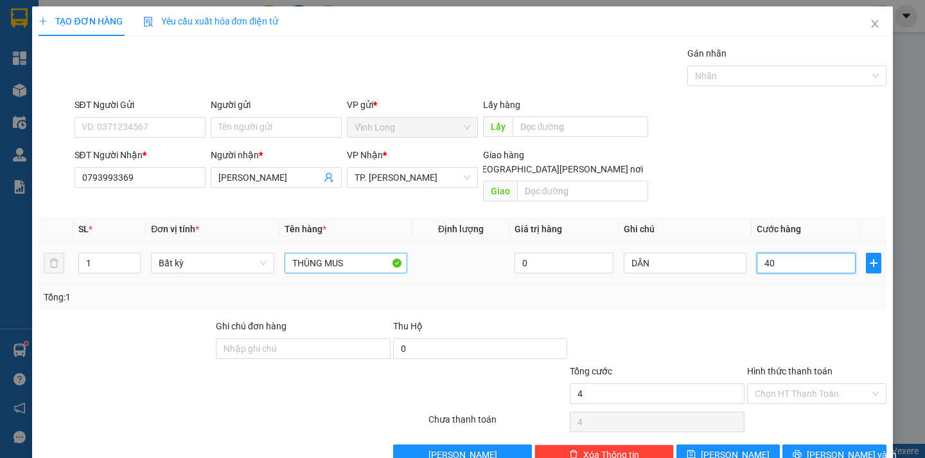
type input "40"
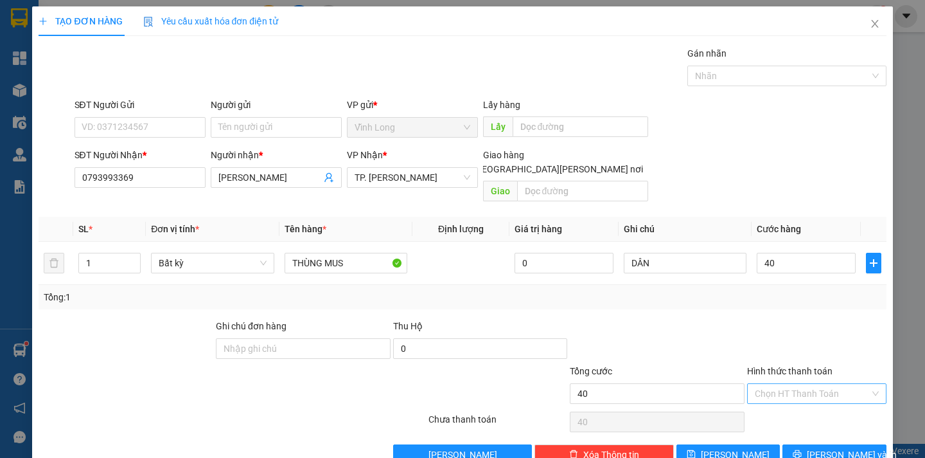
type input "40.000"
click at [785, 384] on input "Hình thức thanh toán" at bounding box center [812, 393] width 115 height 19
click at [786, 405] on div "Tại văn phòng" at bounding box center [808, 405] width 122 height 14
type input "0"
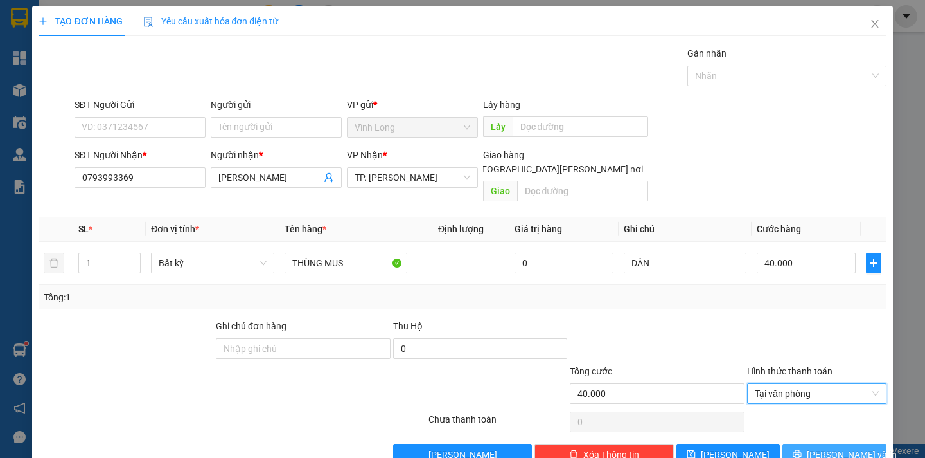
click at [822, 447] on span "Lưu và In" at bounding box center [852, 454] width 90 height 14
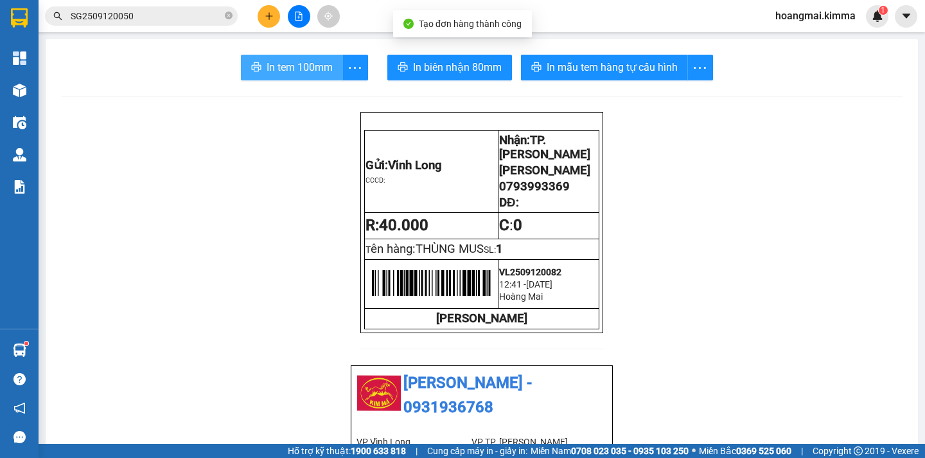
click at [303, 65] on span "In tem 100mm" at bounding box center [300, 67] width 66 height 16
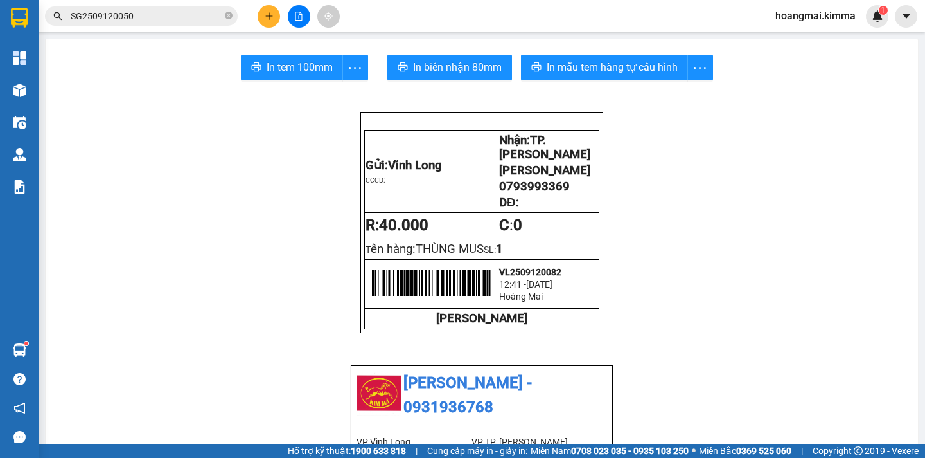
click at [272, 15] on icon "plus" at bounding box center [269, 16] width 9 height 9
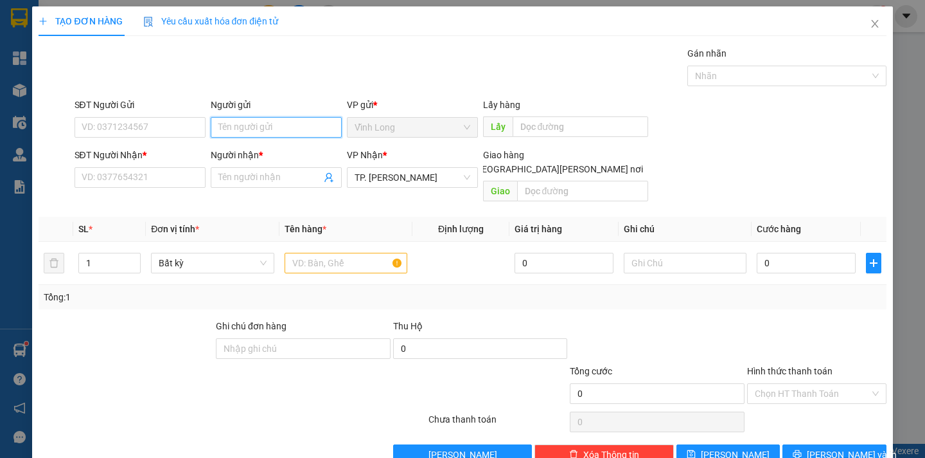
click at [229, 125] on input "Người gửi" at bounding box center [276, 127] width 131 height 21
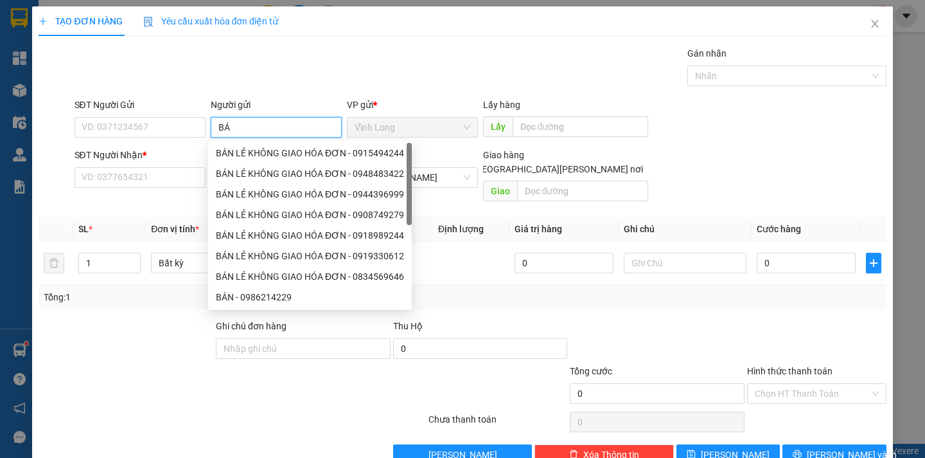
type input "BÁN"
click at [265, 153] on div "BÁN LẺ KHÔNG GIAO HÓA ĐƠN - 0788707494" at bounding box center [310, 153] width 188 height 14
type input "0788707494"
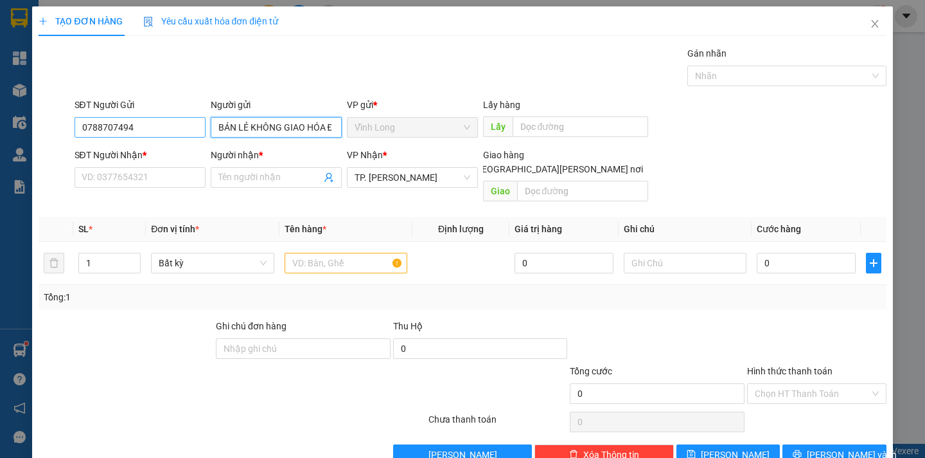
type input "BÁN LẺ KHÔNG GIAO HÓA ĐƠN"
drag, startPoint x: 134, startPoint y: 122, endPoint x: 67, endPoint y: 128, distance: 67.1
click at [67, 128] on div "SĐT Người Gửi 0788707494 0788707494 Người gửi BÁN LẺ KHÔNG GIAO HÓA ĐƠN VP gửi …" at bounding box center [462, 120] width 850 height 45
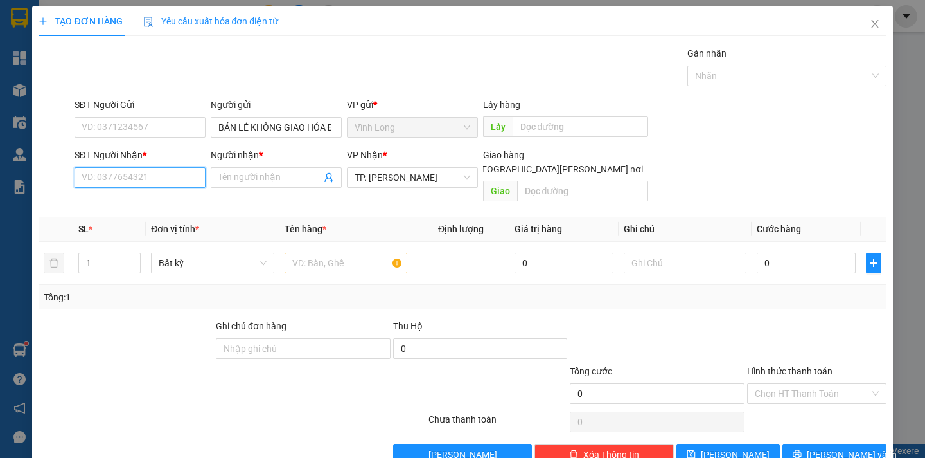
click at [101, 179] on input "SĐT Người Nhận *" at bounding box center [140, 177] width 131 height 21
type input "0906363168"
click at [150, 198] on div "0906363168 - QUYỀN" at bounding box center [144, 203] width 127 height 14
type input "QUYỀN"
type input "0906363168"
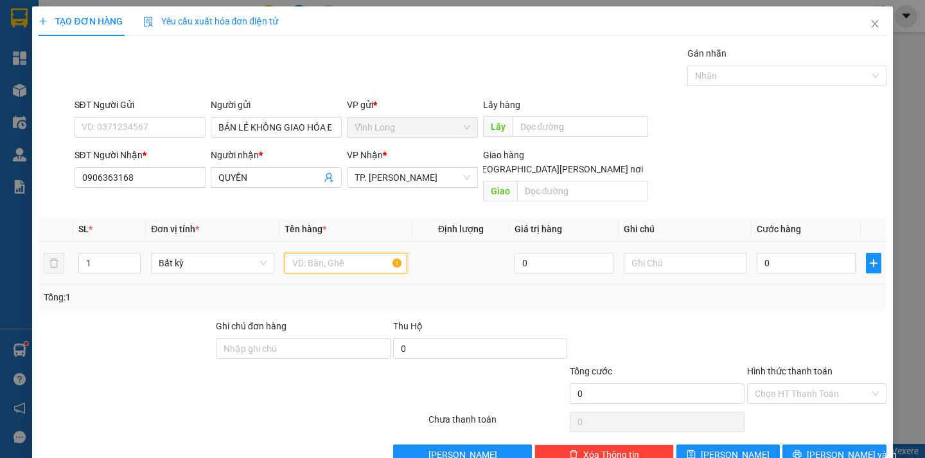
click at [361, 256] on input "text" at bounding box center [346, 263] width 123 height 21
type input "THÙNG"
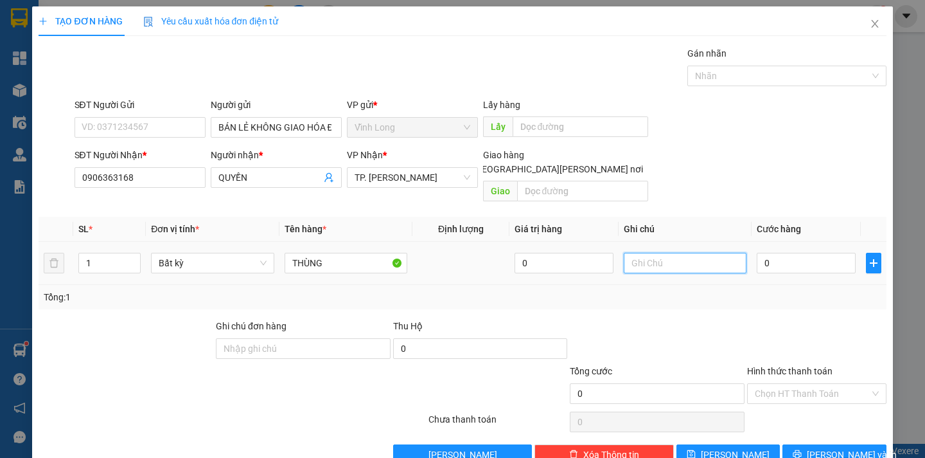
click at [639, 253] on input "text" at bounding box center [685, 263] width 123 height 21
type input "DÂN"
type input "6"
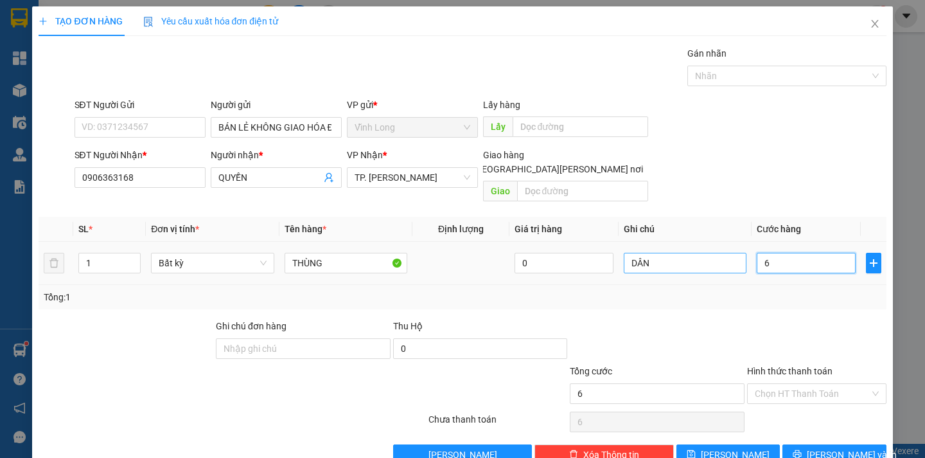
type input "60"
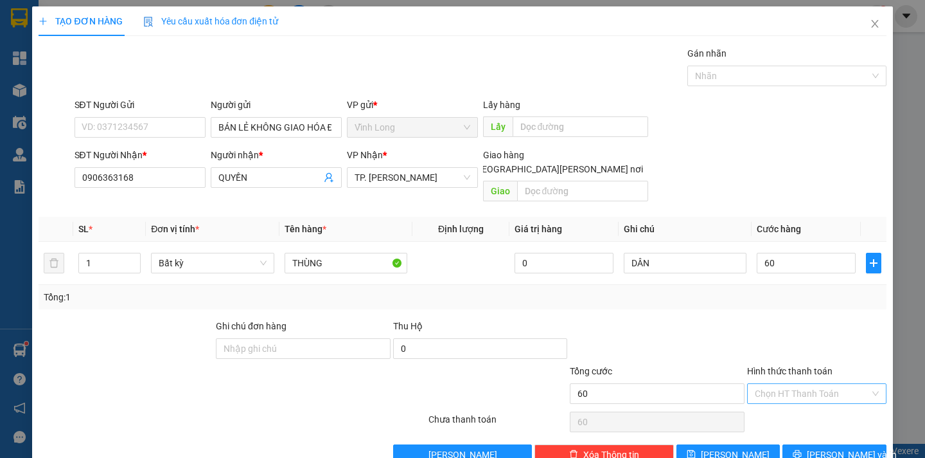
type input "60.000"
click at [774, 384] on input "Hình thức thanh toán" at bounding box center [812, 393] width 115 height 19
click at [781, 396] on div "Tại văn phòng" at bounding box center [808, 405] width 138 height 21
type input "0"
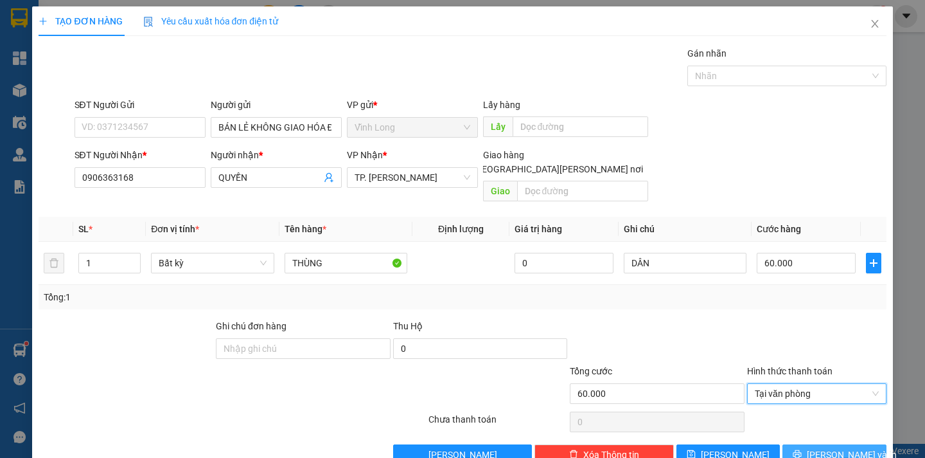
click at [795, 444] on button "Lưu và In" at bounding box center [834, 454] width 103 height 21
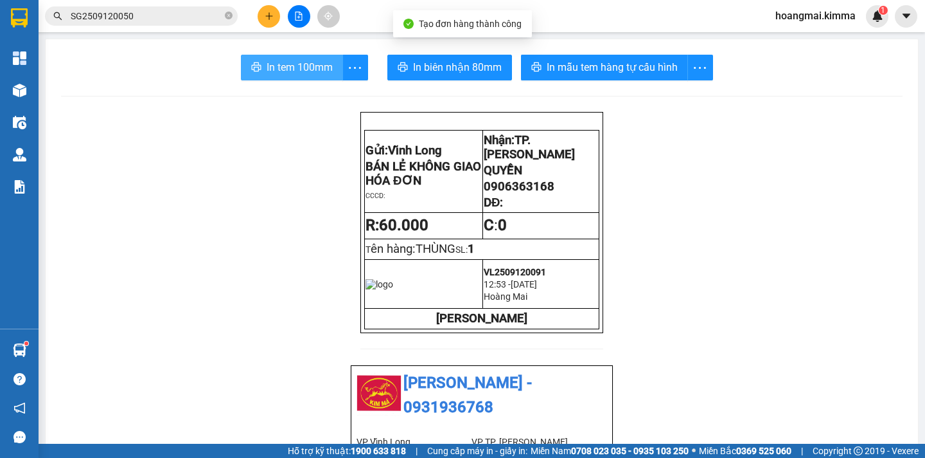
click at [276, 73] on span "In tem 100mm" at bounding box center [300, 67] width 66 height 16
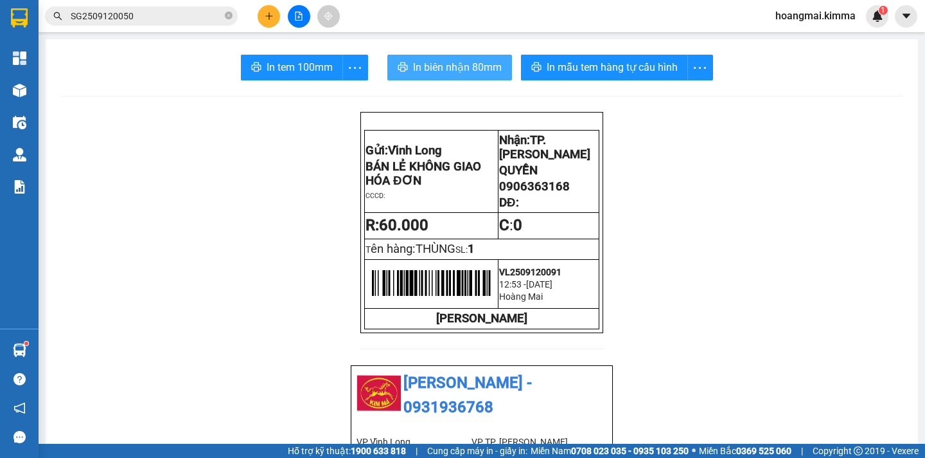
click at [429, 63] on span "In biên nhận 80mm" at bounding box center [457, 67] width 89 height 16
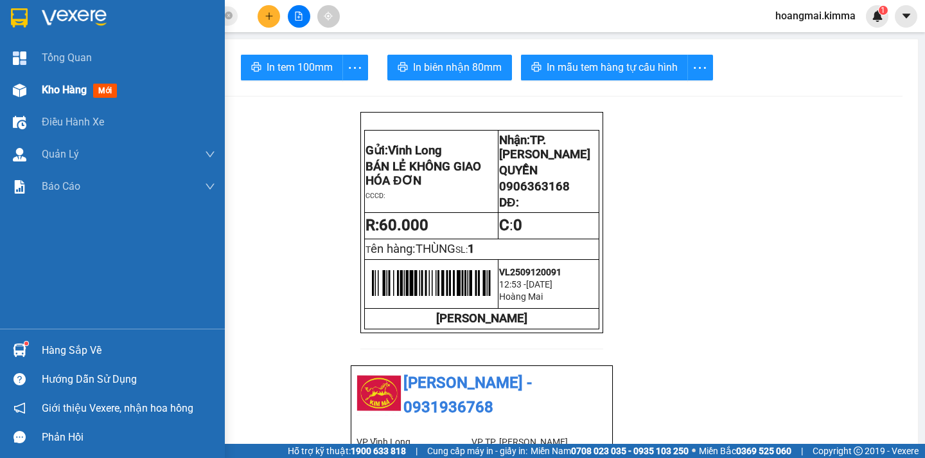
click at [47, 85] on span "Kho hàng" at bounding box center [64, 90] width 45 height 12
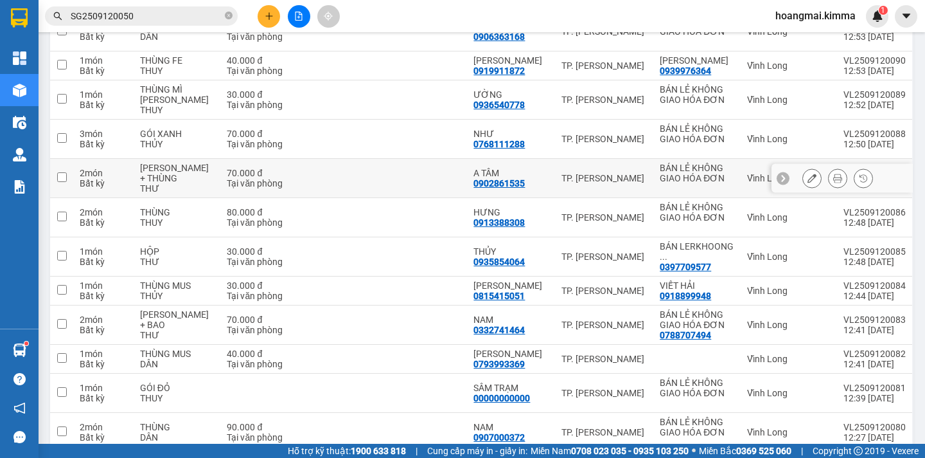
scroll to position [10, 0]
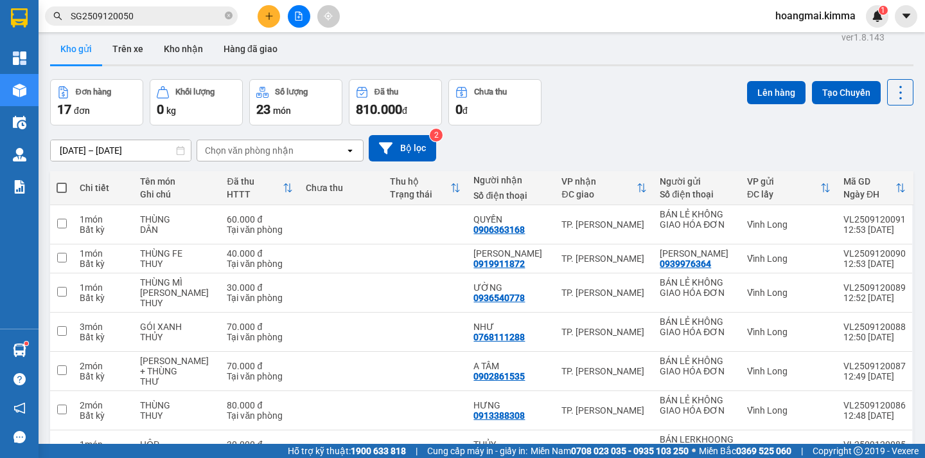
click at [60, 185] on span at bounding box center [62, 188] width 10 height 10
click at [62, 181] on input "checkbox" at bounding box center [62, 181] width 0 height 0
checkbox input "true"
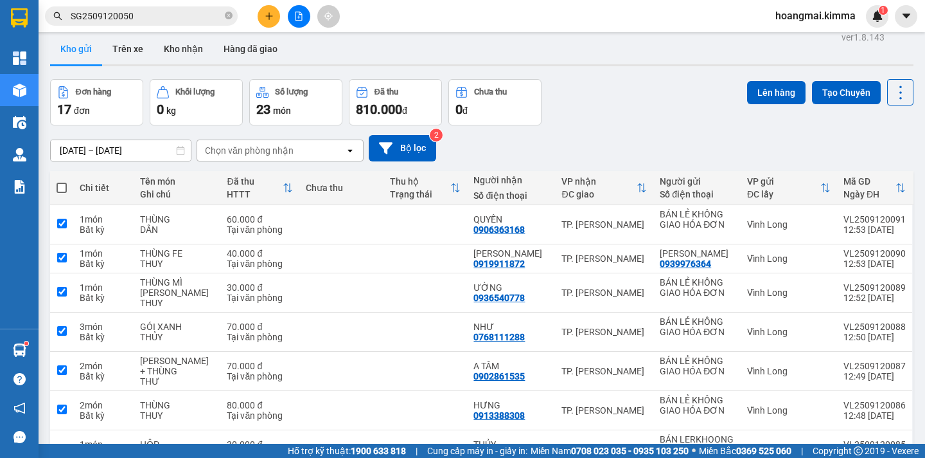
checkbox input "true"
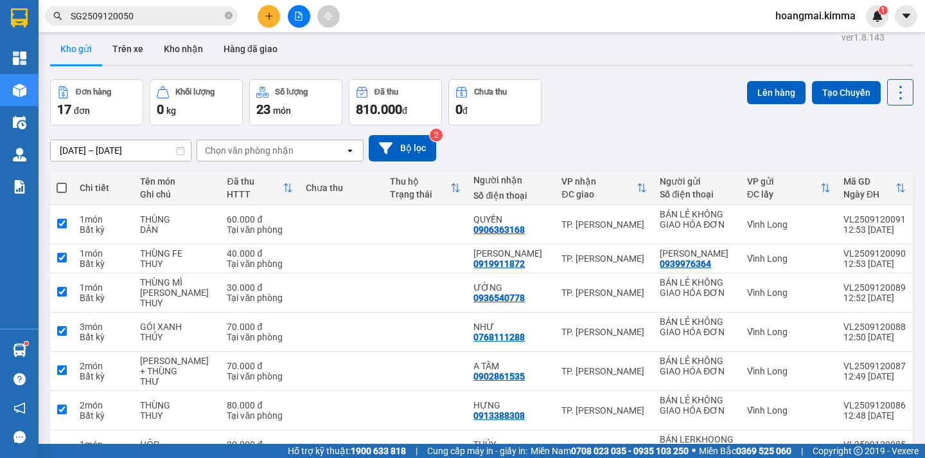
checkbox input "true"
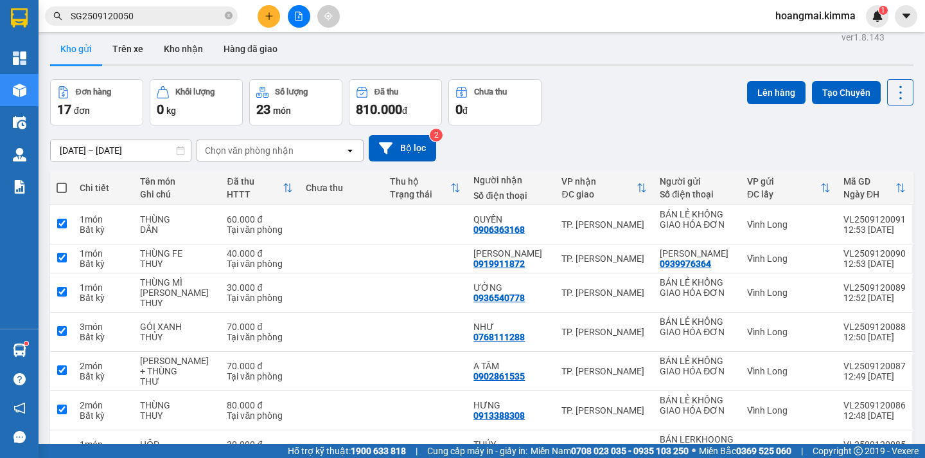
checkbox input "true"
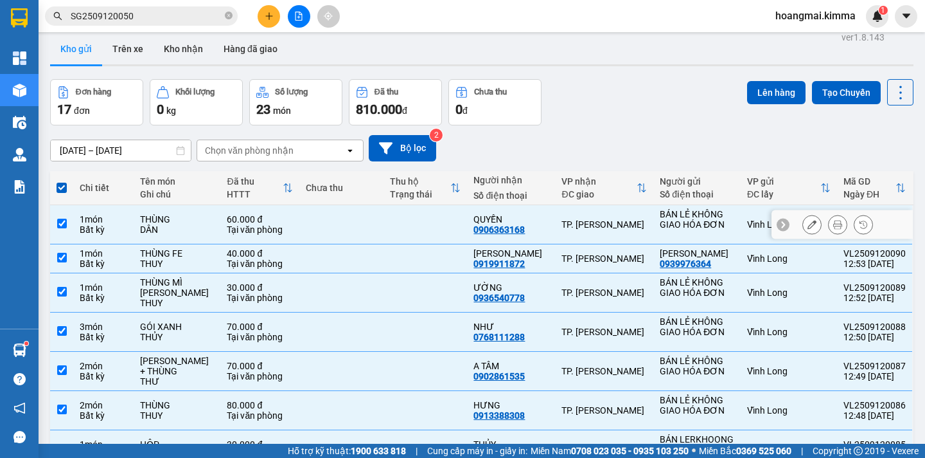
click at [67, 224] on td at bounding box center [61, 224] width 23 height 39
checkbox input "false"
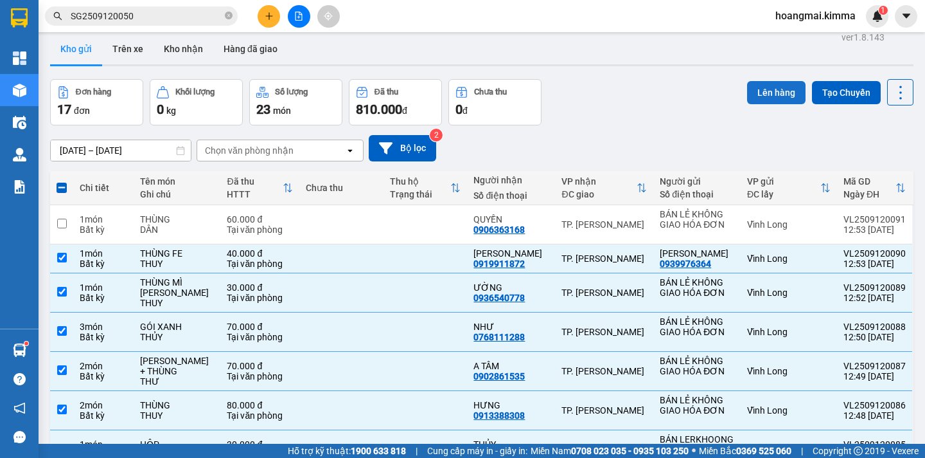
click at [759, 96] on button "Lên hàng" at bounding box center [776, 92] width 58 height 23
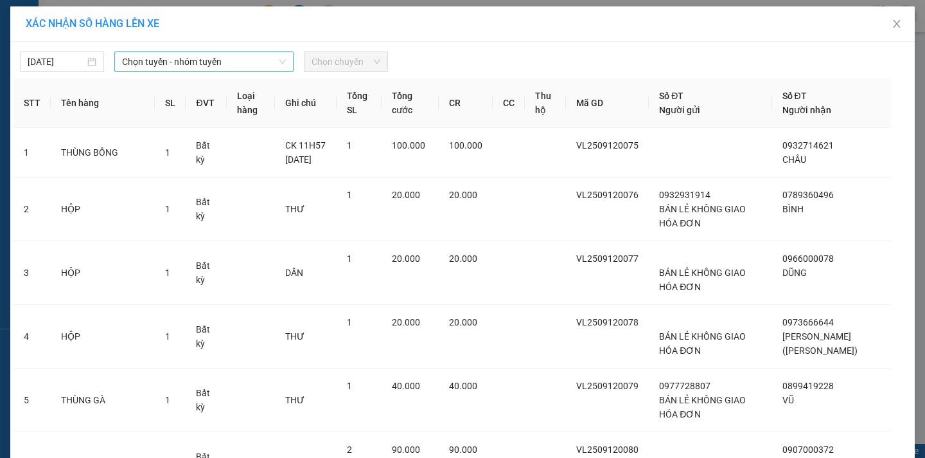
click at [191, 64] on span "Chọn tuyến - nhóm tuyến" at bounding box center [204, 61] width 164 height 19
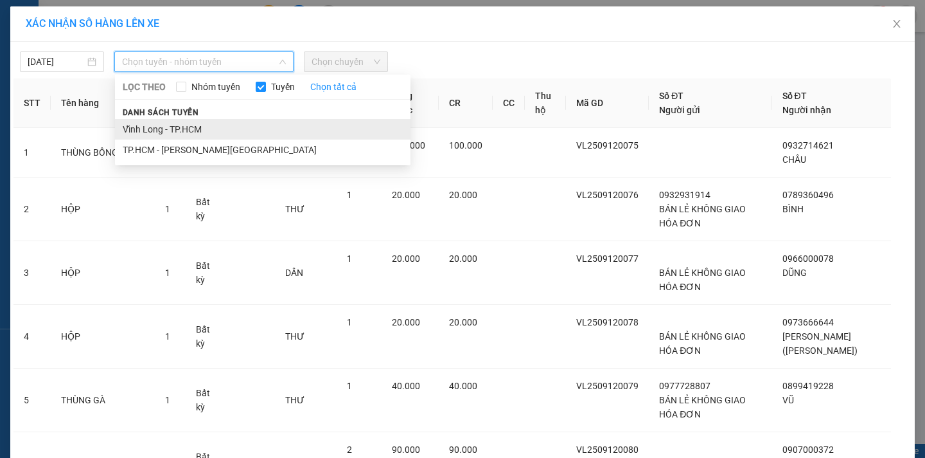
click at [170, 128] on li "Vĩnh Long - TP.HCM" at bounding box center [263, 129] width 296 height 21
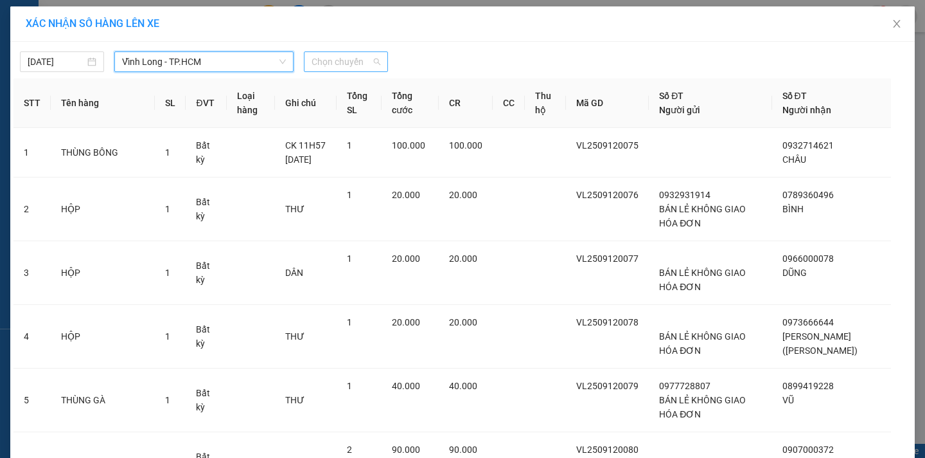
click at [363, 58] on span "Chọn chuyến" at bounding box center [346, 61] width 69 height 19
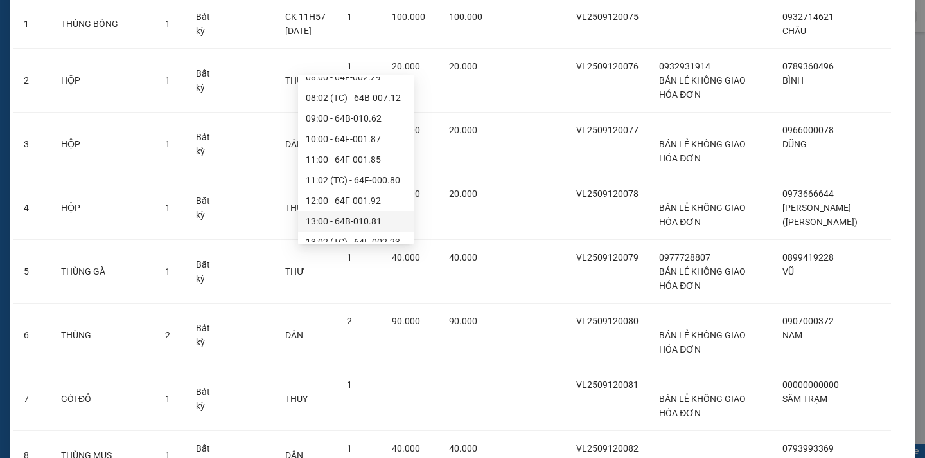
scroll to position [386, 0]
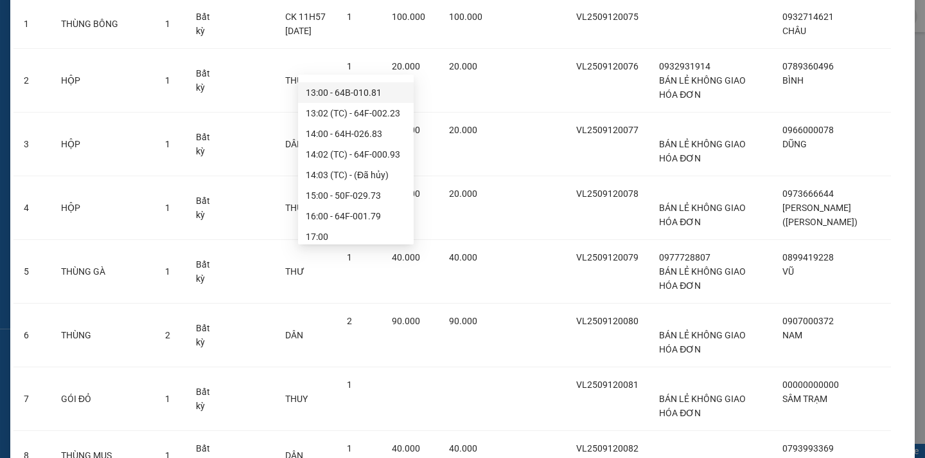
click at [342, 92] on div "13:00 - 64B-010.81" at bounding box center [356, 92] width 100 height 14
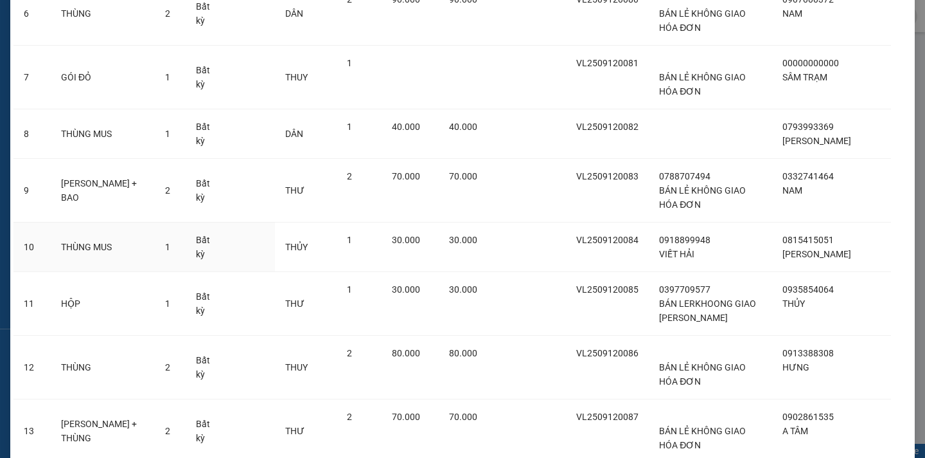
scroll to position [747, 0]
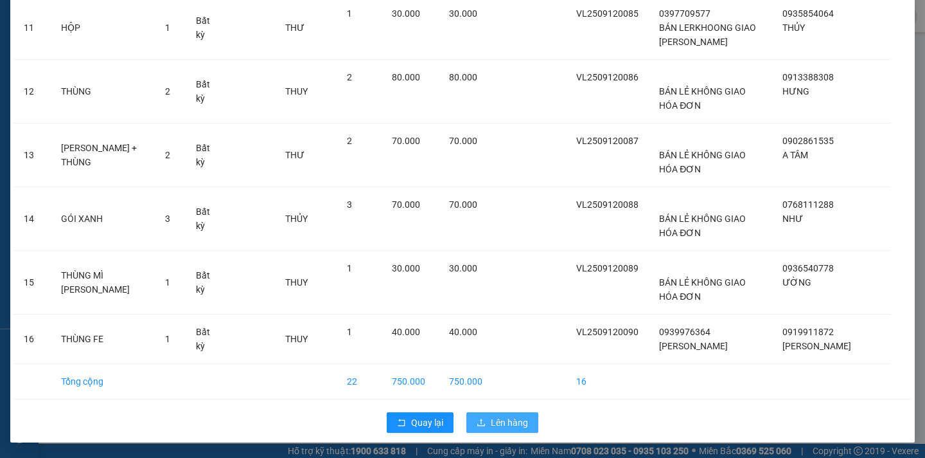
click at [519, 414] on button "Lên hàng" at bounding box center [503, 422] width 72 height 21
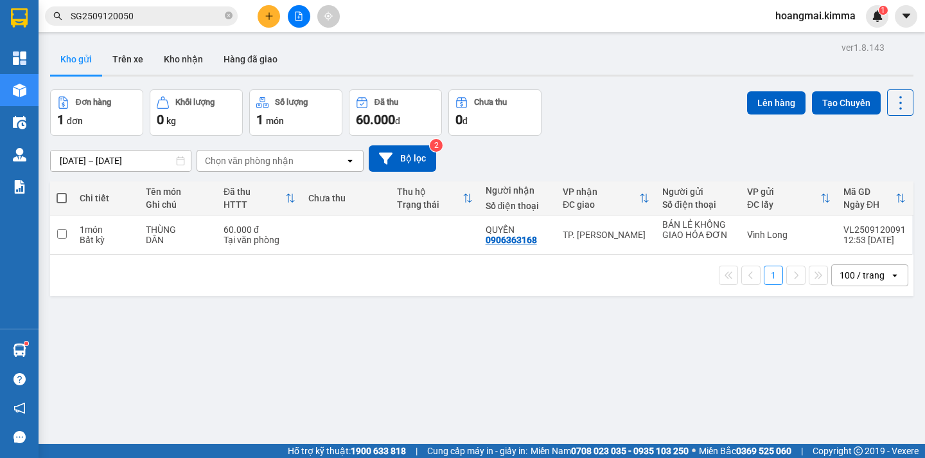
click at [305, 24] on button at bounding box center [299, 16] width 22 height 22
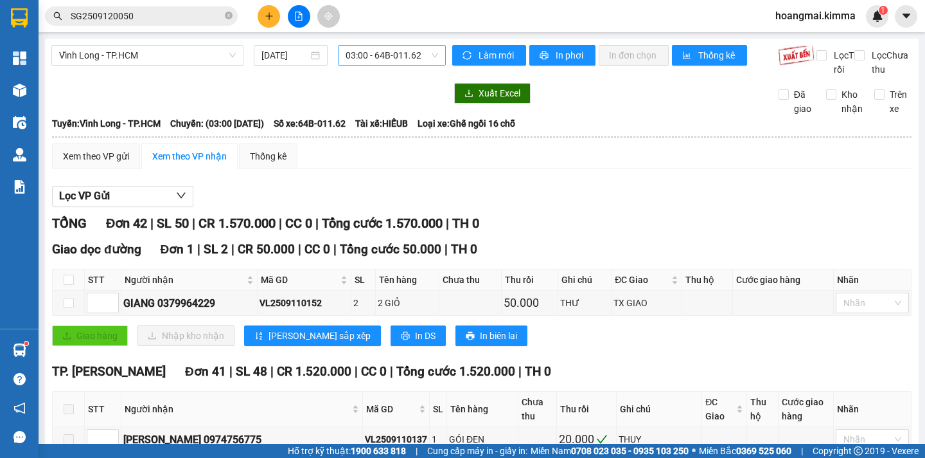
click at [379, 57] on span "03:00 - 64B-011.62" at bounding box center [392, 55] width 93 height 19
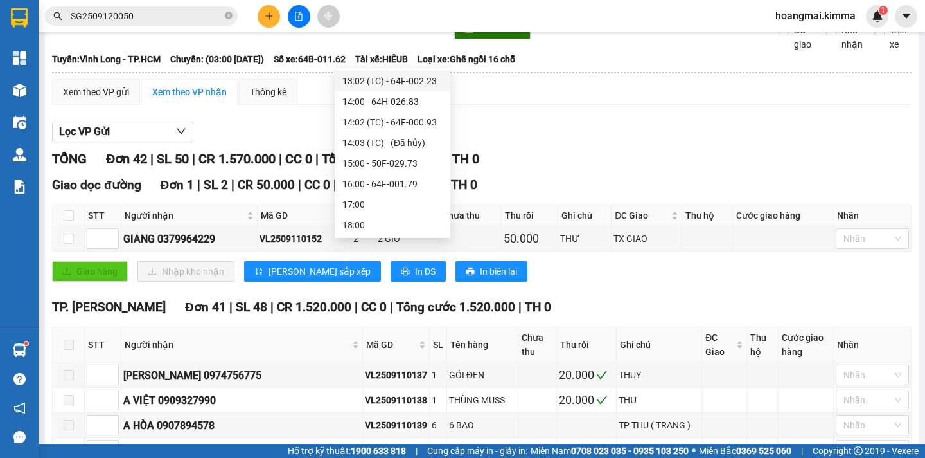
scroll to position [283, 0]
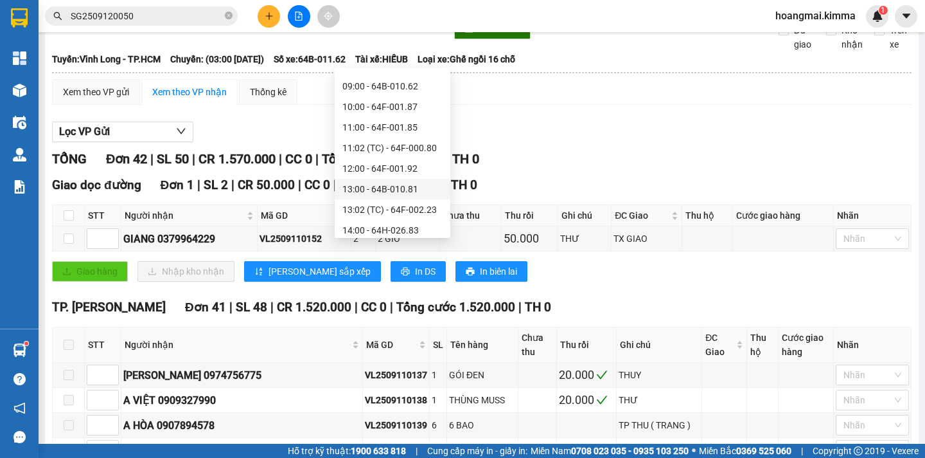
click at [368, 189] on div "13:00 - 64B-010.81" at bounding box center [393, 189] width 100 height 14
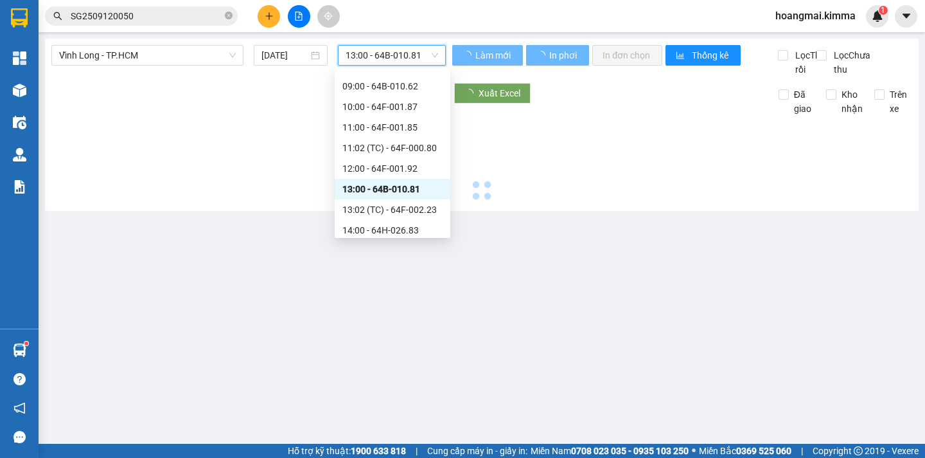
scroll to position [0, 0]
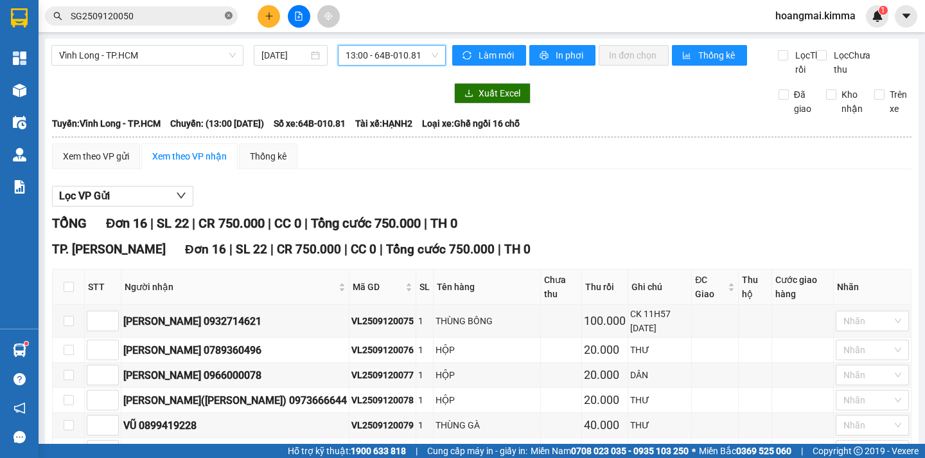
click at [231, 15] on icon "close-circle" at bounding box center [229, 16] width 8 height 8
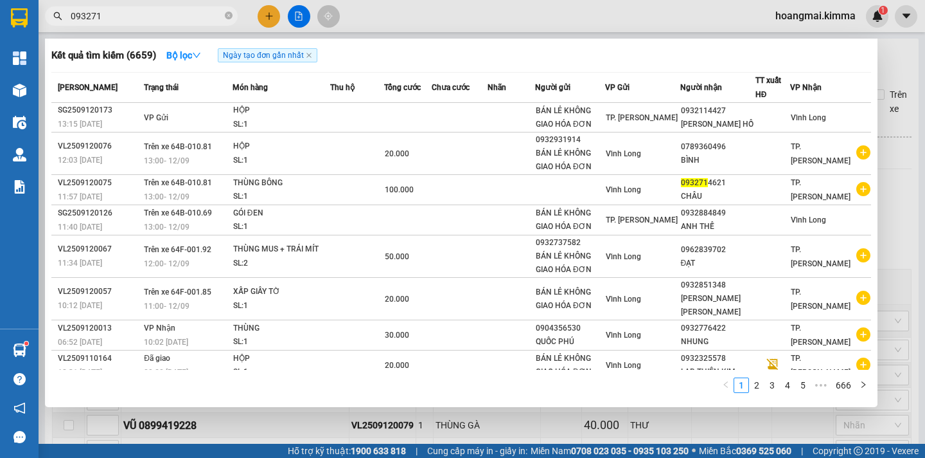
type input "0932714"
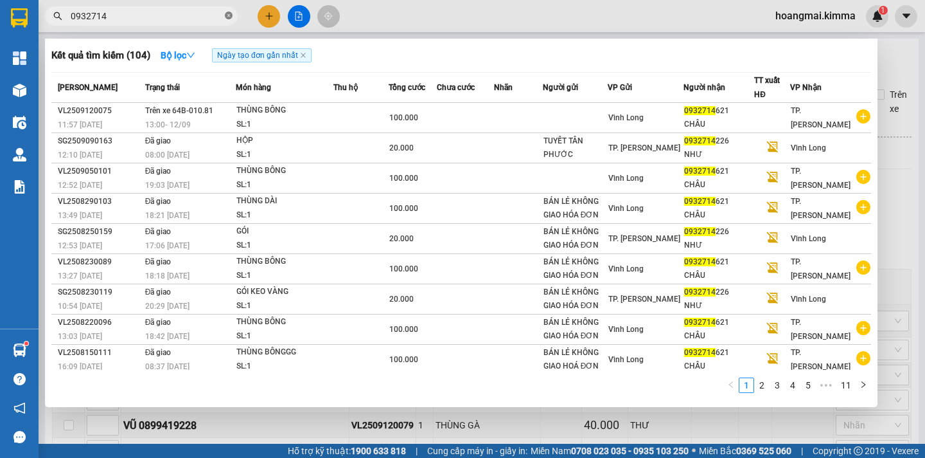
click at [229, 18] on icon "close-circle" at bounding box center [229, 16] width 8 height 8
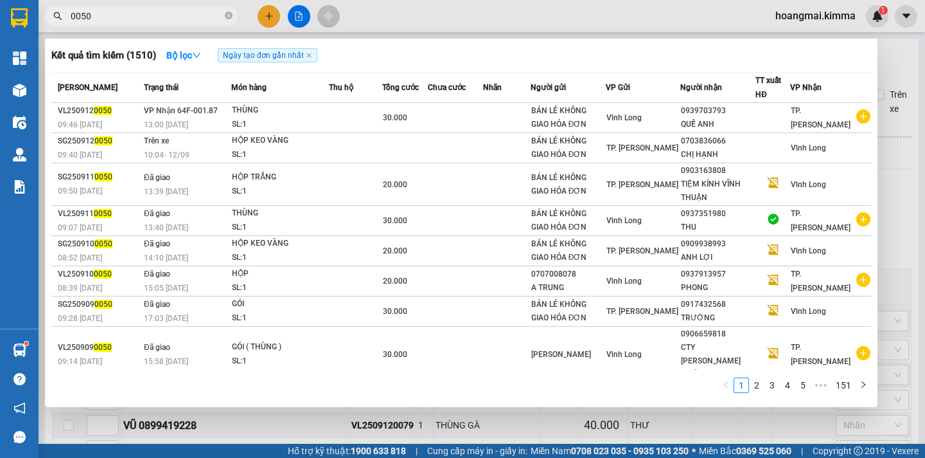
type input "0050"
click at [269, 22] on div at bounding box center [462, 229] width 925 height 458
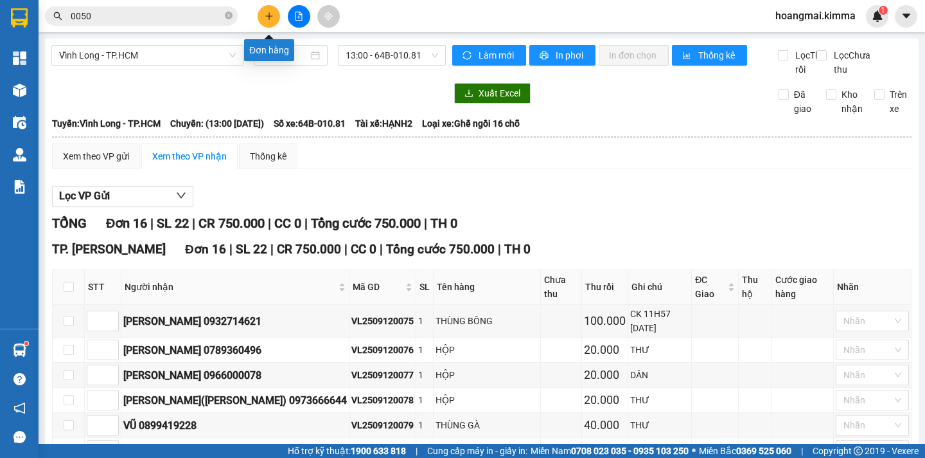
click at [269, 11] on button at bounding box center [269, 16] width 22 height 22
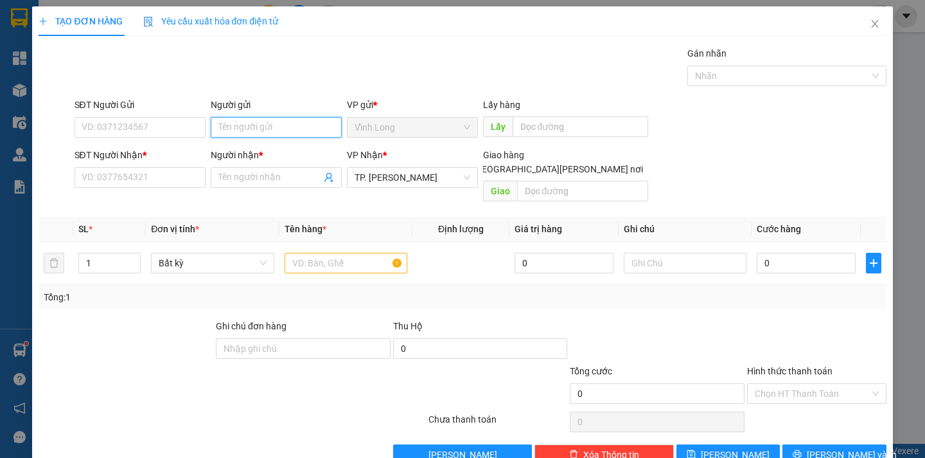
click at [255, 133] on input "Người gửi" at bounding box center [276, 127] width 131 height 21
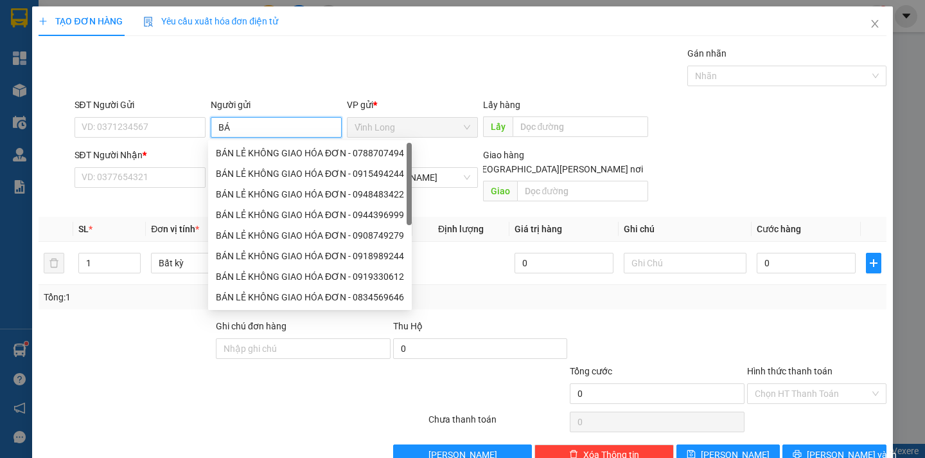
type input "BÁN"
click at [262, 160] on div "BÁN LẺ KHÔNG GIAO HÓA ĐƠN - 0788707494" at bounding box center [310, 153] width 204 height 21
type input "0788707494"
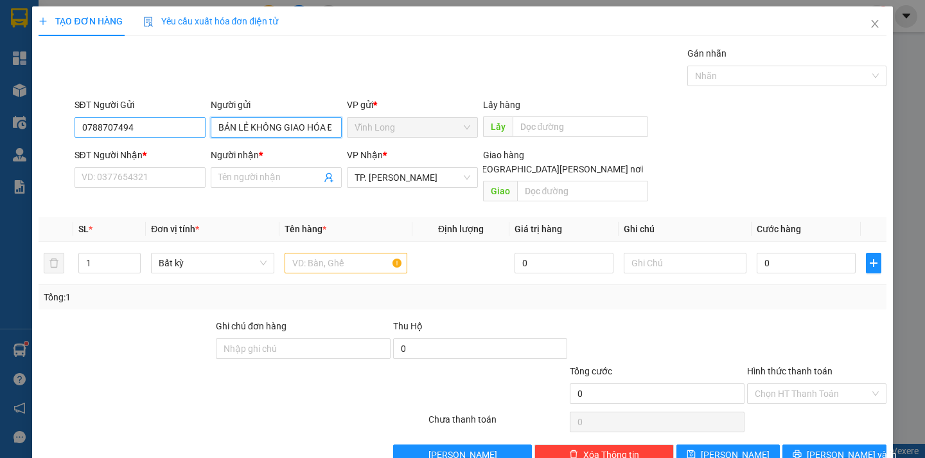
type input "BÁN LẺ KHÔNG GIAO HÓA ĐƠN"
drag, startPoint x: 152, startPoint y: 132, endPoint x: 0, endPoint y: 114, distance: 152.7
click at [0, 114] on div "TẠO ĐƠN HÀNG Yêu cầu xuất hóa đơn điện tử Transit Pickup Surcharge Ids Transit …" at bounding box center [462, 229] width 925 height 458
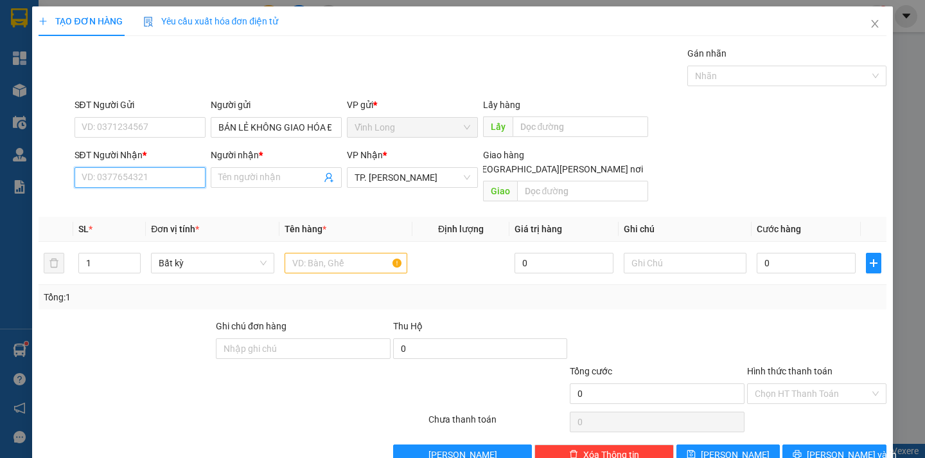
click at [104, 179] on input "SĐT Người Nhận *" at bounding box center [140, 177] width 131 height 21
click at [102, 184] on input "0898667870" at bounding box center [140, 177] width 131 height 21
type input "0898667870"
click at [249, 178] on input "Người nhận *" at bounding box center [269, 177] width 103 height 14
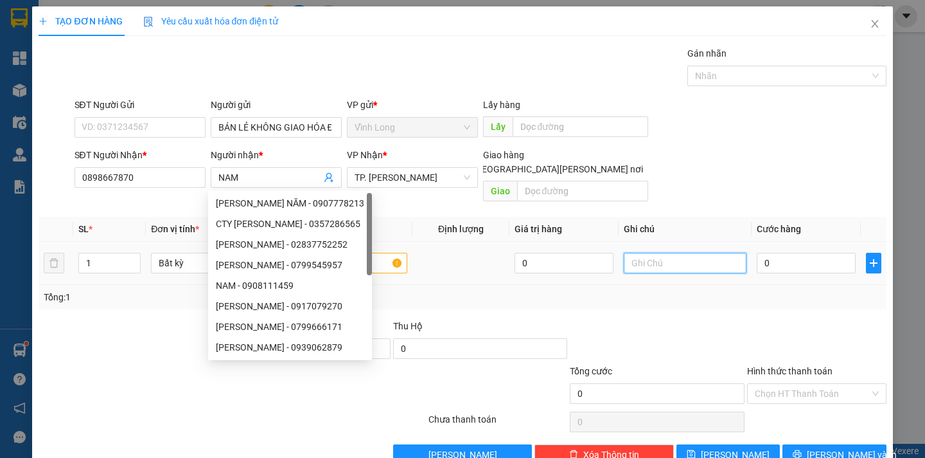
click at [633, 253] on input "text" at bounding box center [685, 263] width 123 height 21
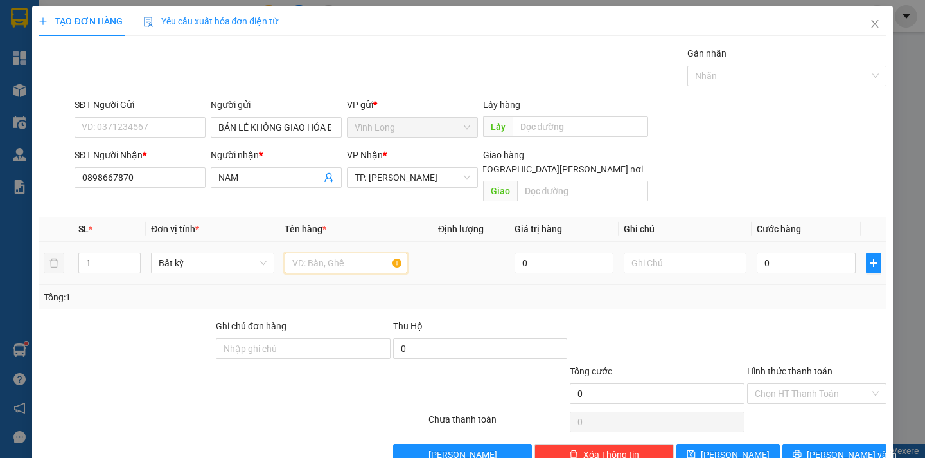
click at [343, 253] on input "text" at bounding box center [346, 263] width 123 height 21
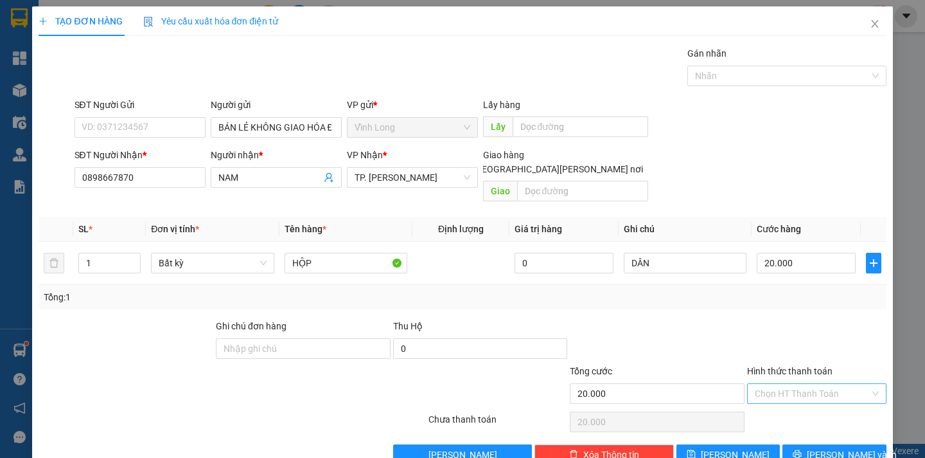
click at [787, 384] on input "Hình thức thanh toán" at bounding box center [812, 393] width 115 height 19
click at [789, 404] on div "Tại văn phòng" at bounding box center [808, 405] width 122 height 14
click at [812, 444] on button "Lưu và In" at bounding box center [834, 454] width 103 height 21
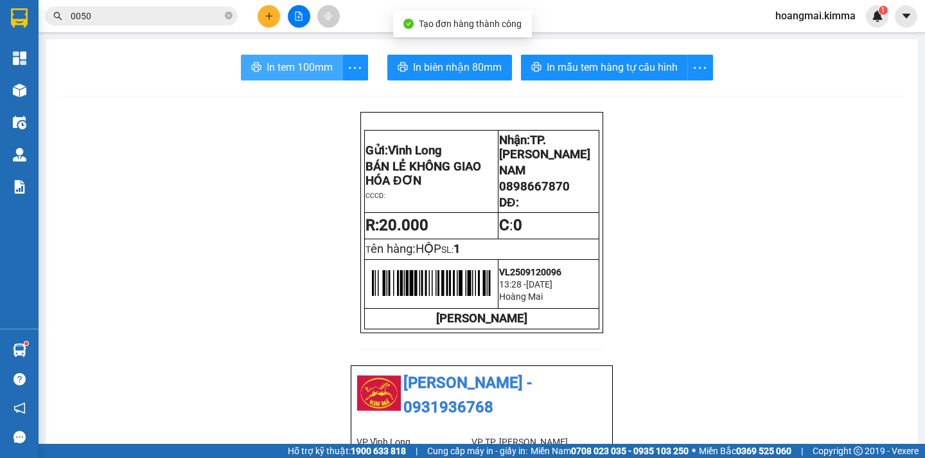
click at [283, 67] on span "In tem 100mm" at bounding box center [300, 67] width 66 height 16
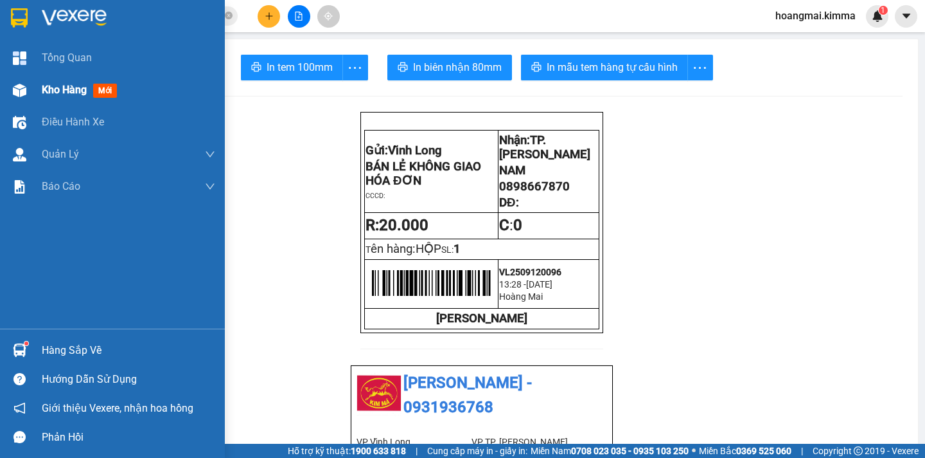
click at [46, 85] on span "Kho hàng" at bounding box center [64, 90] width 45 height 12
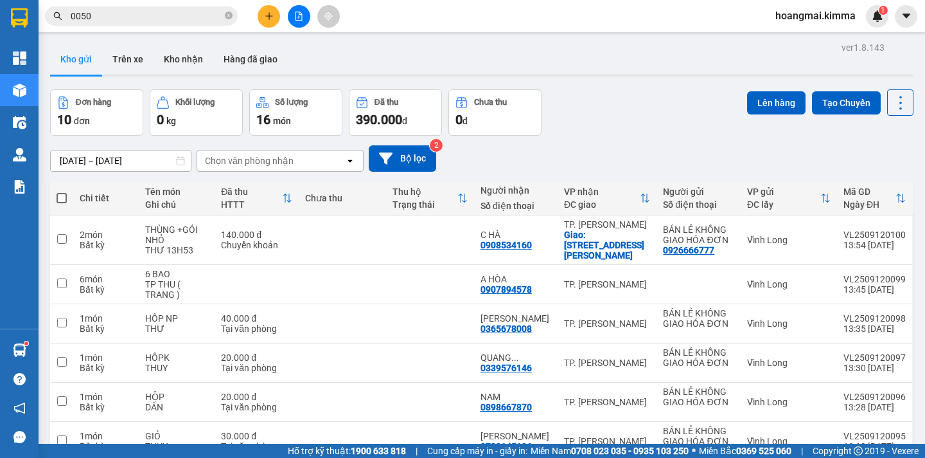
click at [64, 195] on span at bounding box center [62, 198] width 10 height 10
click at [62, 191] on input "checkbox" at bounding box center [62, 191] width 0 height 0
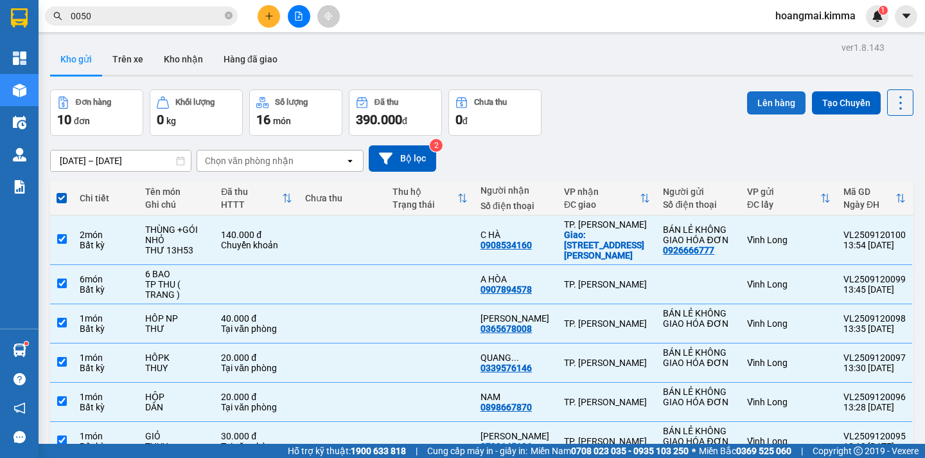
click at [781, 108] on button "Lên hàng" at bounding box center [776, 102] width 58 height 23
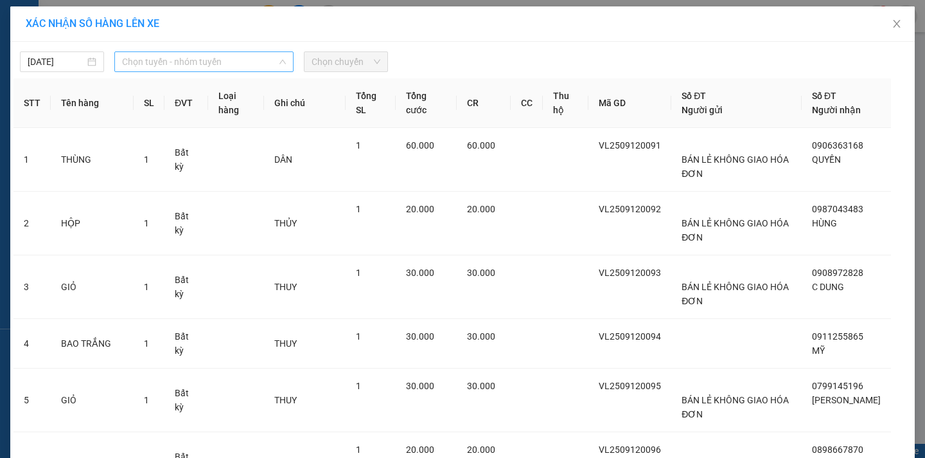
click at [149, 63] on span "Chọn tuyến - nhóm tuyến" at bounding box center [204, 61] width 164 height 19
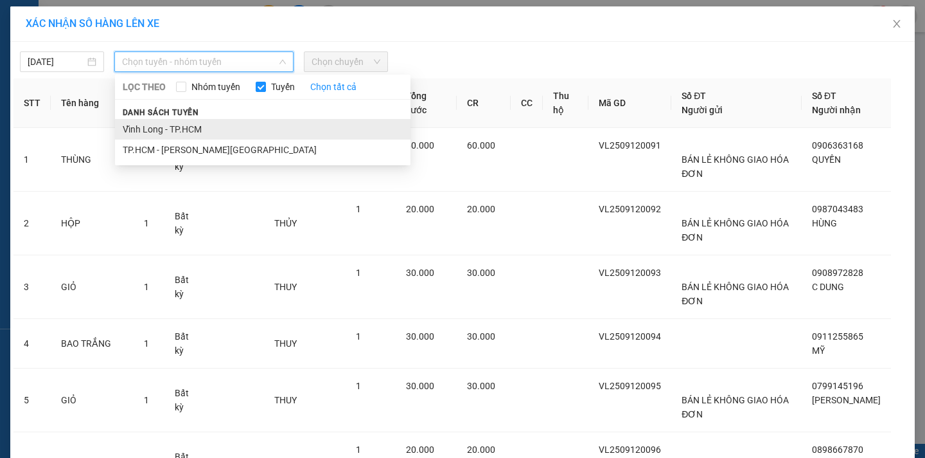
click at [162, 129] on li "Vĩnh Long - TP.HCM" at bounding box center [263, 129] width 296 height 21
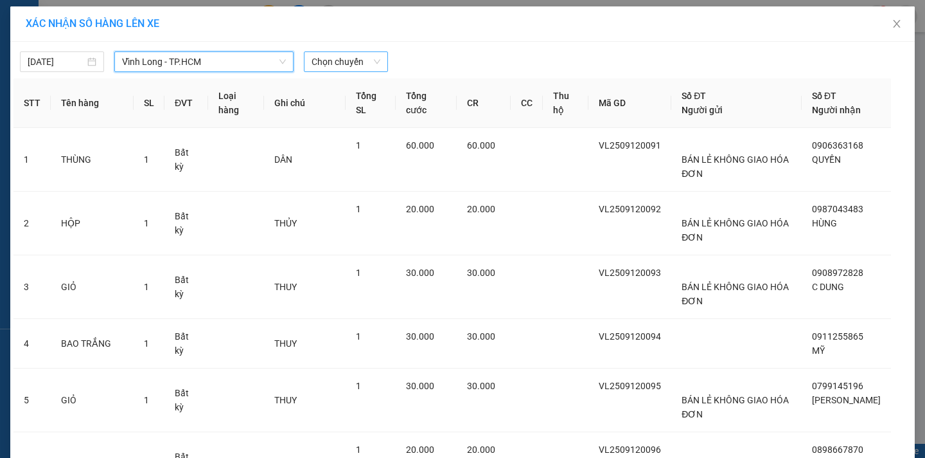
click at [347, 58] on span "Chọn chuyến" at bounding box center [346, 61] width 69 height 19
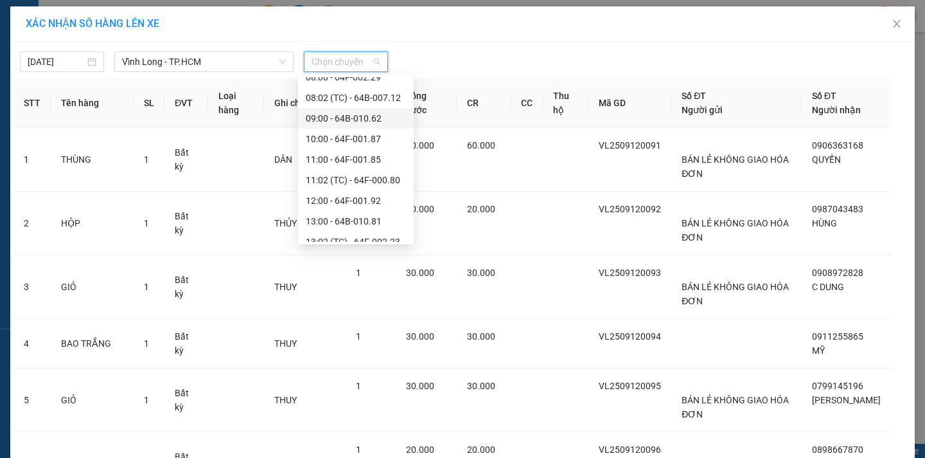
scroll to position [386, 0]
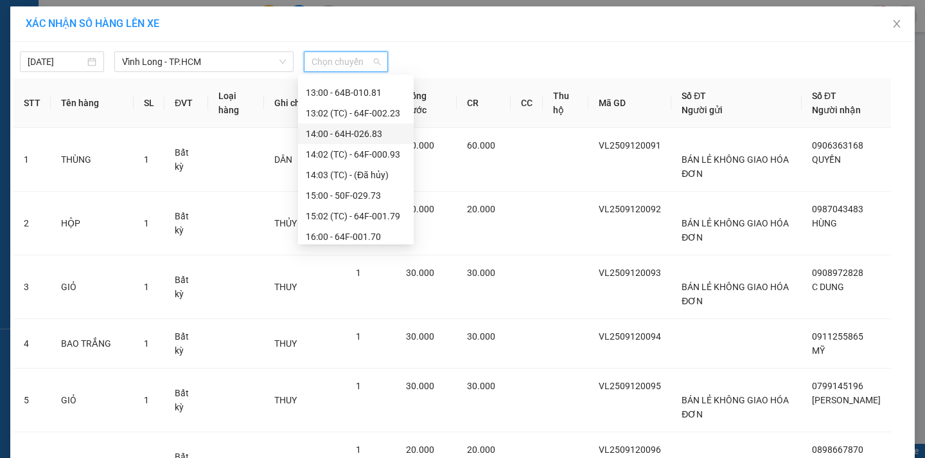
click at [339, 137] on div "14:00 - 64H-026.83" at bounding box center [356, 134] width 100 height 14
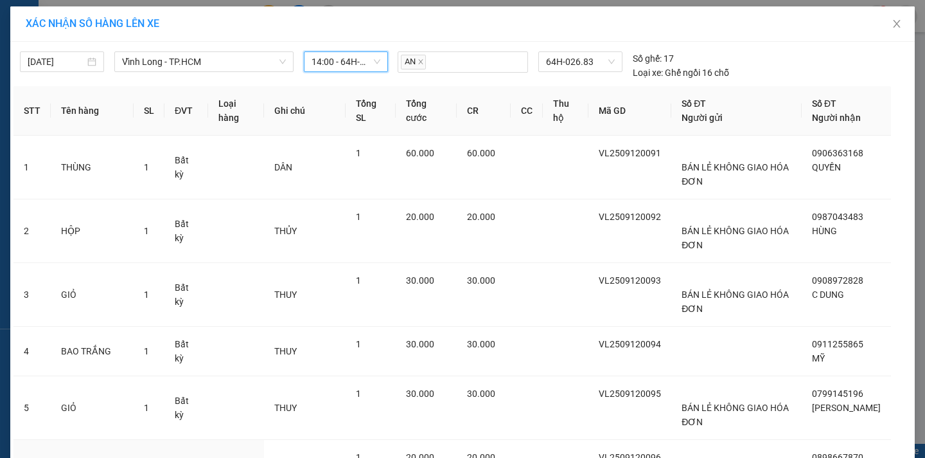
scroll to position [380, 0]
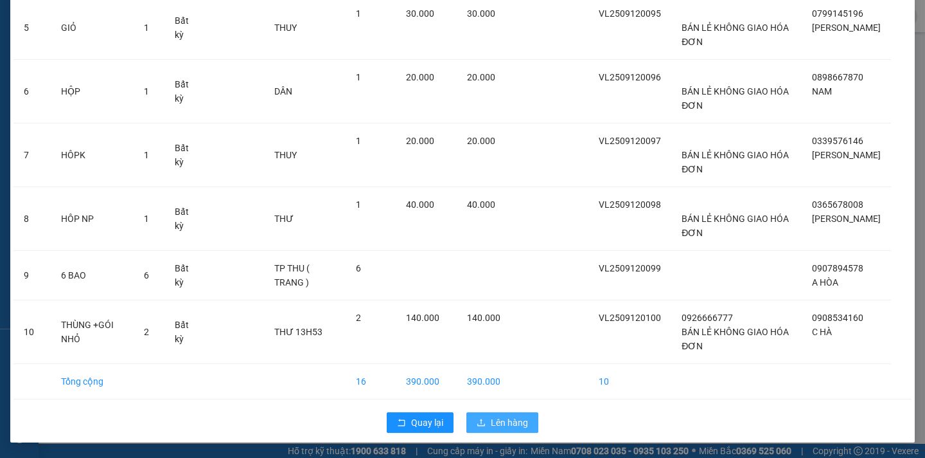
click at [483, 416] on button "Lên hàng" at bounding box center [503, 422] width 72 height 21
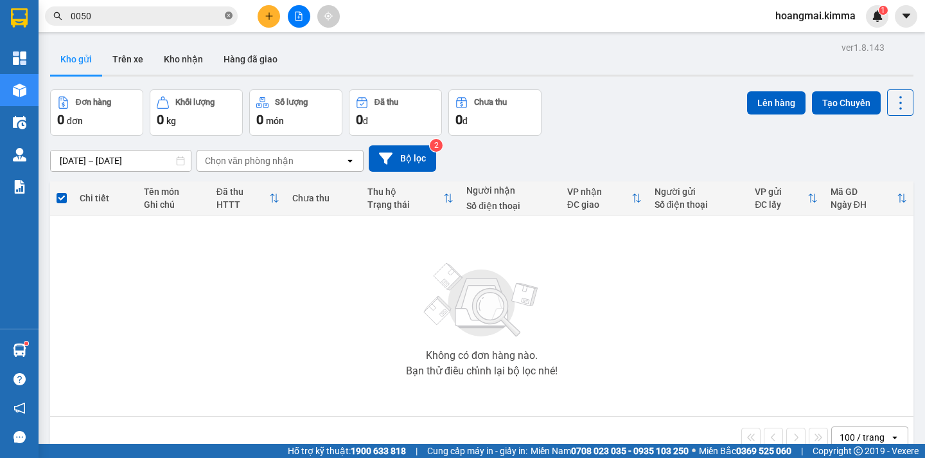
click at [229, 16] on icon "close-circle" at bounding box center [229, 16] width 8 height 8
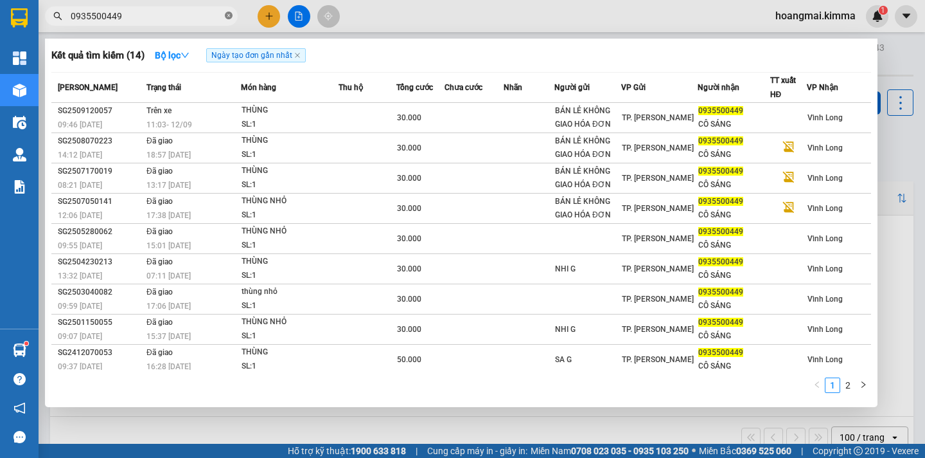
click at [231, 15] on icon "close-circle" at bounding box center [229, 16] width 8 height 8
